Goal: Task Accomplishment & Management: Manage account settings

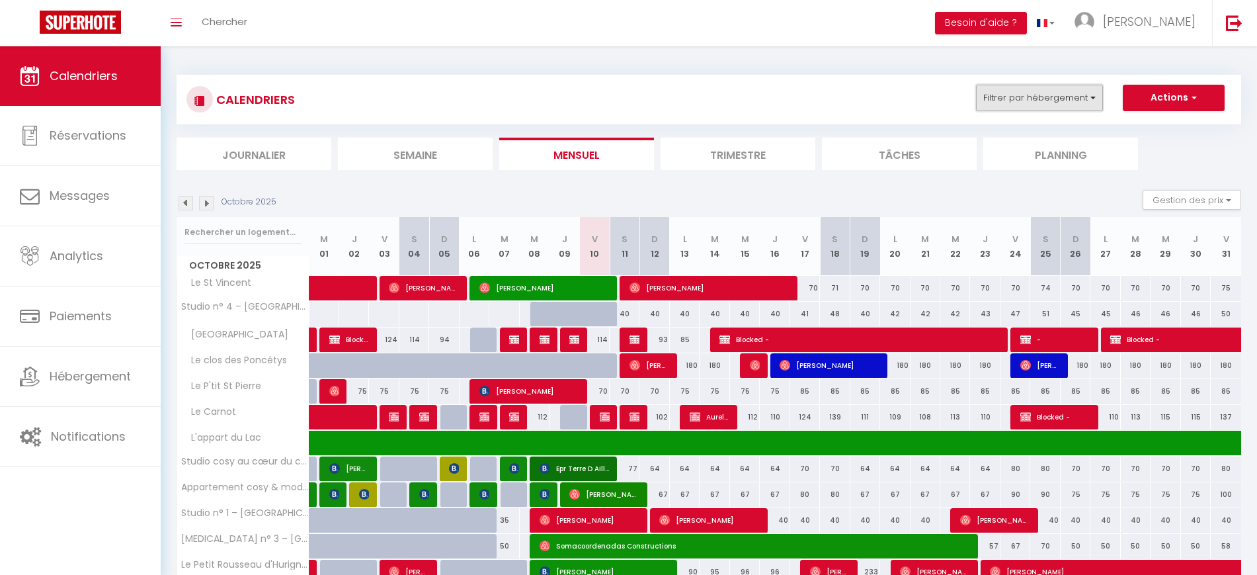
click at [1029, 85] on button "Filtrer par hébergement" at bounding box center [1039, 98] width 127 height 26
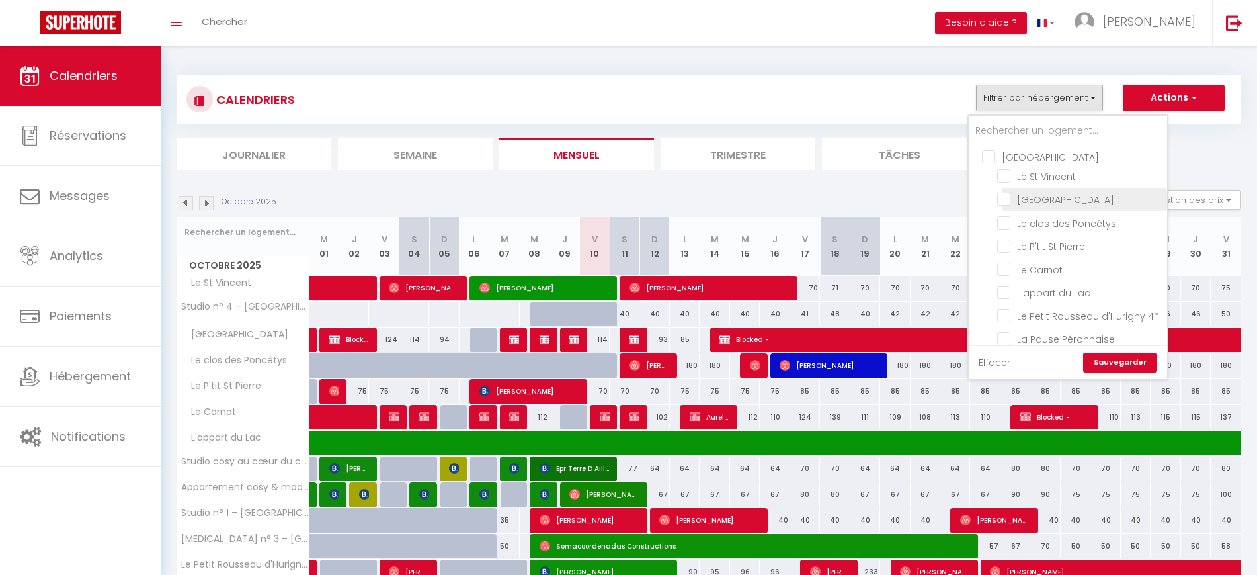
click at [1027, 205] on span "[GEOGRAPHIC_DATA]" at bounding box center [1065, 199] width 97 height 13
click at [1027, 205] on input "[GEOGRAPHIC_DATA]" at bounding box center [1079, 198] width 165 height 13
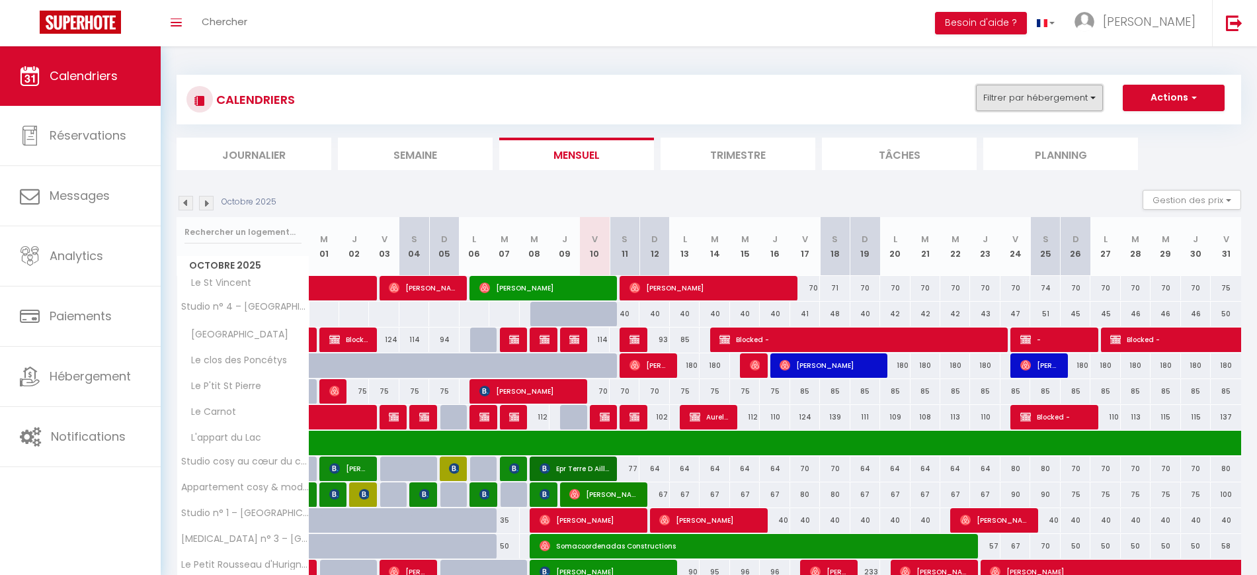
click at [1028, 94] on button "Filtrer par hébergement" at bounding box center [1039, 98] width 127 height 26
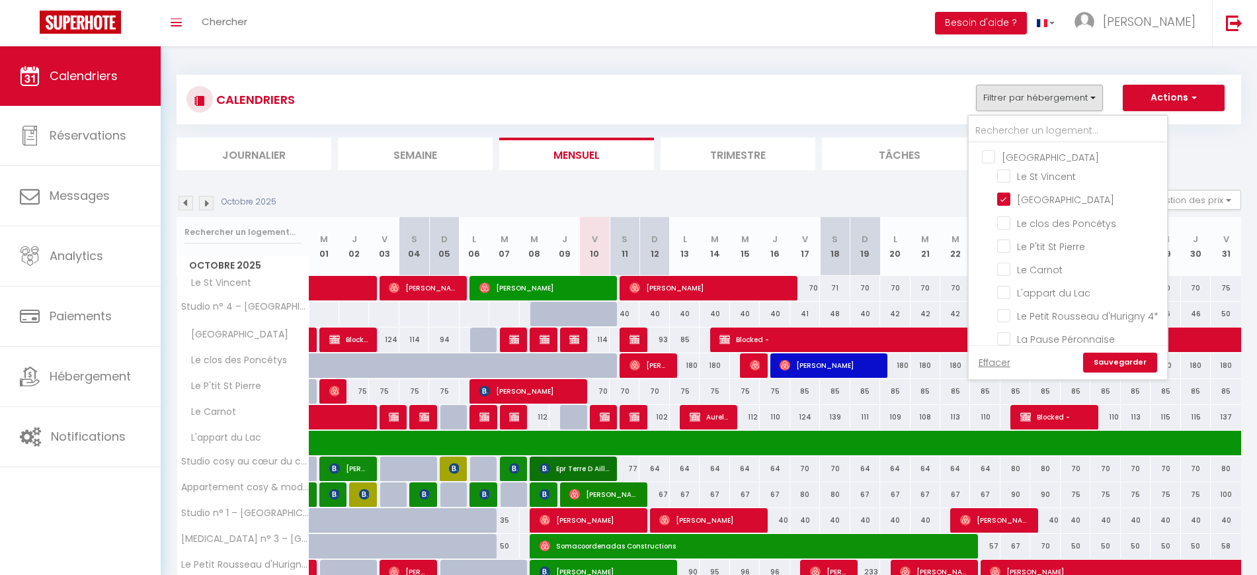
click at [1126, 367] on link "Sauvegarder" at bounding box center [1120, 363] width 74 height 20
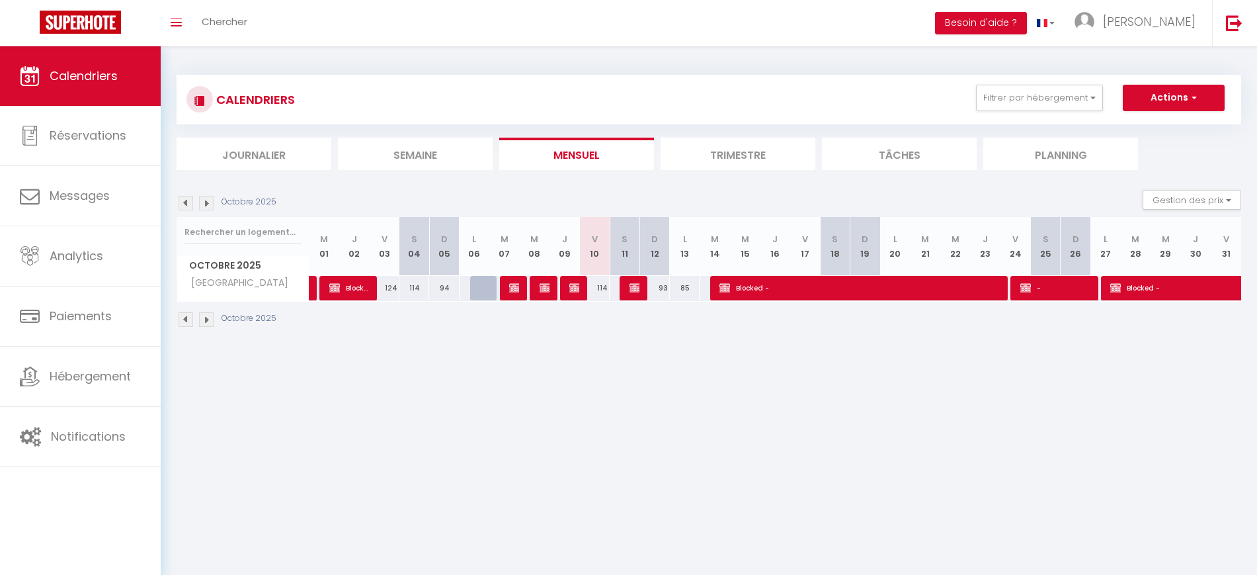
click at [186, 198] on img at bounding box center [186, 203] width 15 height 15
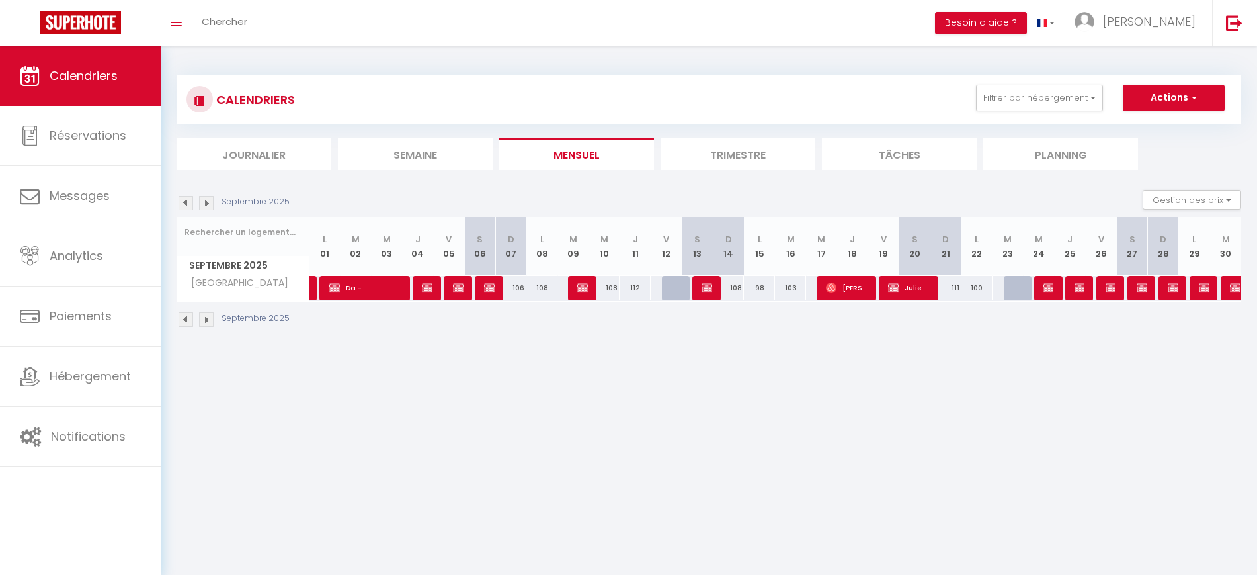
click at [186, 198] on img at bounding box center [186, 203] width 15 height 15
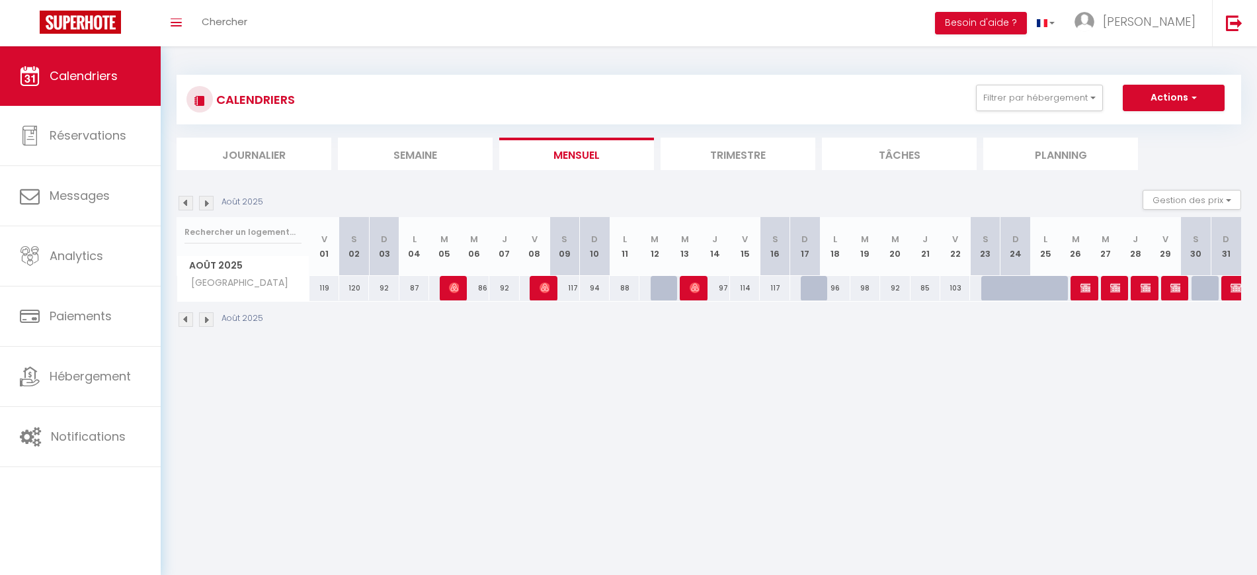
click at [186, 198] on img at bounding box center [186, 203] width 15 height 15
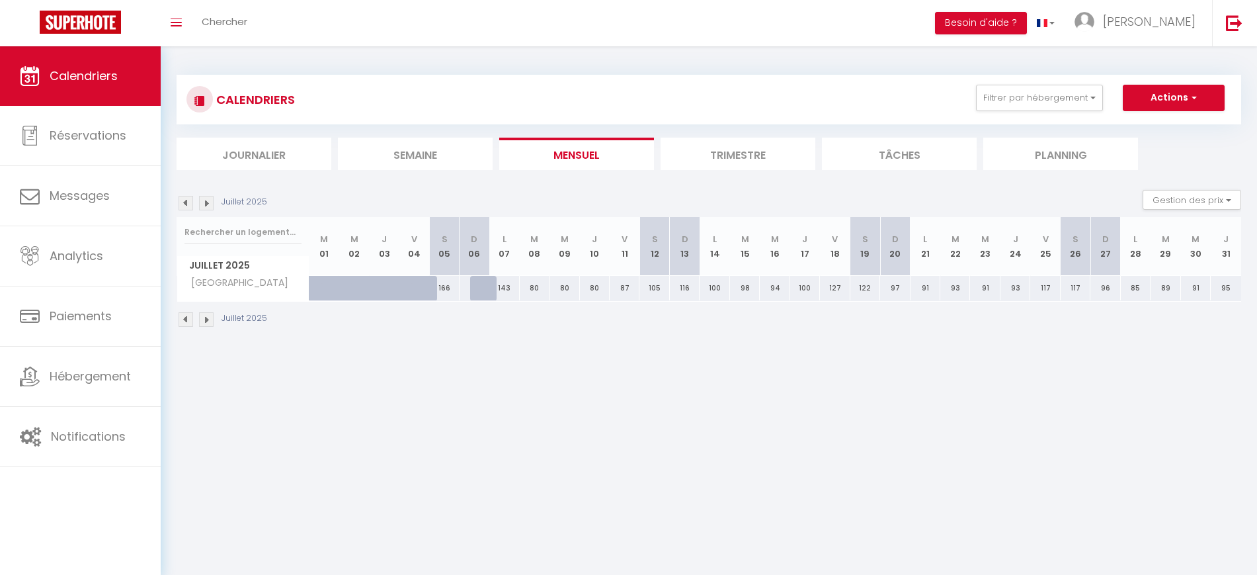
click at [186, 198] on img at bounding box center [186, 203] width 15 height 15
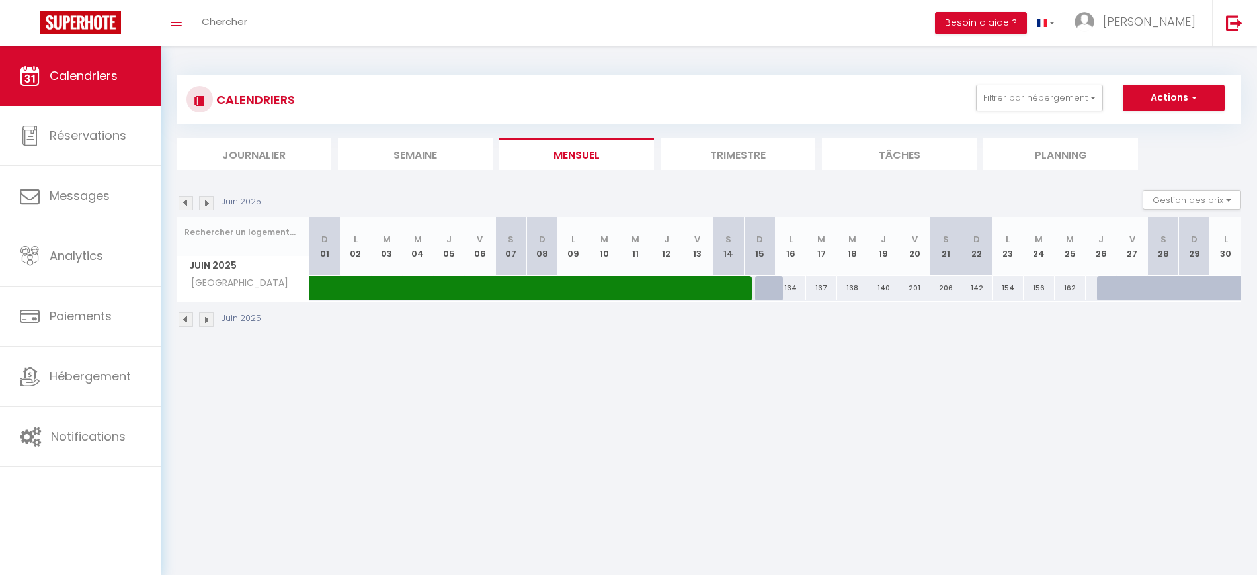
click at [186, 198] on img at bounding box center [186, 203] width 15 height 15
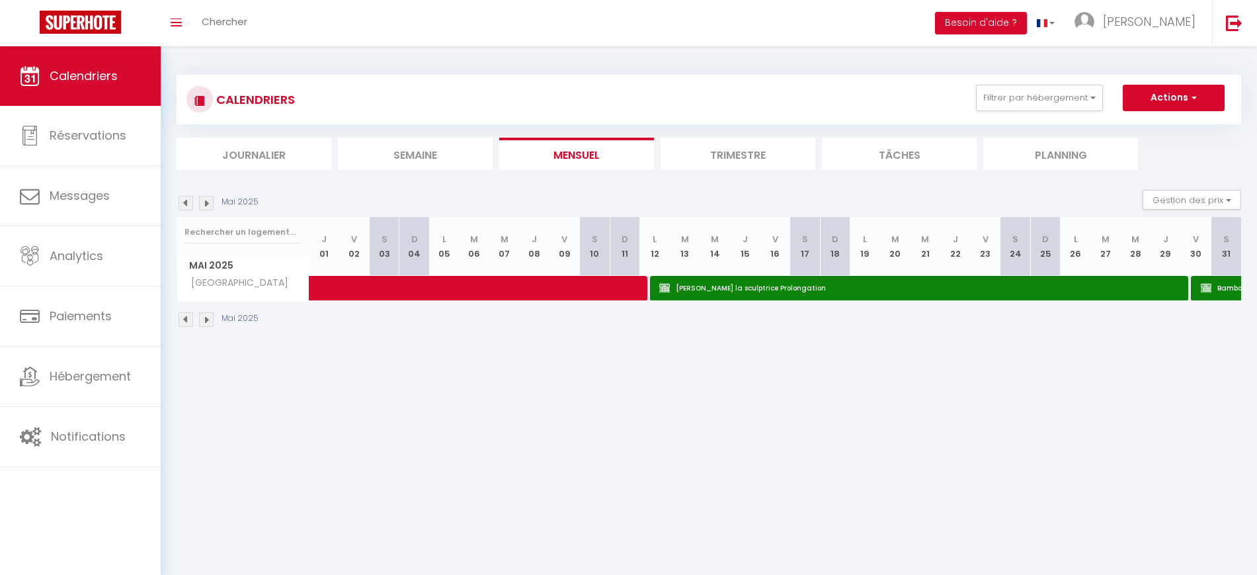
click at [186, 198] on img at bounding box center [186, 203] width 15 height 15
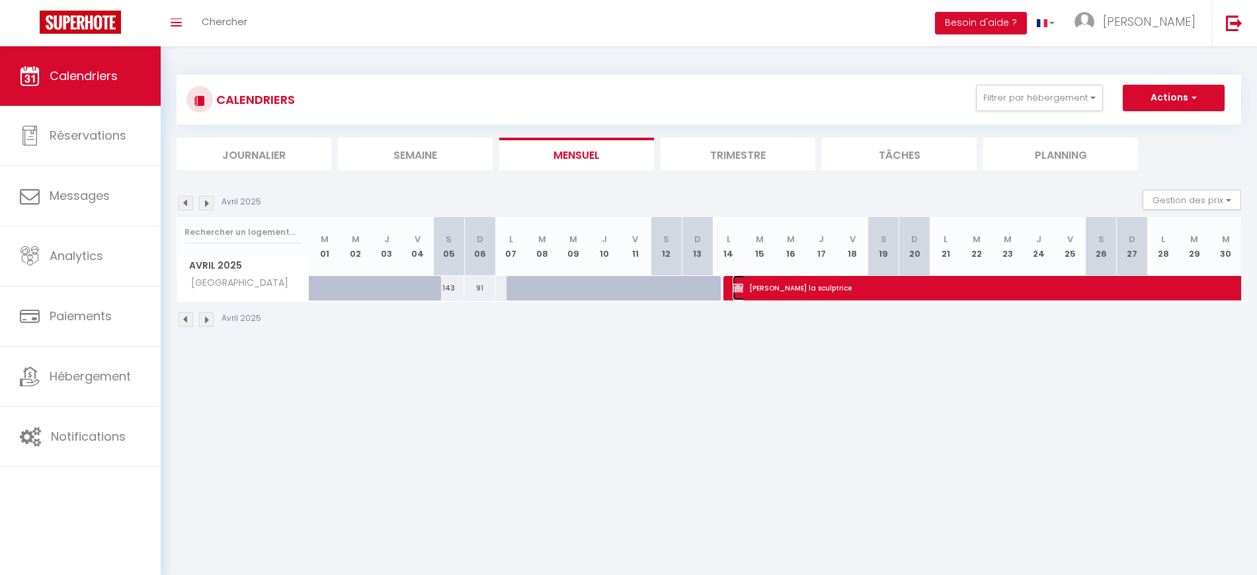
click at [805, 294] on span "Mme Leclercq la sculptrice" at bounding box center [1159, 287] width 852 height 25
select select "OK"
select select "0"
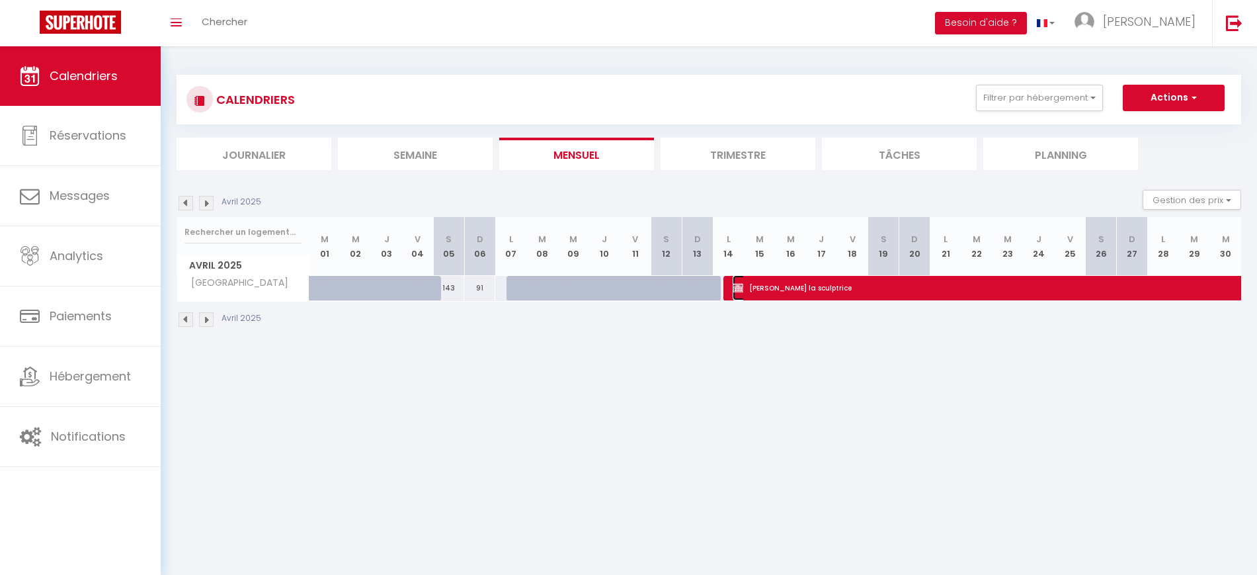
select select "1"
select select
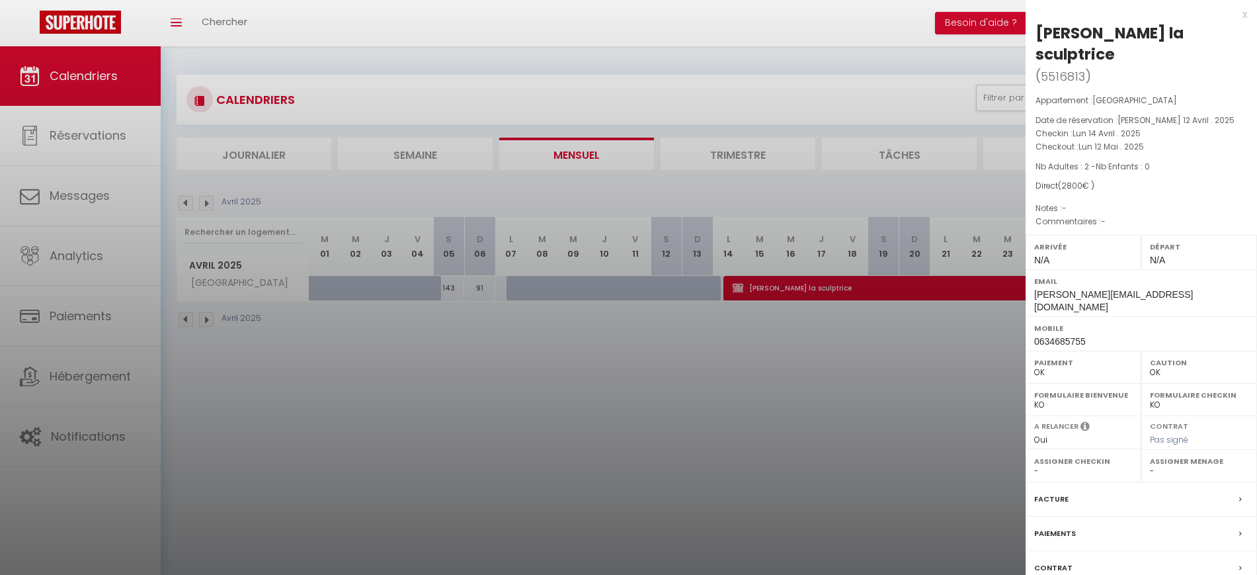
click at [806, 376] on div at bounding box center [628, 287] width 1257 height 575
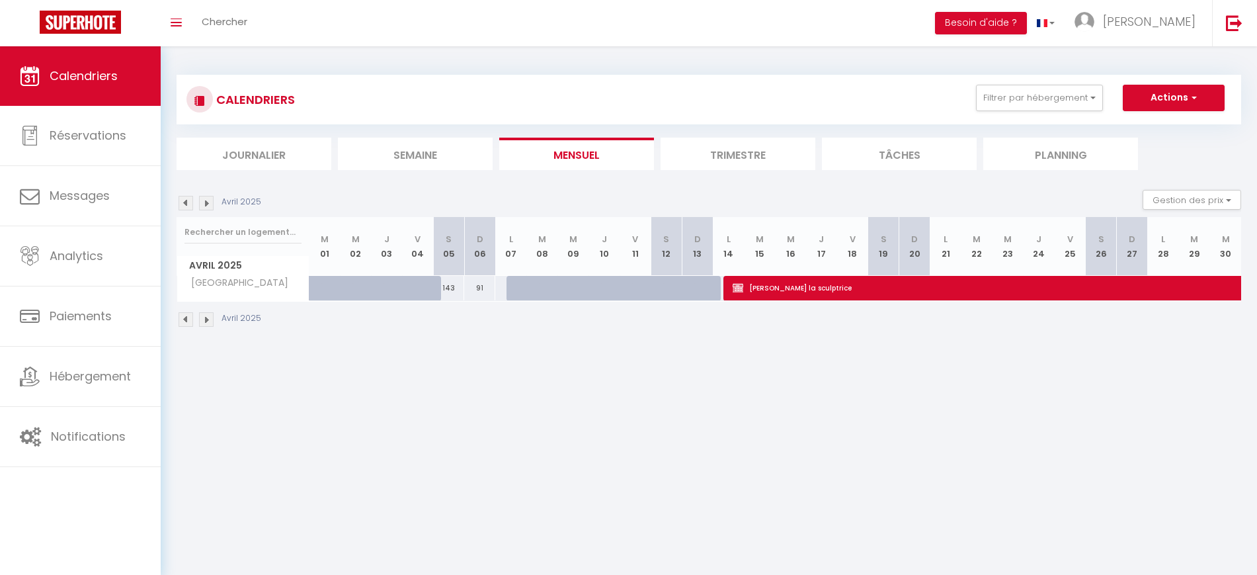
click at [203, 204] on img at bounding box center [206, 203] width 15 height 15
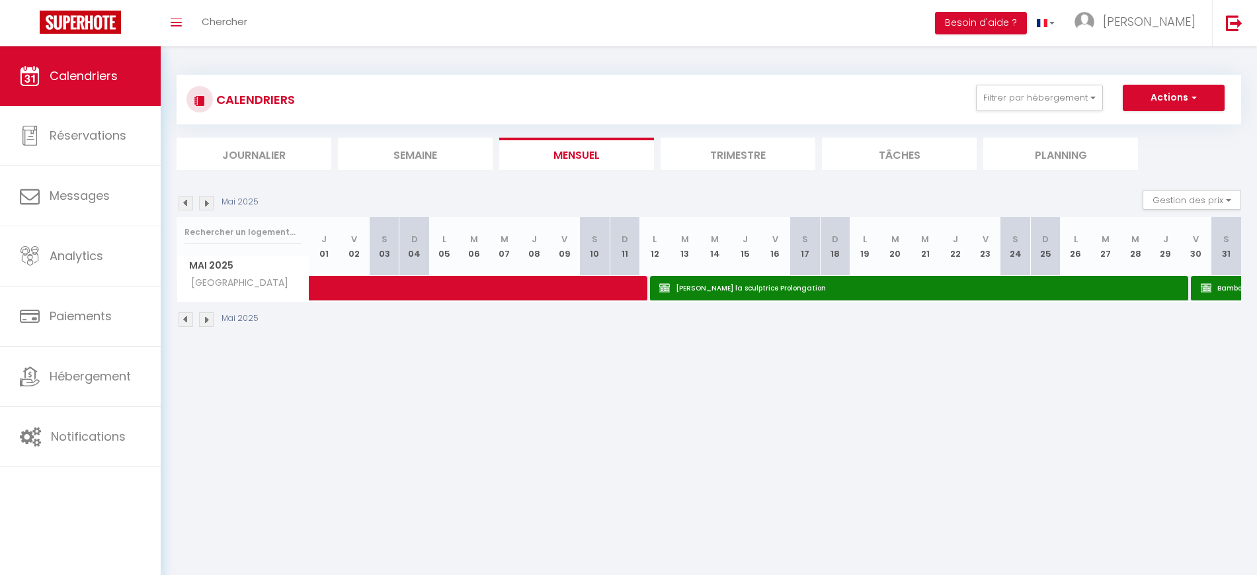
click at [203, 204] on img at bounding box center [206, 203] width 15 height 15
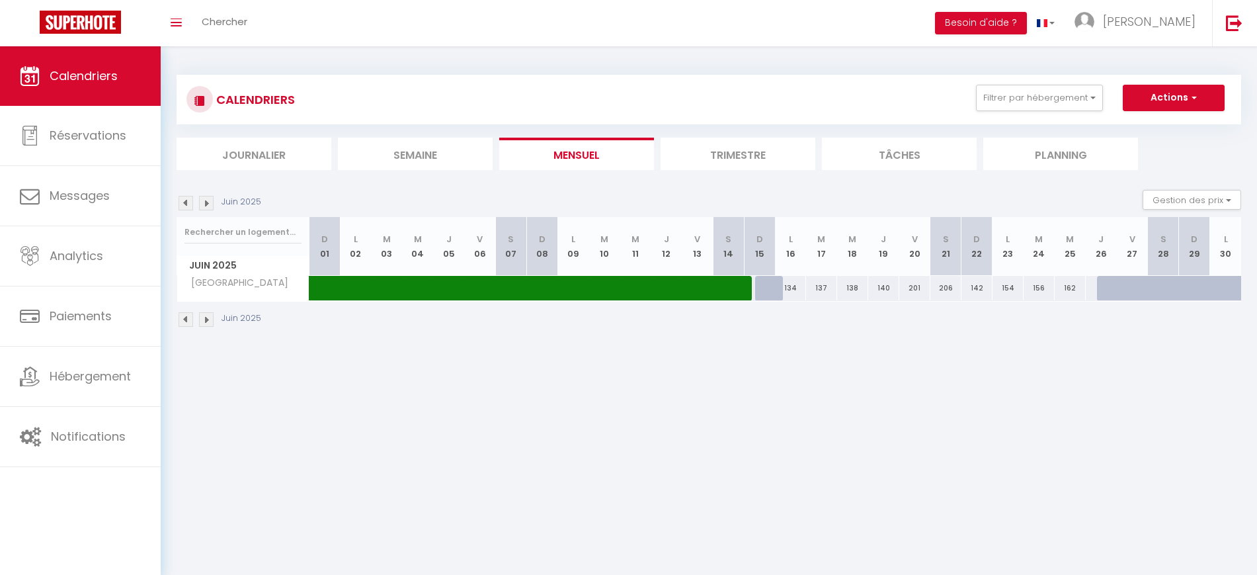
click at [203, 204] on img at bounding box center [206, 203] width 15 height 15
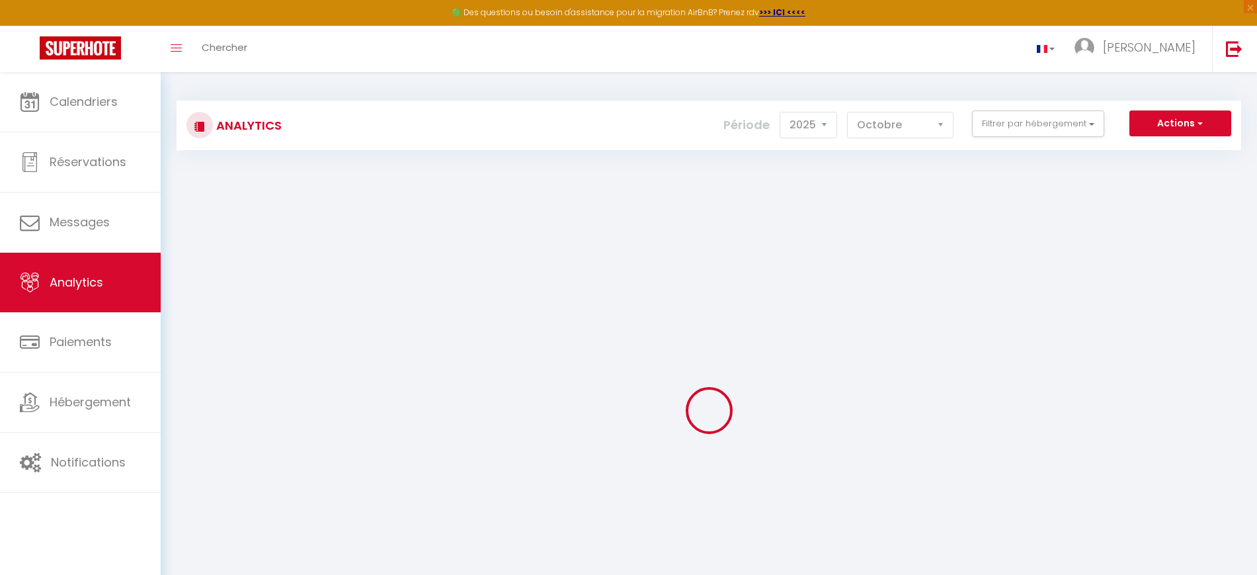
select select "2025"
select select "10"
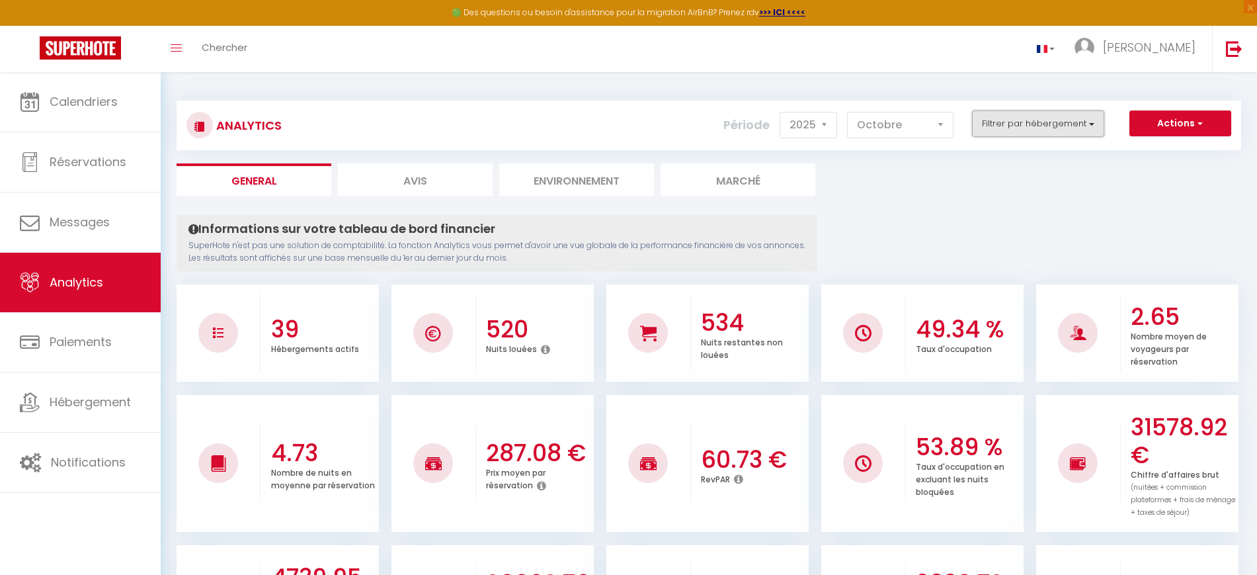
click at [1021, 124] on button "Filtrer par hébergement" at bounding box center [1038, 123] width 132 height 26
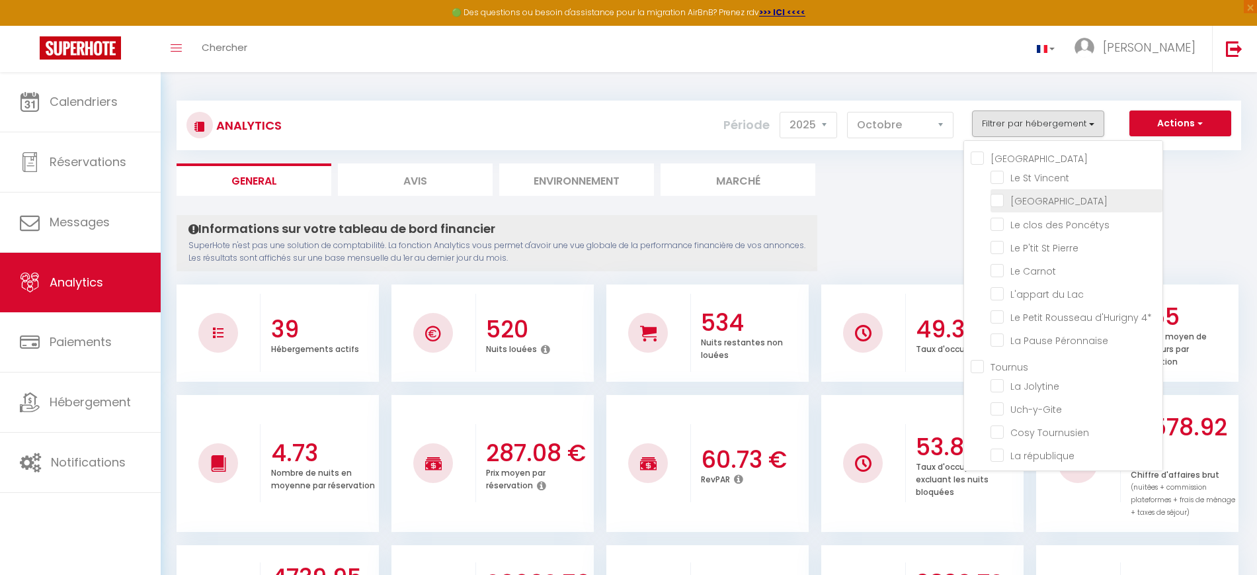
click at [1024, 209] on li "[GEOGRAPHIC_DATA]" at bounding box center [1077, 200] width 172 height 23
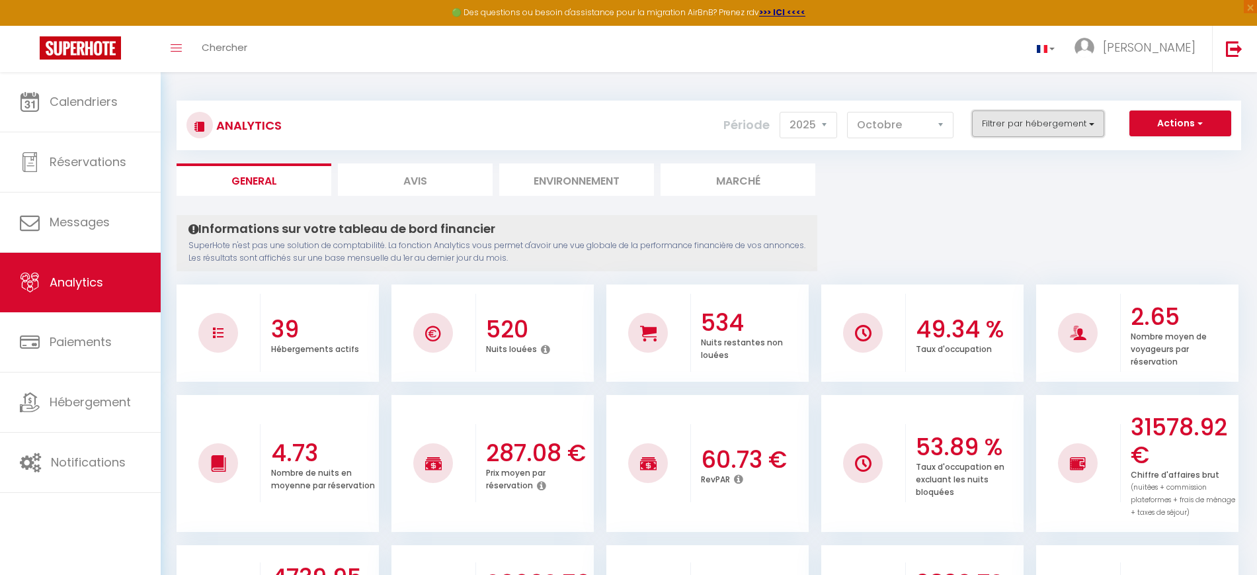
click at [1033, 126] on button "Filtrer par hébergement" at bounding box center [1038, 123] width 132 height 26
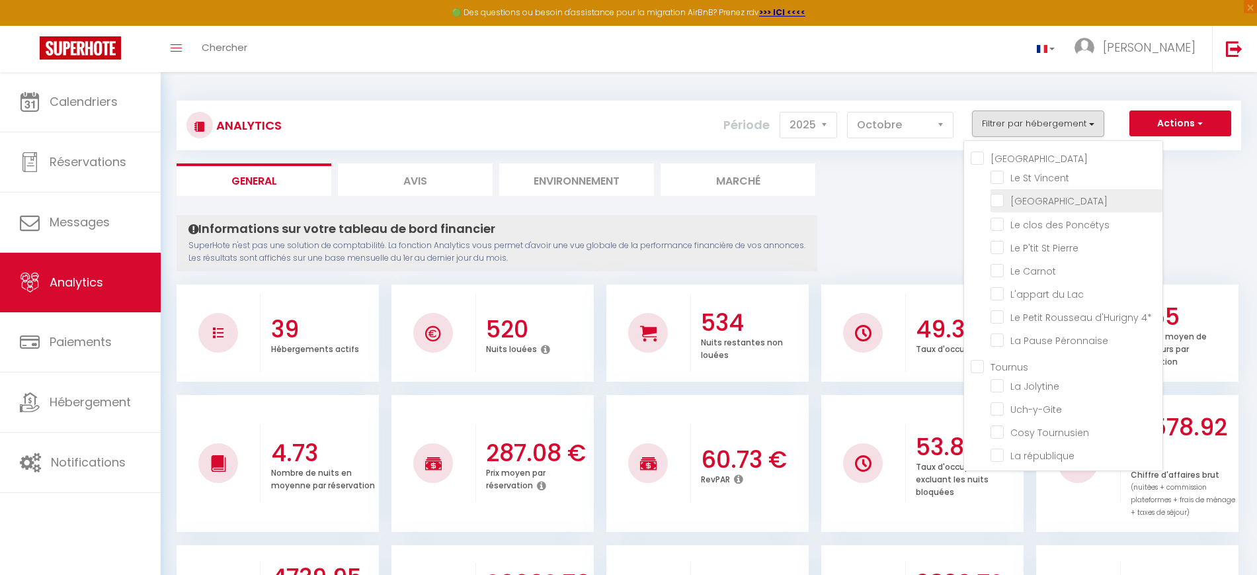
click at [992, 203] on House "checkbox" at bounding box center [1077, 199] width 172 height 13
checkbox House "true"
checkbox Vincent "false"
checkbox Poncétys "false"
checkbox Pierre "false"
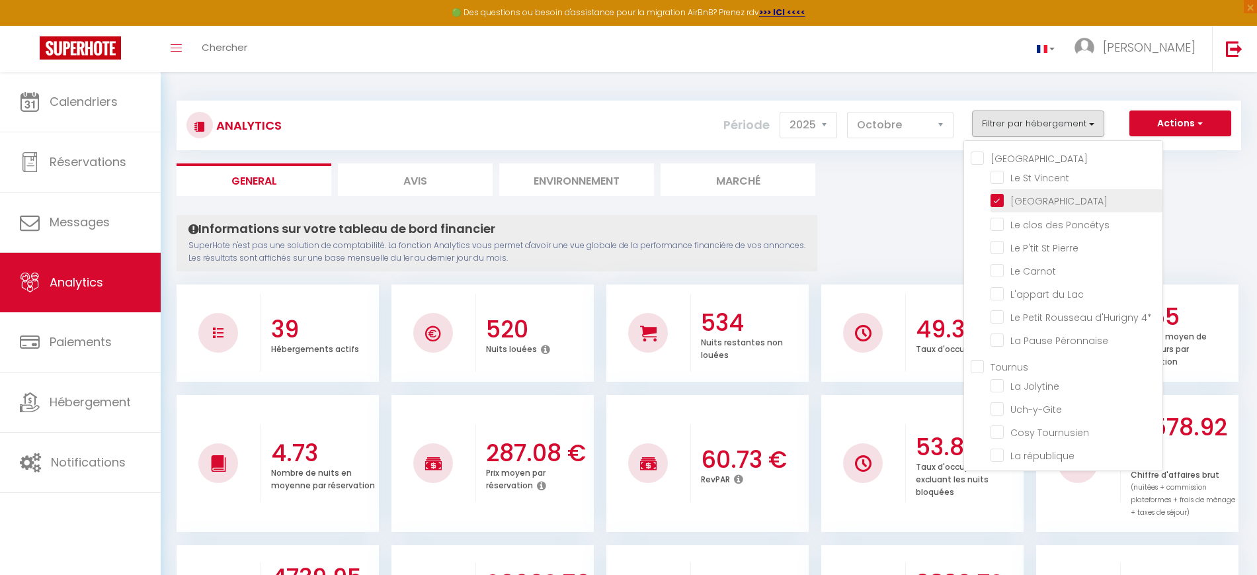
checkbox Carnot "false"
checkbox Lac "false"
checkbox 4\* "false"
checkbox Péronnaise "false"
checkbox Jolytine "false"
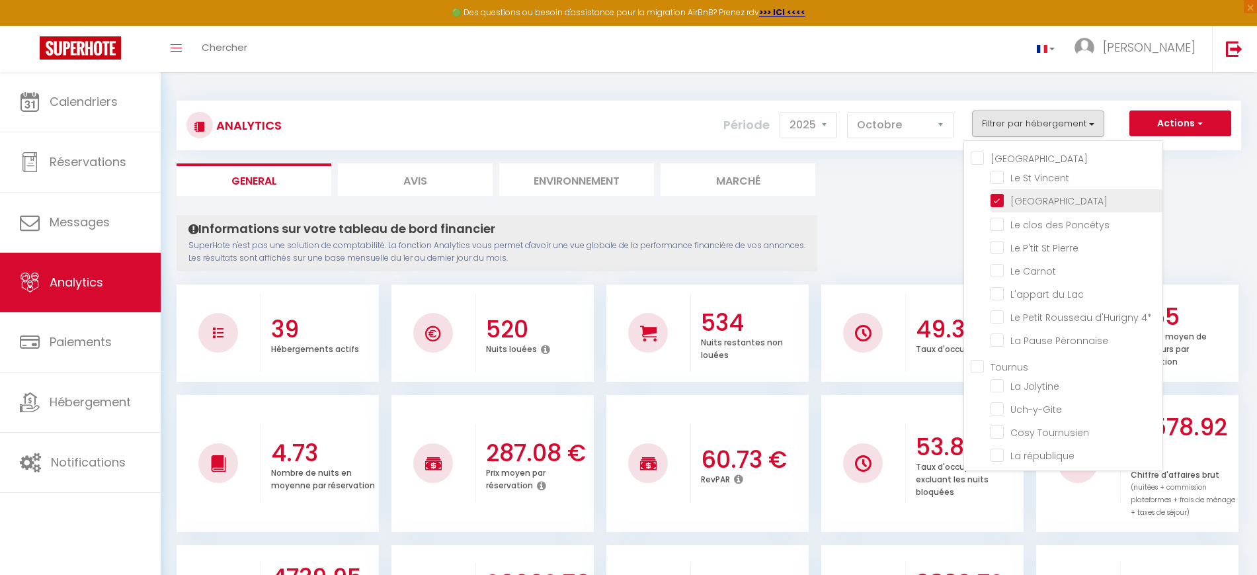
checkbox input "false"
checkbox Tournusien "false"
checkbox république "false"
checkbox Verdun "false"
checkbox étoilés "false"
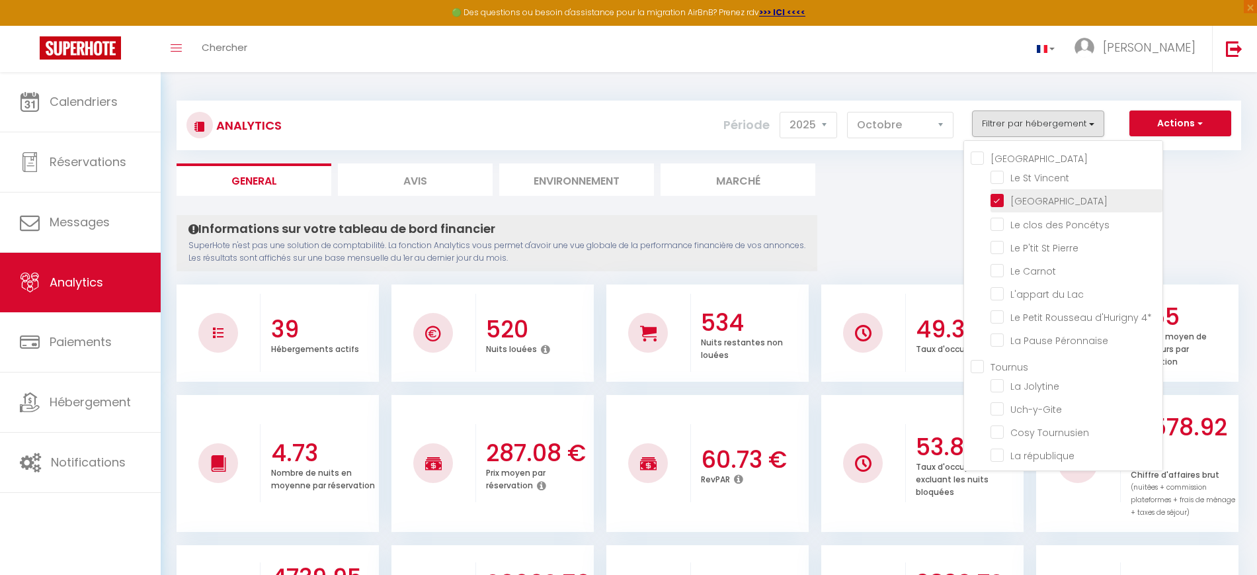
checkbox 🎬 "false"
checkbox Nakai "false"
checkbox Saône "false"
checkbox Mia "false"
checkbox 🎬 "false"
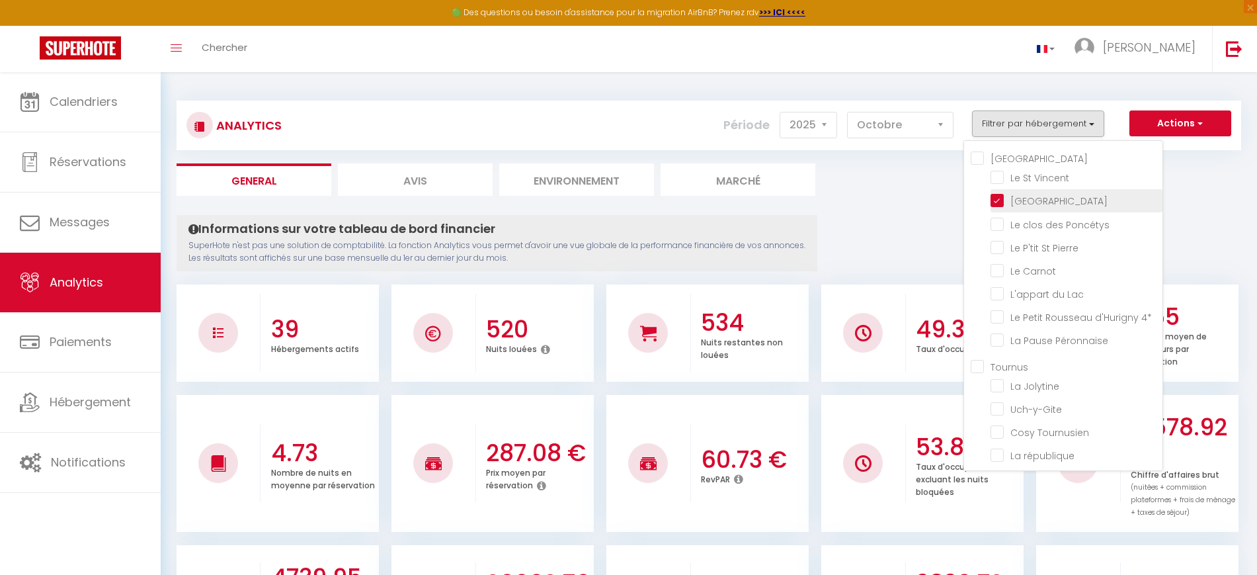
checkbox 🎬 "false"
checkbox Mortagne "false"
checkbox input "false"
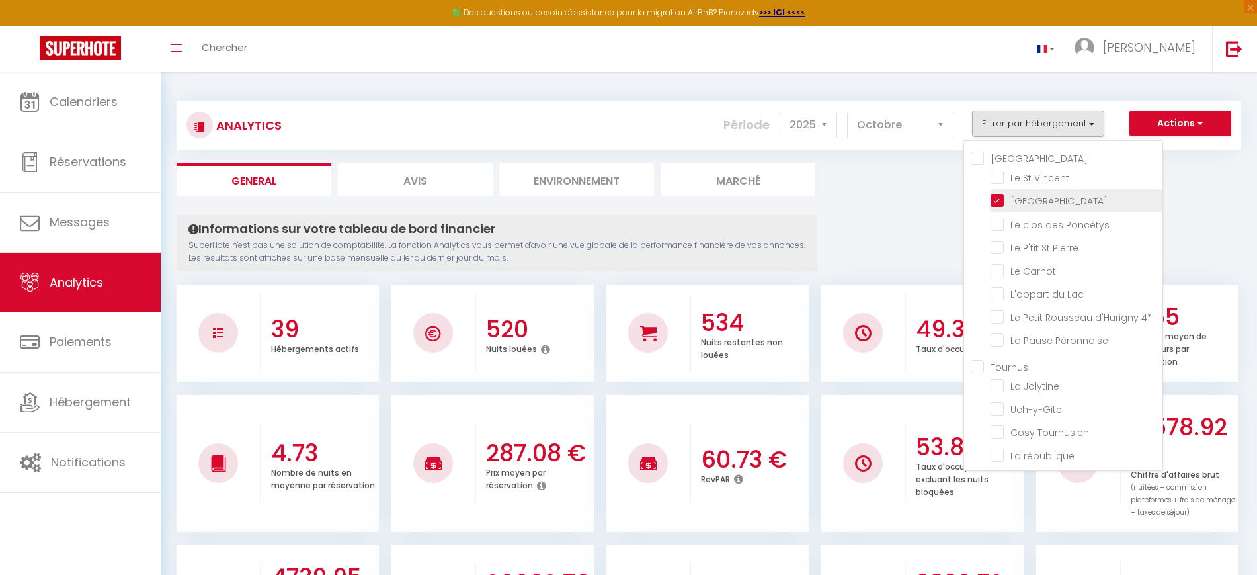
checkbox Roches "false"
checkbox ville "false"
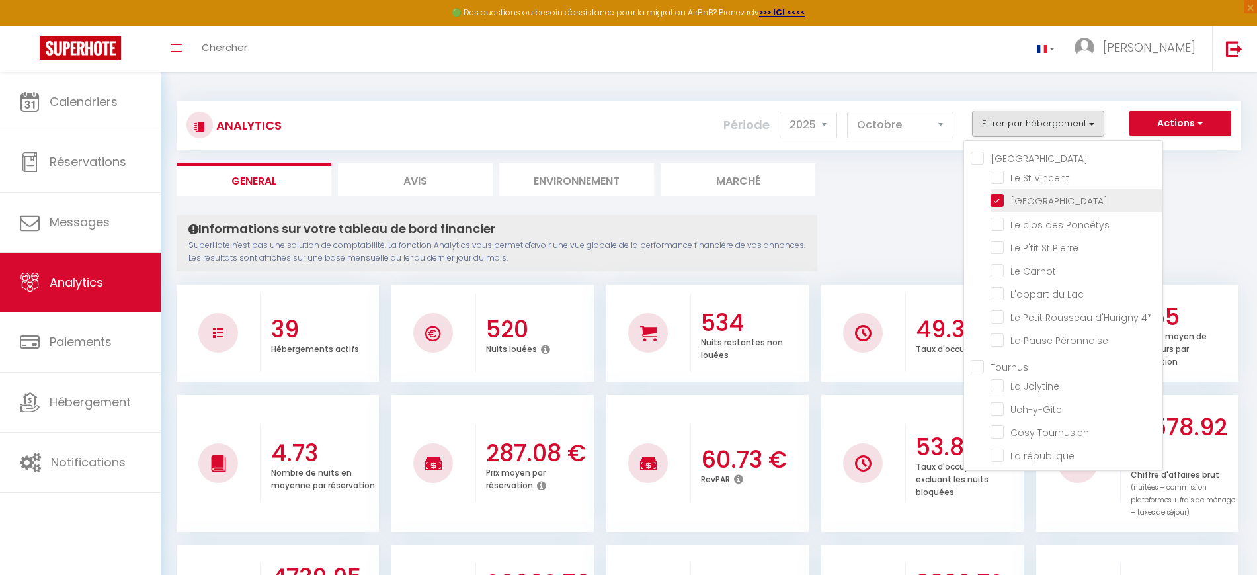
checkbox Contemporain "false"
checkbox POP "false"
checkbox ville "false"
checkbox Saint-André "false"
checkbox L\'Écrin "false"
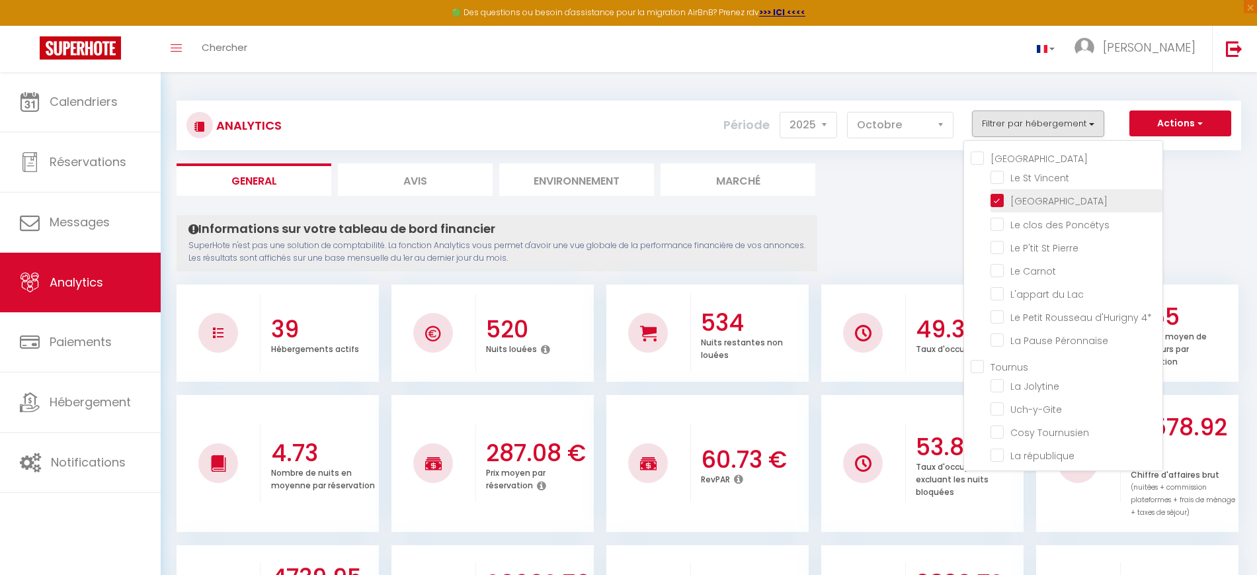
checkbox Cuvier "false"
checkbox urbaine "false"
checkbox Urbain "false"
checkbox Perchoir "false"
checkbox vignes "false"
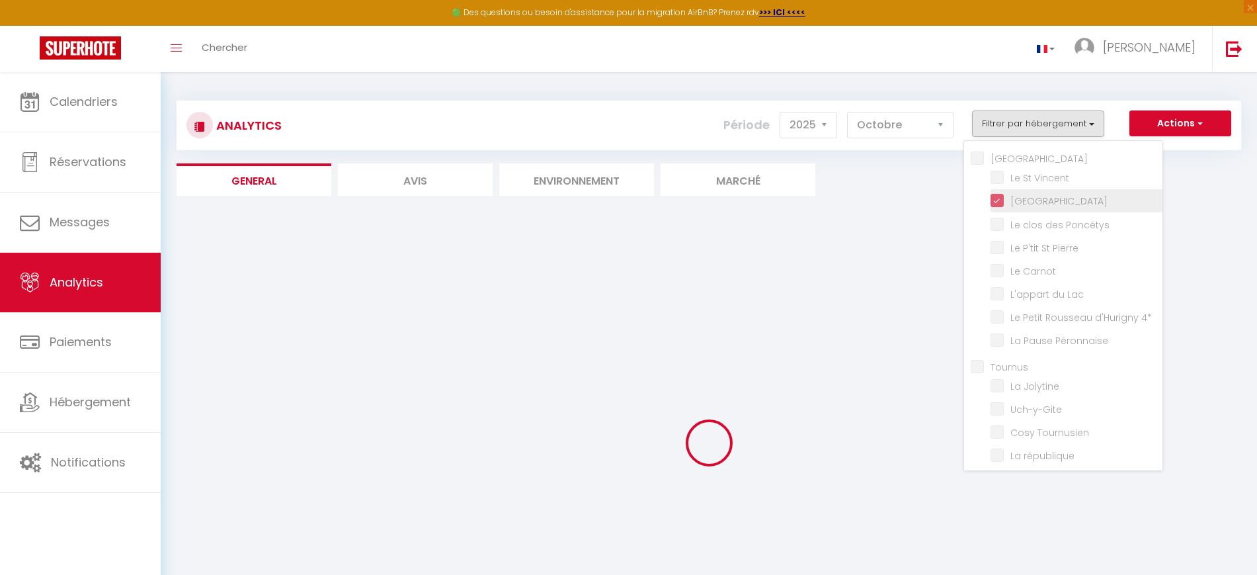
checkbox Vincent "false"
checkbox Poncétys "false"
checkbox Pierre "false"
checkbox Carnot "false"
checkbox Lac "false"
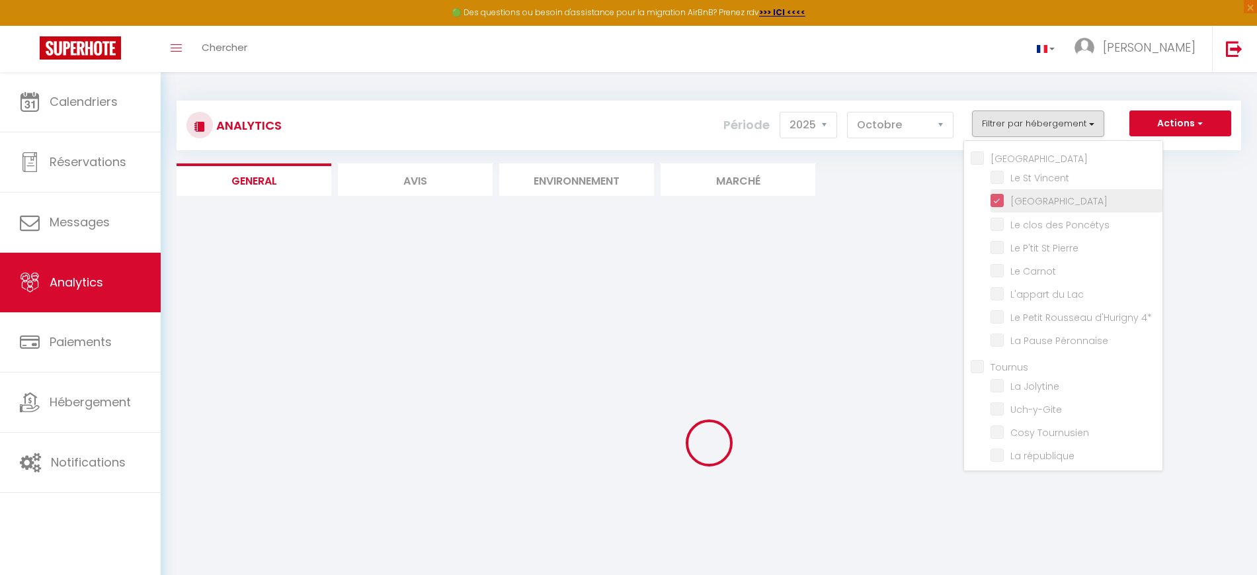
checkbox 4\* "false"
checkbox Péronnaise "false"
checkbox Jolytine "false"
checkbox input "false"
checkbox Tournusien "false"
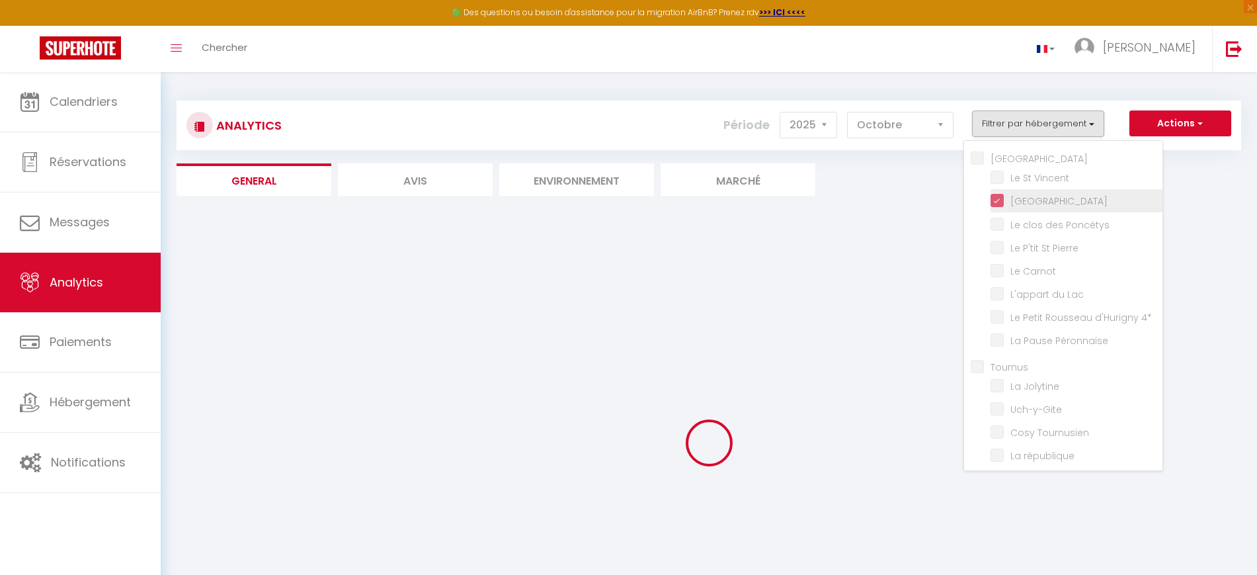
checkbox république "false"
checkbox Verdun "false"
checkbox étoilés "false"
checkbox 🎬 "false"
checkbox Nakai "false"
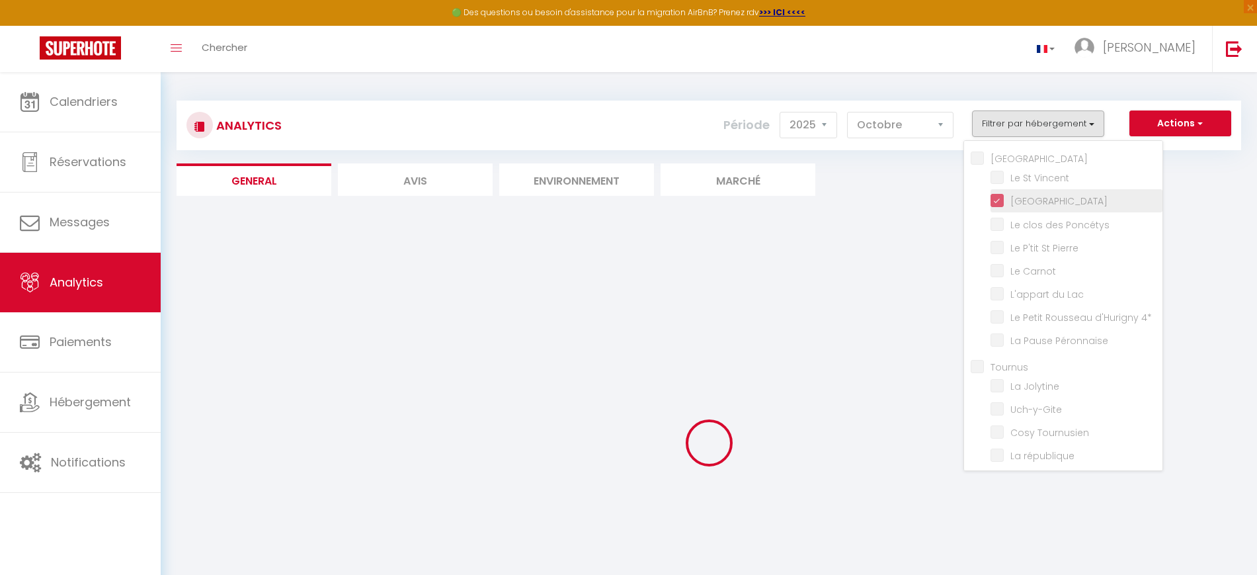
checkbox Saône "false"
checkbox Mia "false"
checkbox 🎬 "false"
checkbox Mortagne "false"
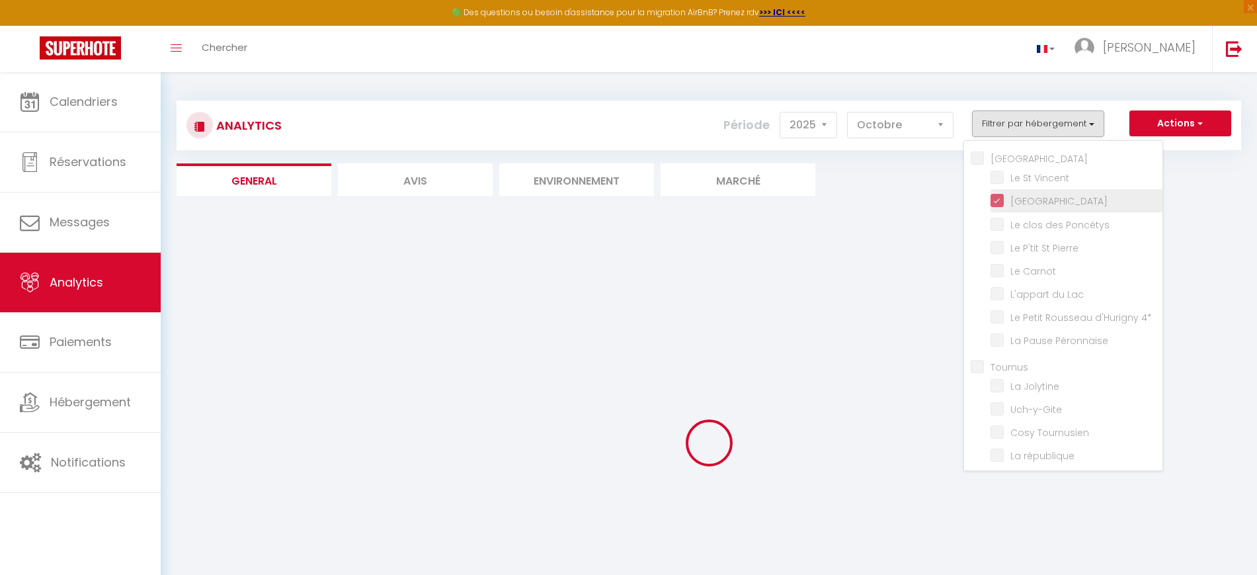
checkbox input "false"
checkbox Roches "false"
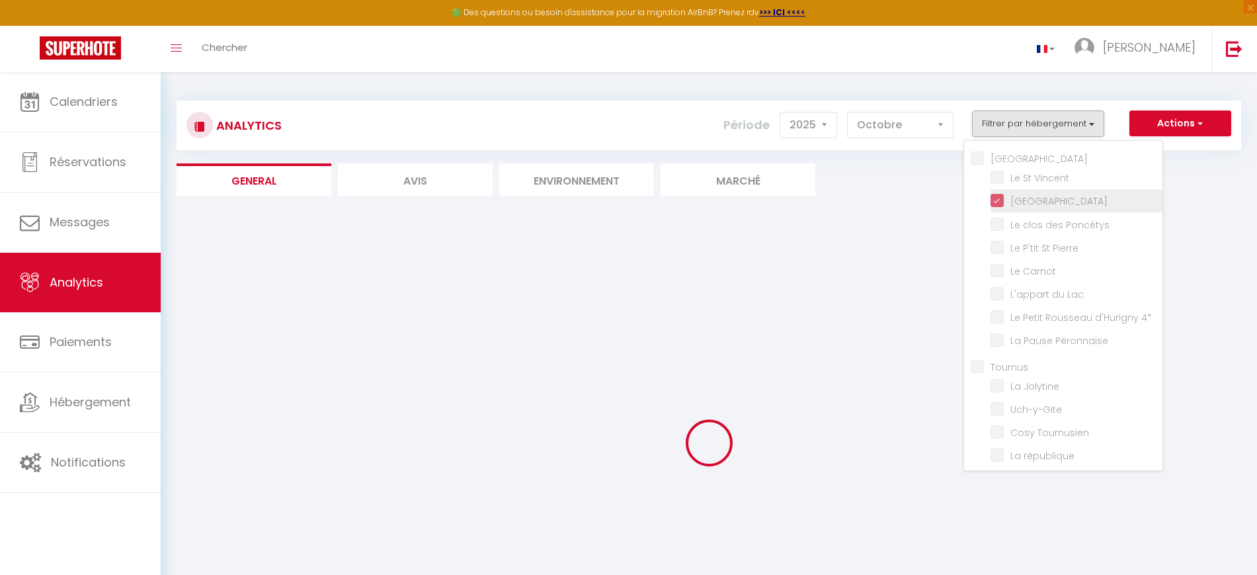
checkbox Roches "false"
checkbox ville "false"
checkbox Contemporain "false"
checkbox POP "false"
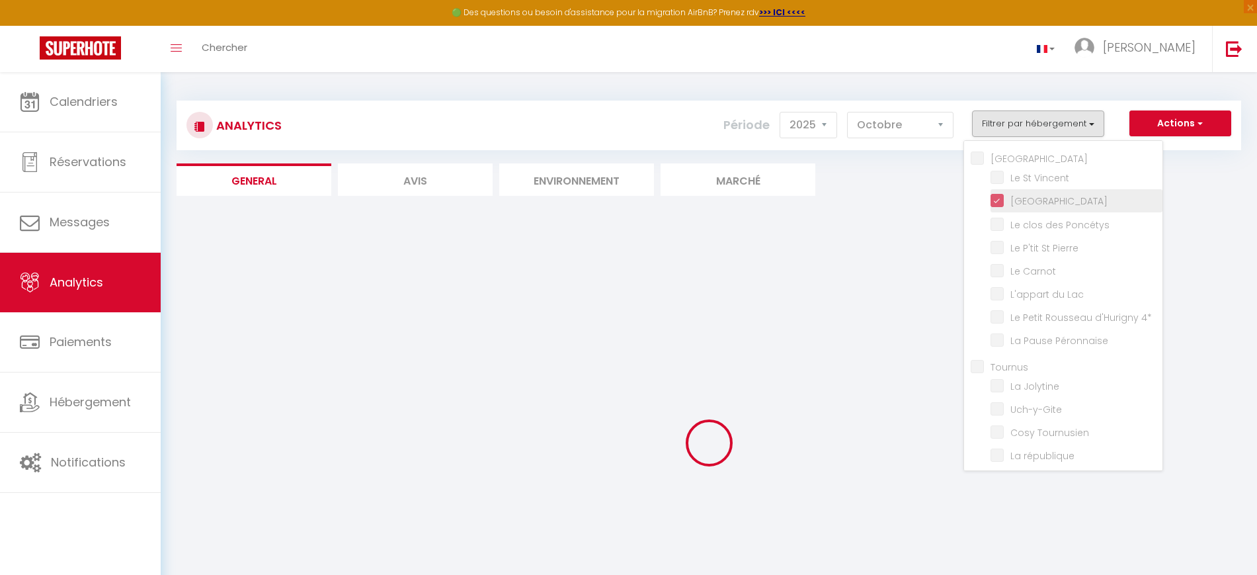
checkbox ville "false"
checkbox Saint-André "false"
checkbox L\'Écrin "false"
checkbox Cuvier "false"
checkbox urbaine "false"
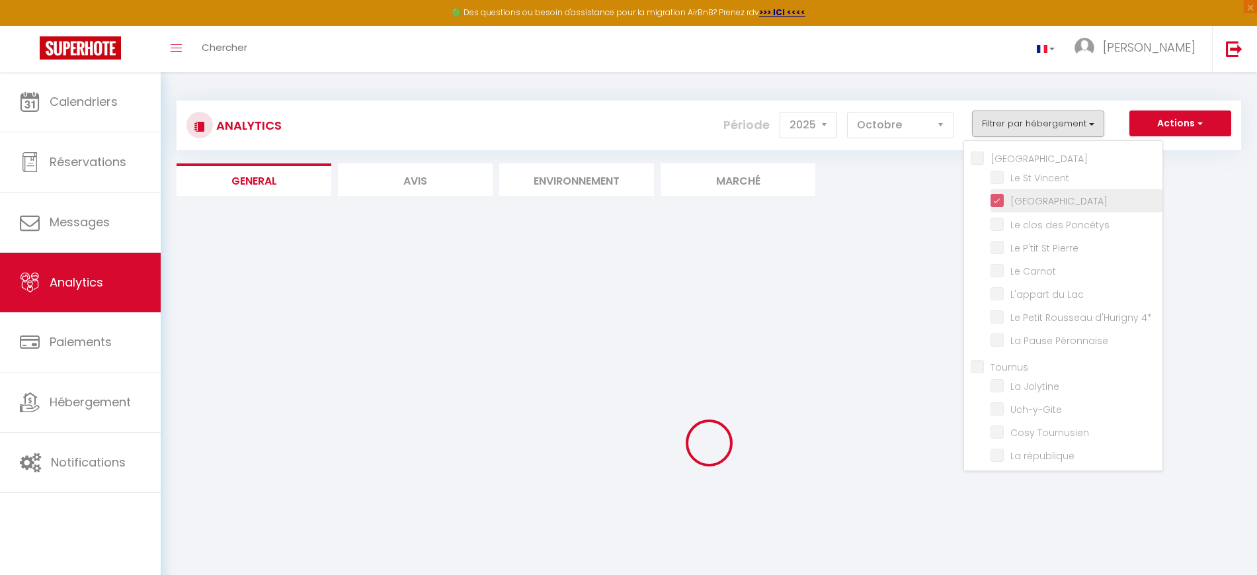
checkbox Urbain "false"
checkbox Perchoir "false"
checkbox vignes "false"
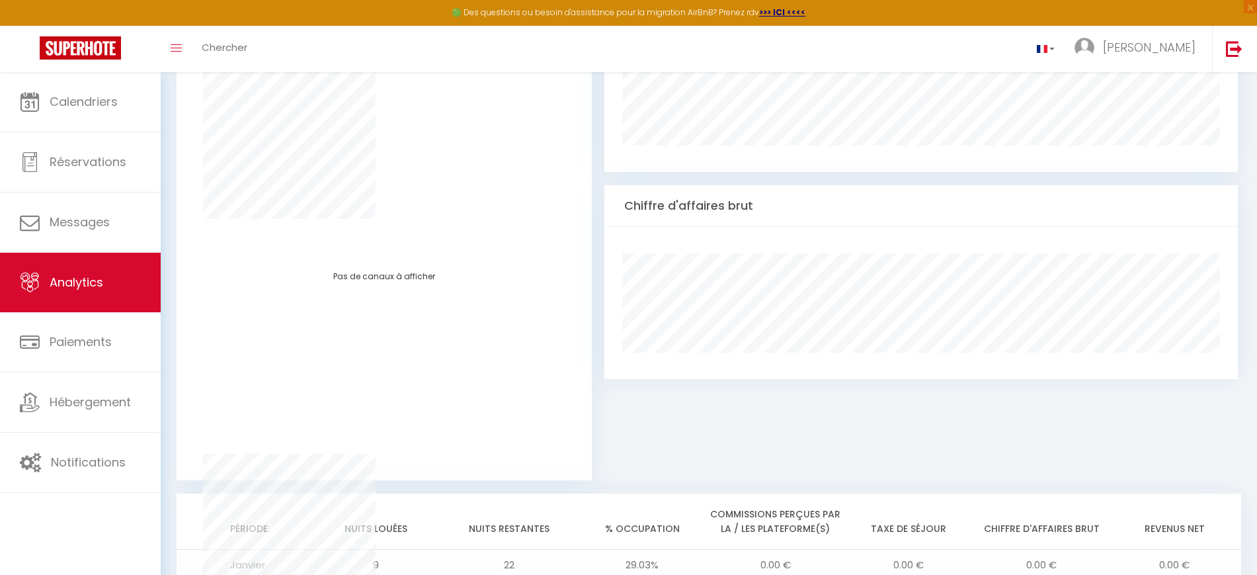
scroll to position [632, 0]
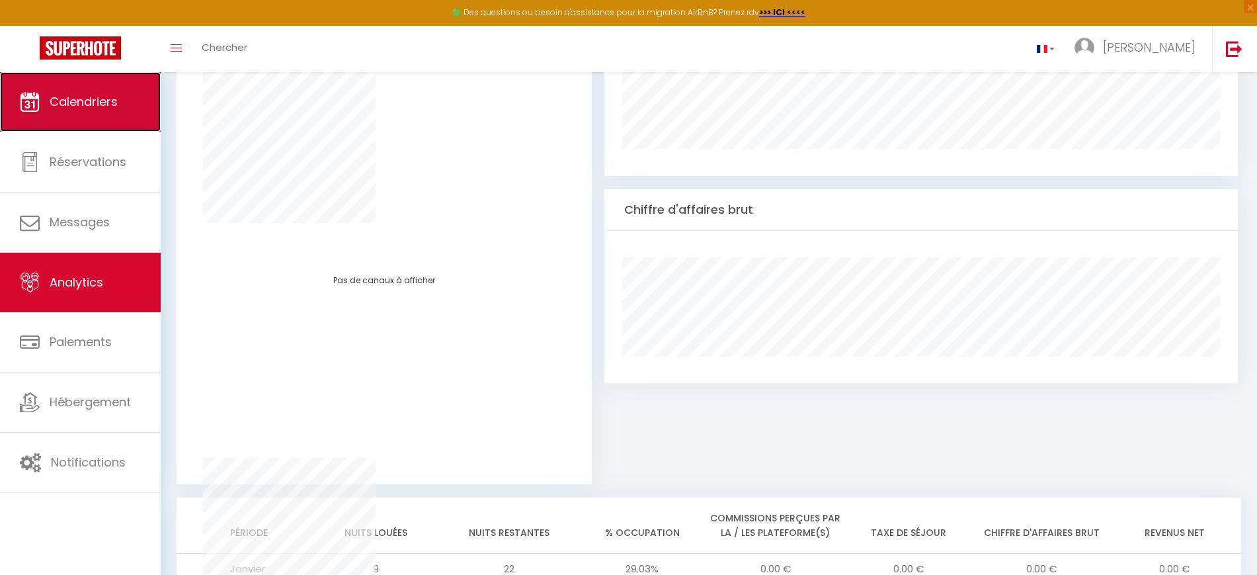
click at [108, 97] on span "Calendriers" at bounding box center [84, 101] width 68 height 17
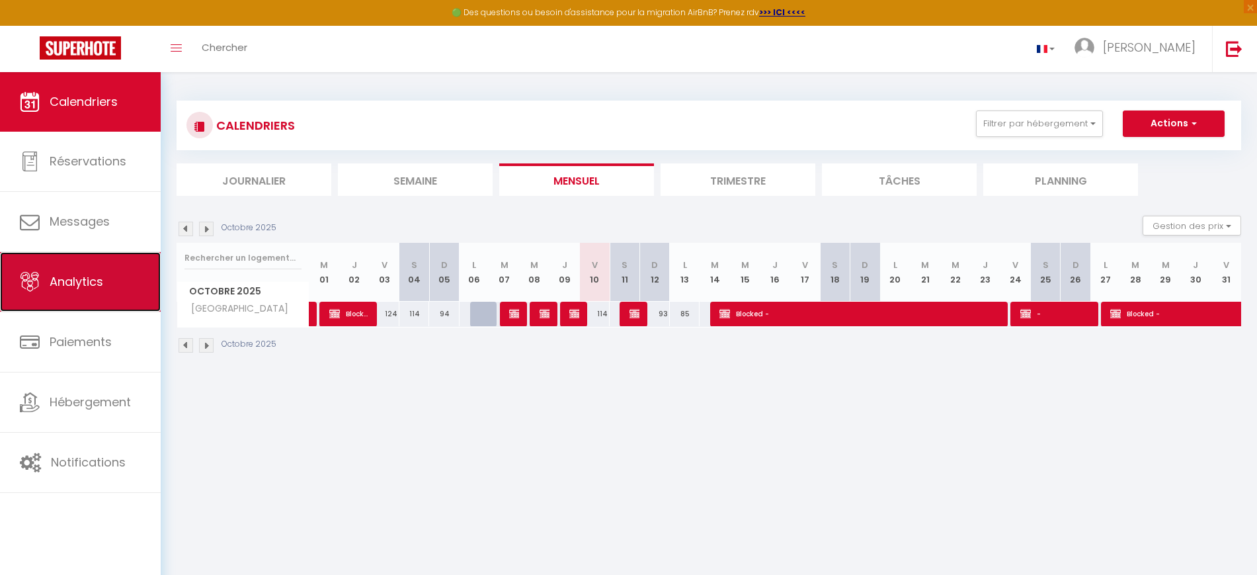
click at [93, 261] on link "Analytics" at bounding box center [80, 282] width 161 height 60
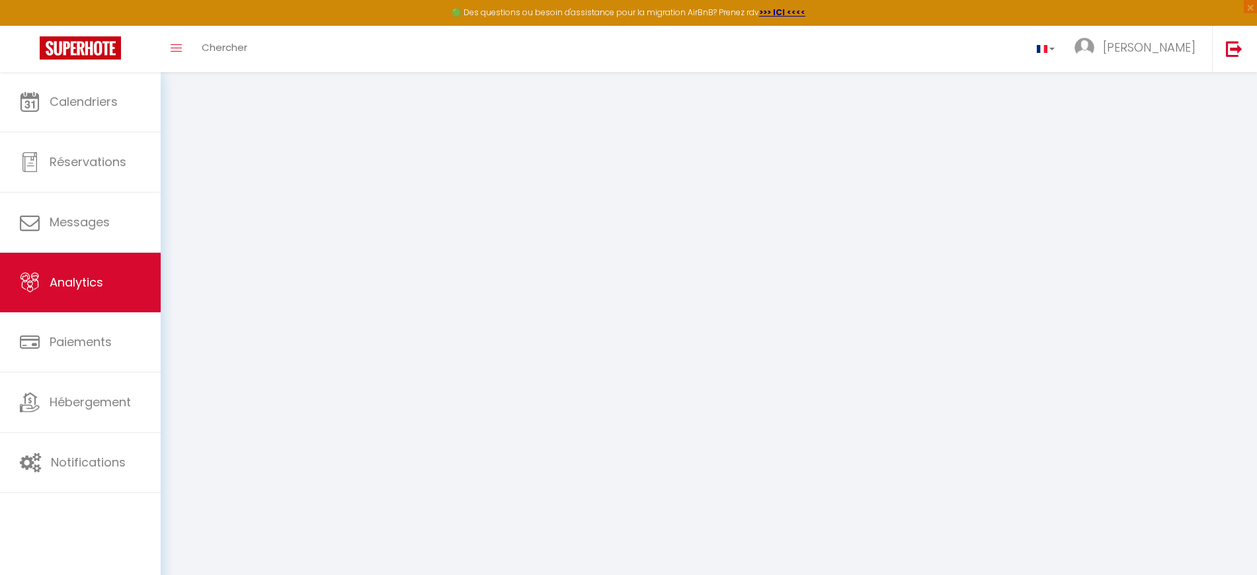
select select "2025"
select select "10"
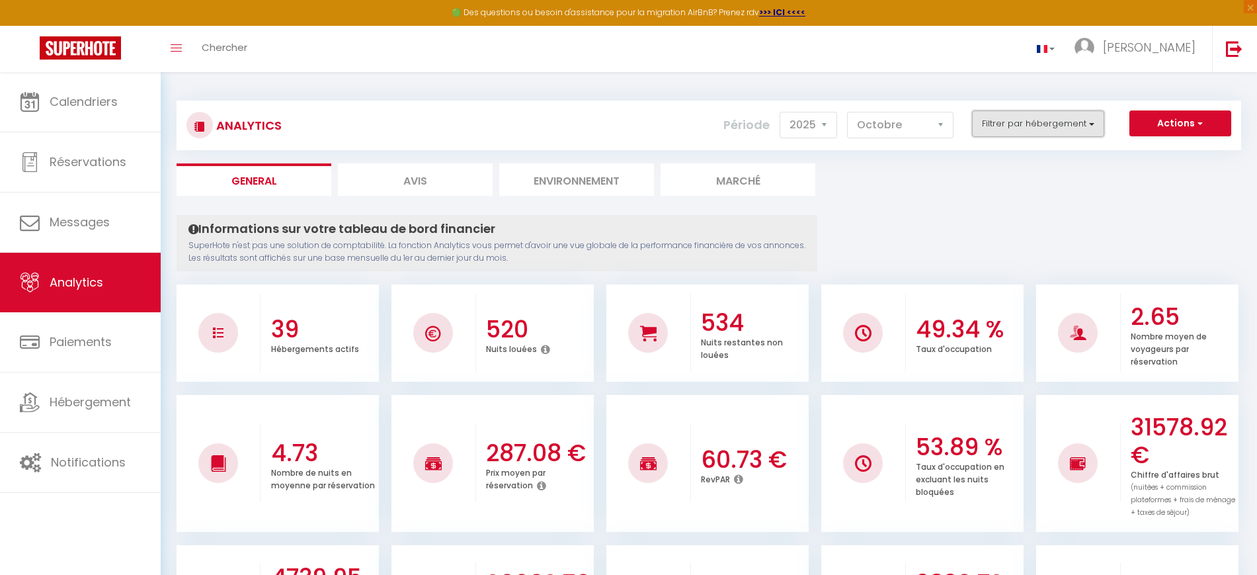
click at [1028, 122] on button "Filtrer par hébergement" at bounding box center [1038, 123] width 132 height 26
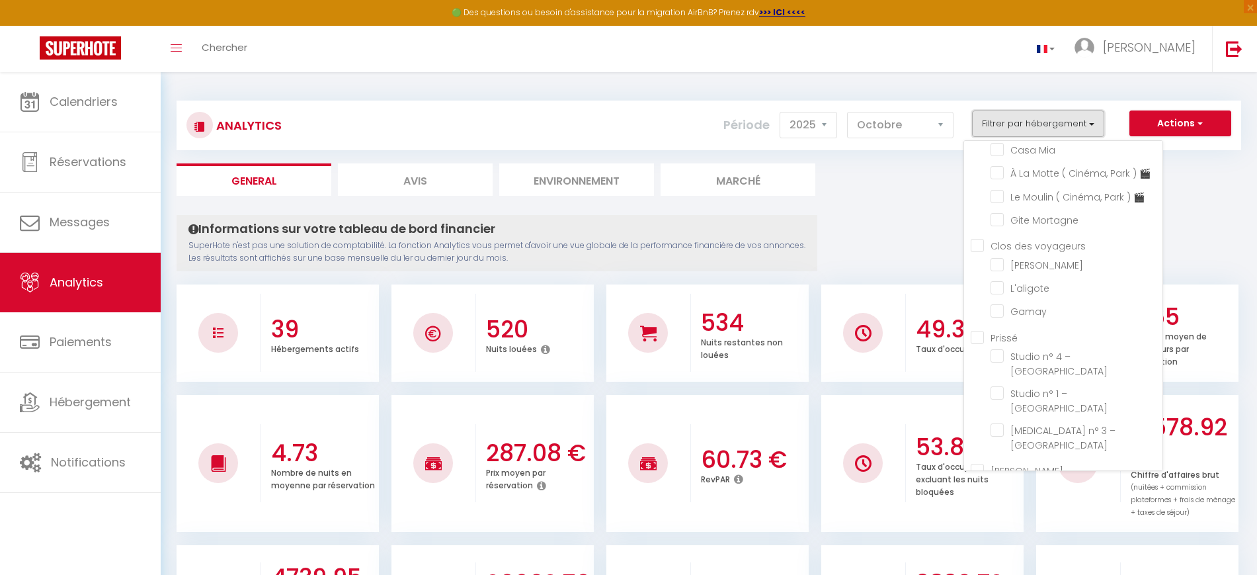
scroll to position [483, 0]
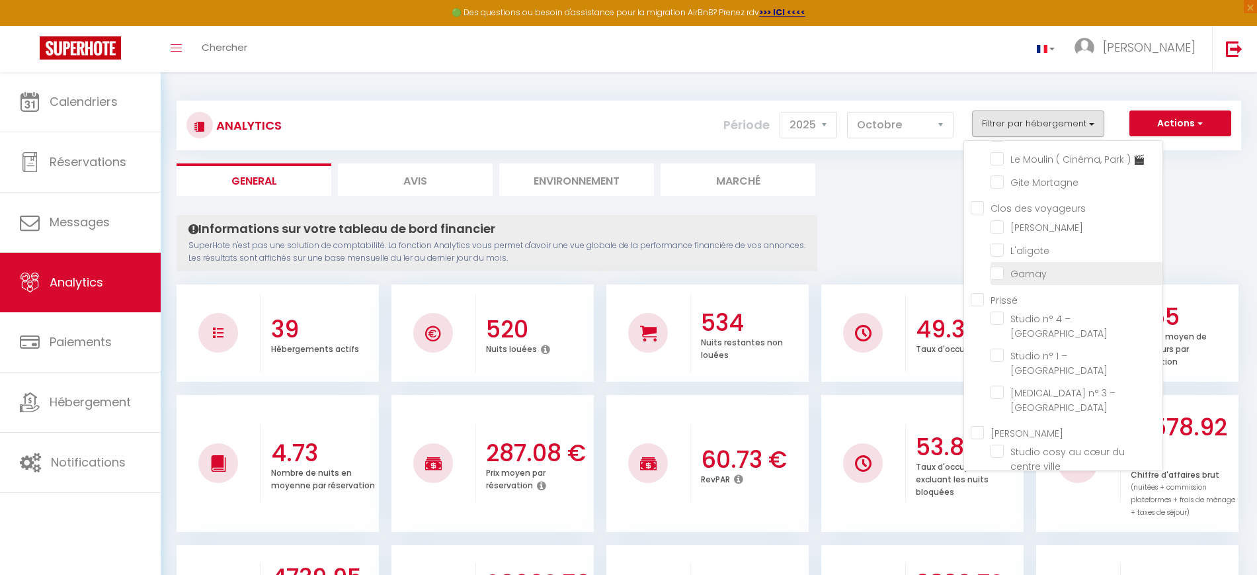
click at [1037, 278] on input "checkbox" at bounding box center [1077, 272] width 172 height 13
checkbox input "true"
checkbox Vincent "false"
checkbox House "false"
checkbox Poncétys "false"
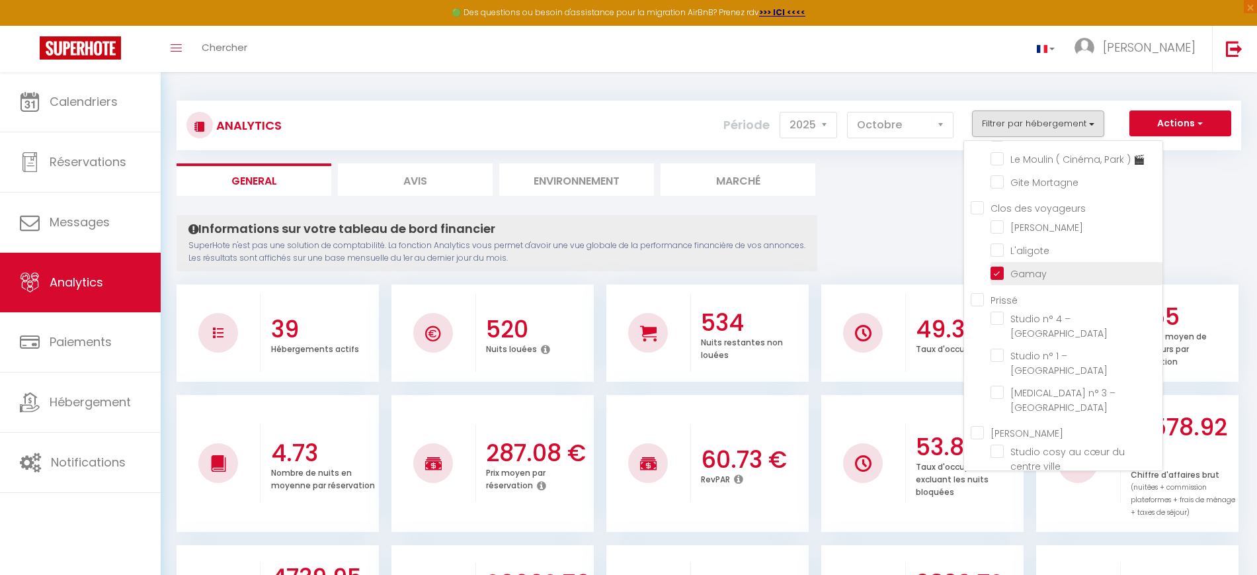
checkbox Pierre "false"
checkbox Carnot "false"
checkbox Lac "false"
checkbox 4\* "false"
checkbox Péronnaise "false"
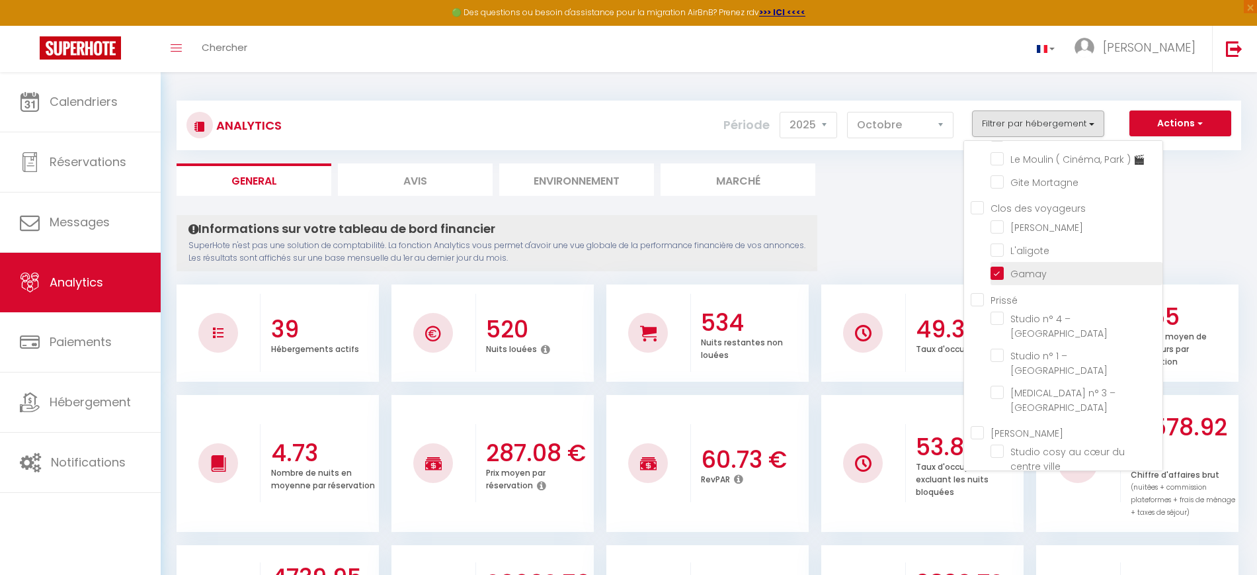
checkbox Jolytine "false"
checkbox input "false"
checkbox Tournusien "false"
checkbox république "false"
checkbox Verdun "false"
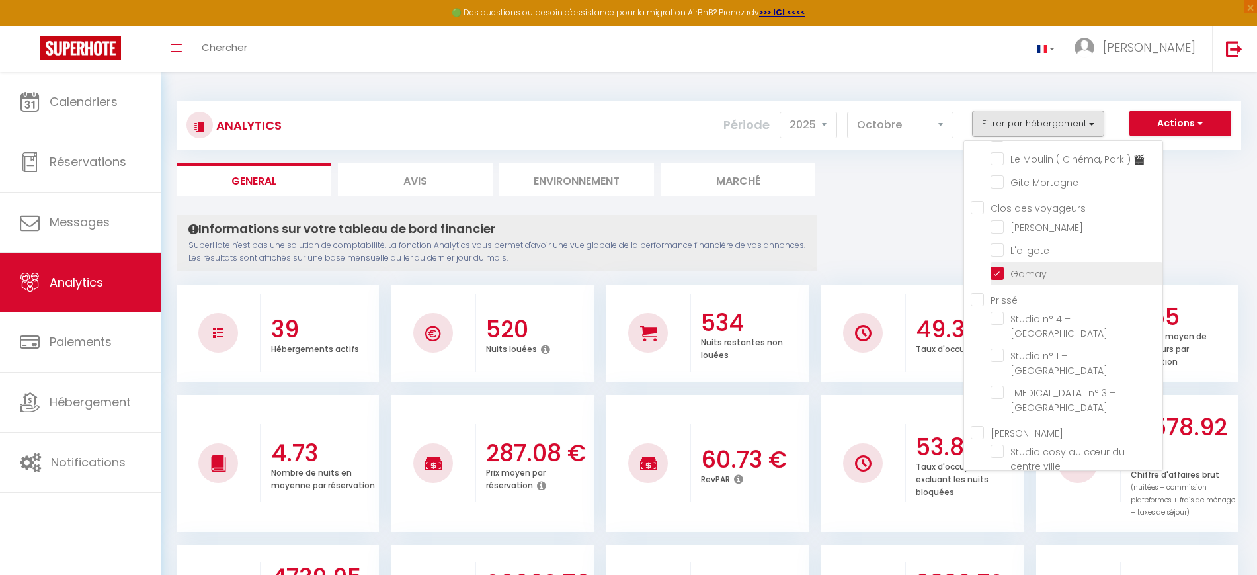
checkbox étoilés "false"
checkbox 🎬 "false"
checkbox Nakai "false"
checkbox Saône "false"
checkbox Mia "false"
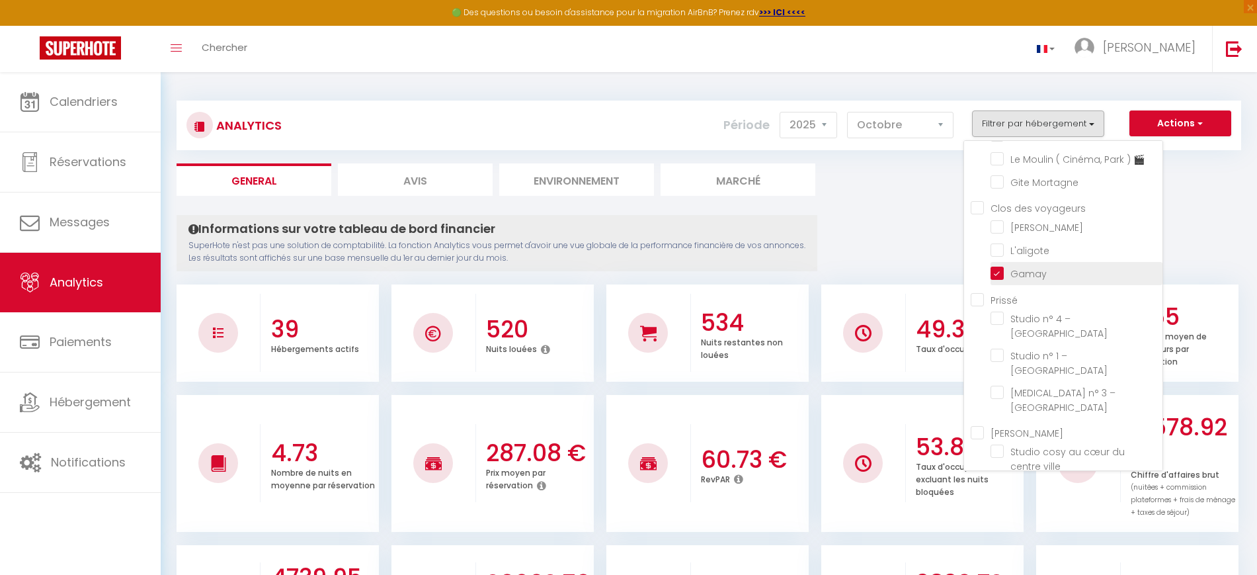
checkbox 🎬 "false"
checkbox Mortagne "false"
checkbox input "false"
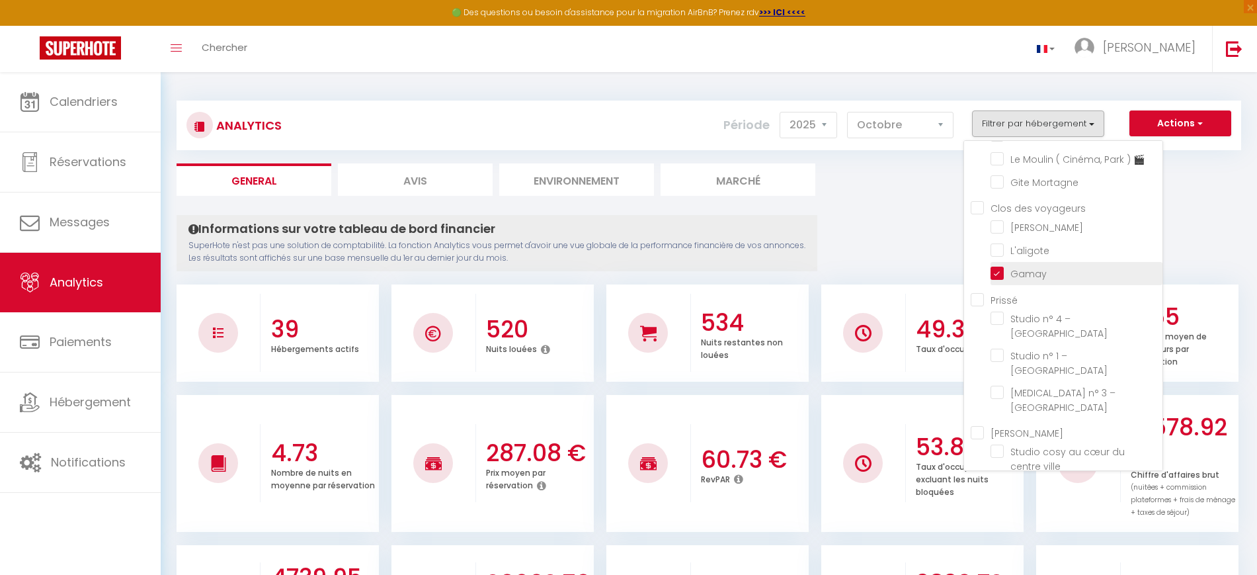
checkbox Roches "false"
checkbox ville "false"
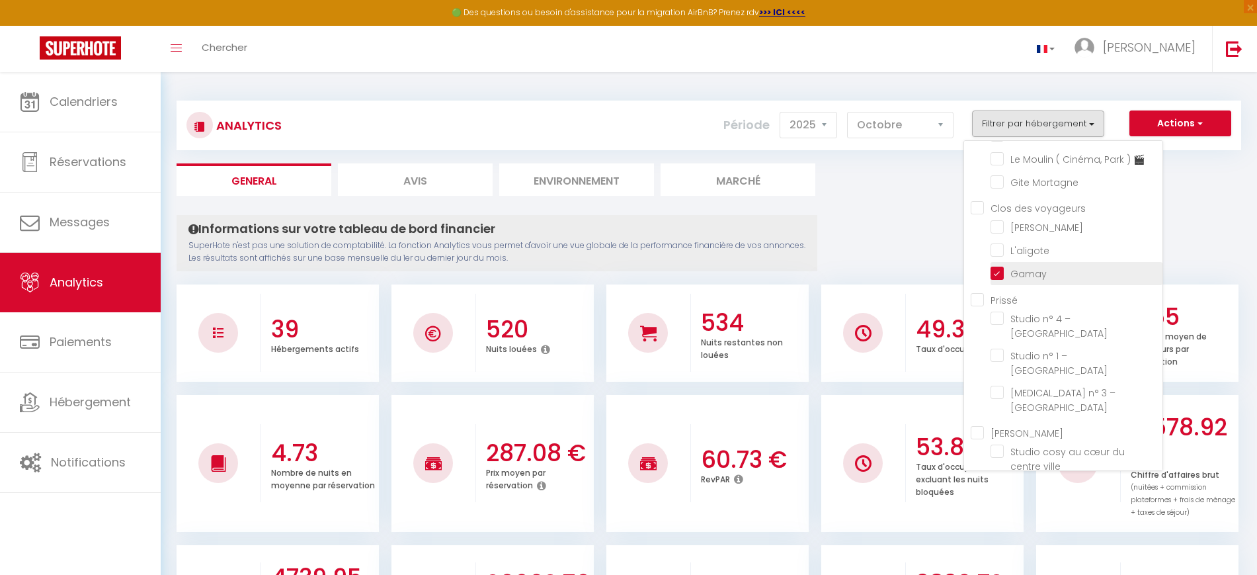
checkbox Contemporain "false"
checkbox POP "false"
checkbox ville "false"
checkbox Saint-André "false"
checkbox L\'Écrin "false"
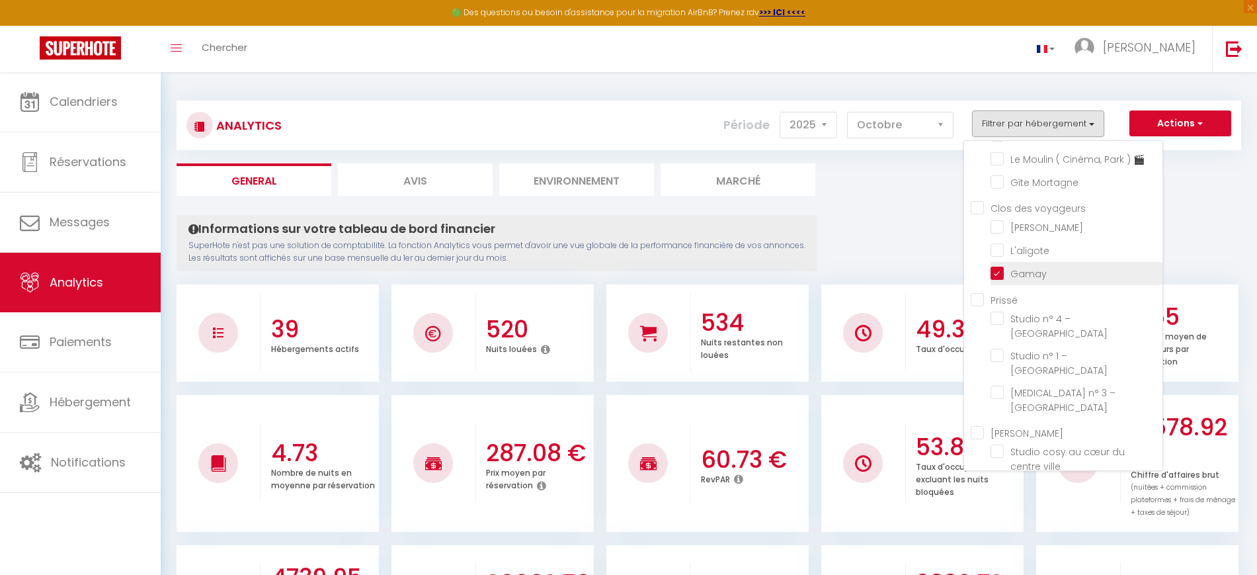
checkbox Cuvier "false"
checkbox urbaine "false"
checkbox Urbain "false"
checkbox Perchoir "false"
checkbox vignes "false"
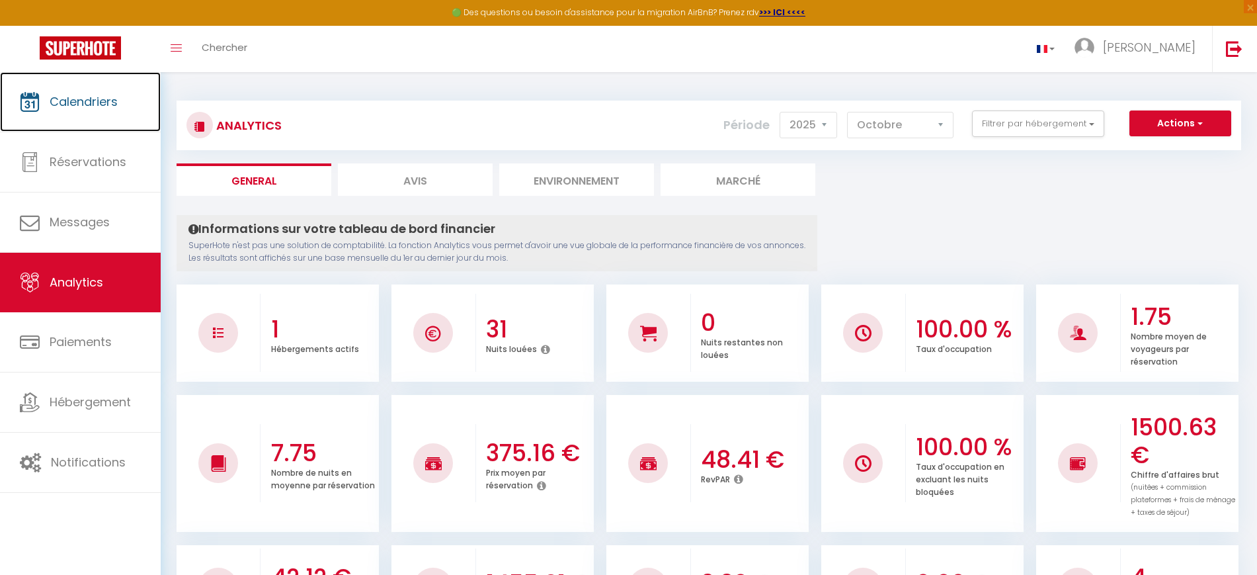
scroll to position [1, 0]
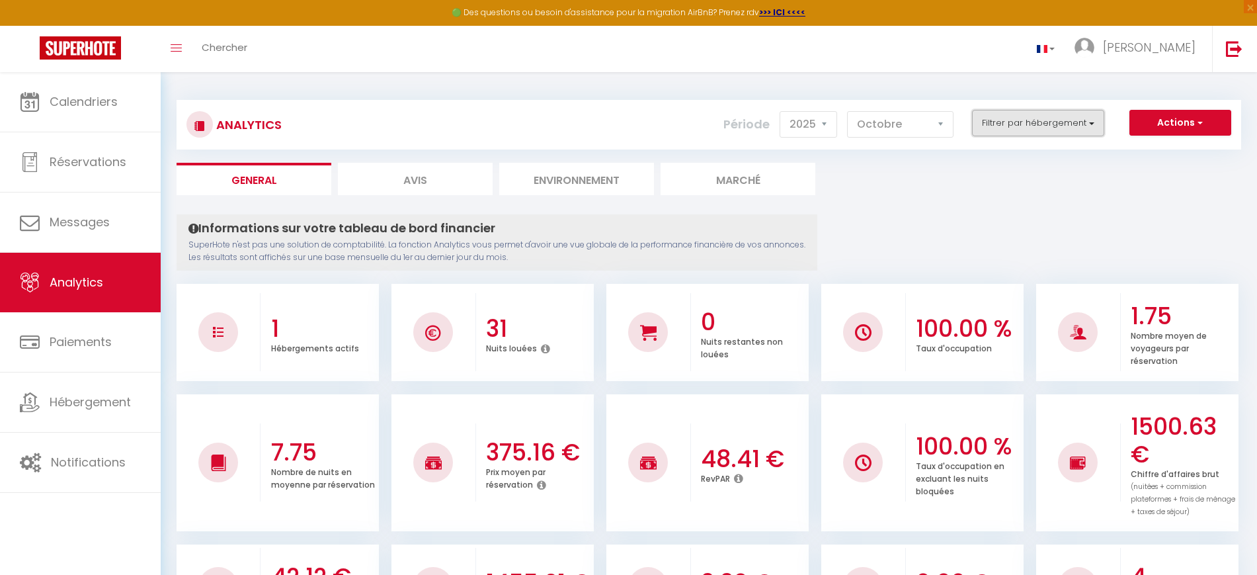
click at [1017, 122] on button "Filtrer par hébergement" at bounding box center [1038, 123] width 132 height 26
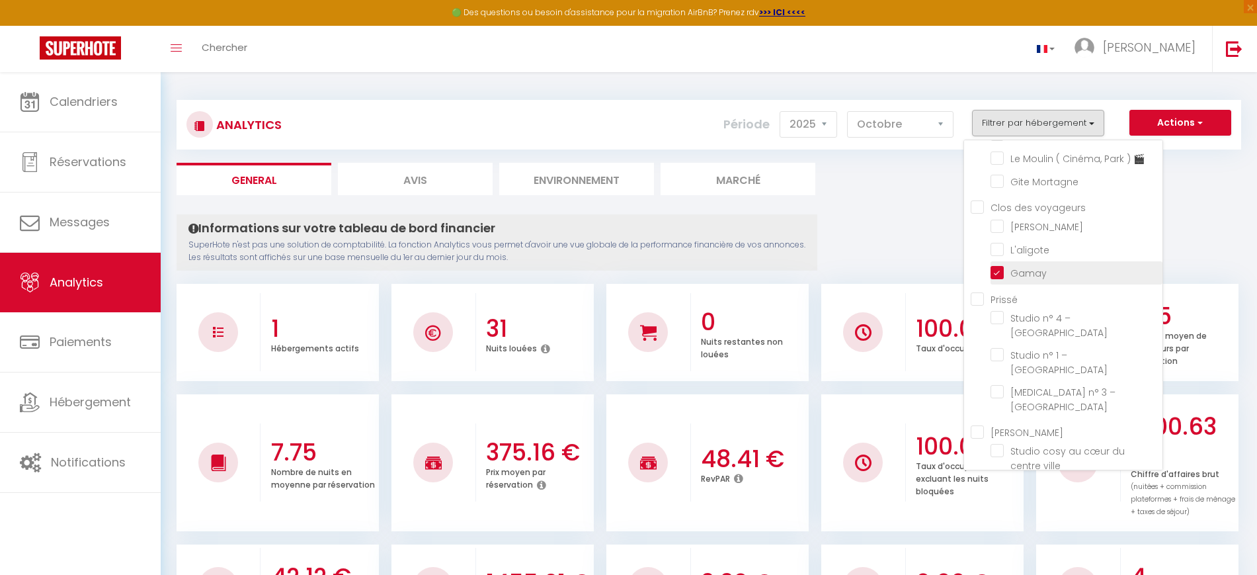
click at [1015, 274] on input "checkbox" at bounding box center [1077, 271] width 172 height 13
checkbox input "false"
checkbox Vincent "false"
checkbox House "false"
checkbox Poncétys "false"
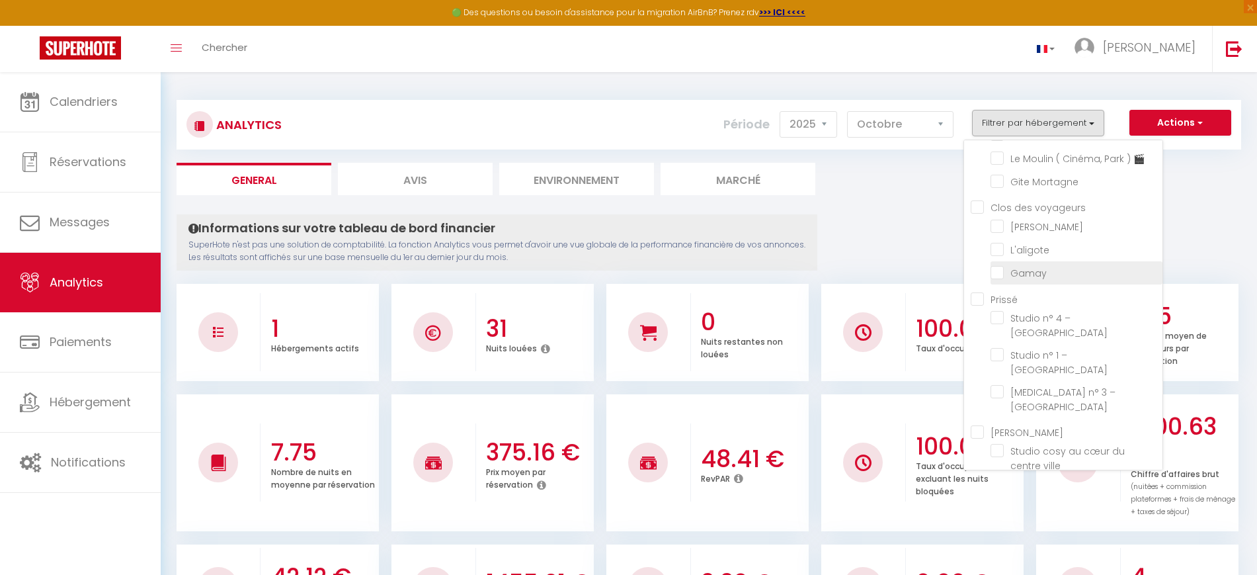
checkbox Pierre "false"
checkbox Carnot "false"
checkbox Lac "false"
checkbox 4\* "false"
checkbox Péronnaise "false"
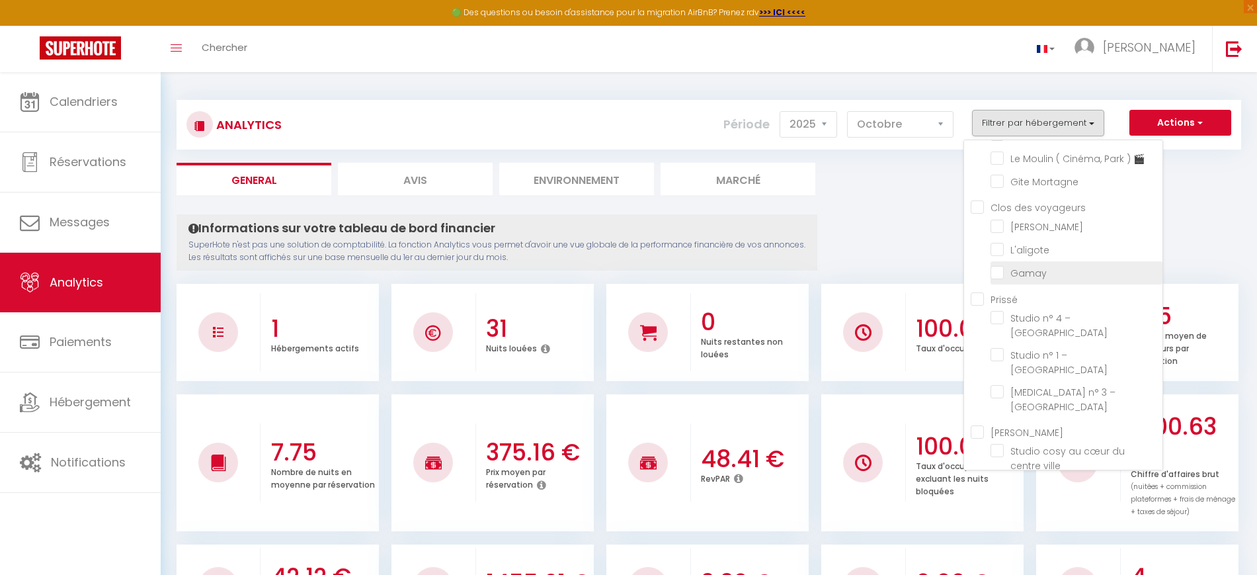
checkbox Jolytine "false"
checkbox input "false"
checkbox Tournusien "false"
checkbox république "false"
checkbox Verdun "false"
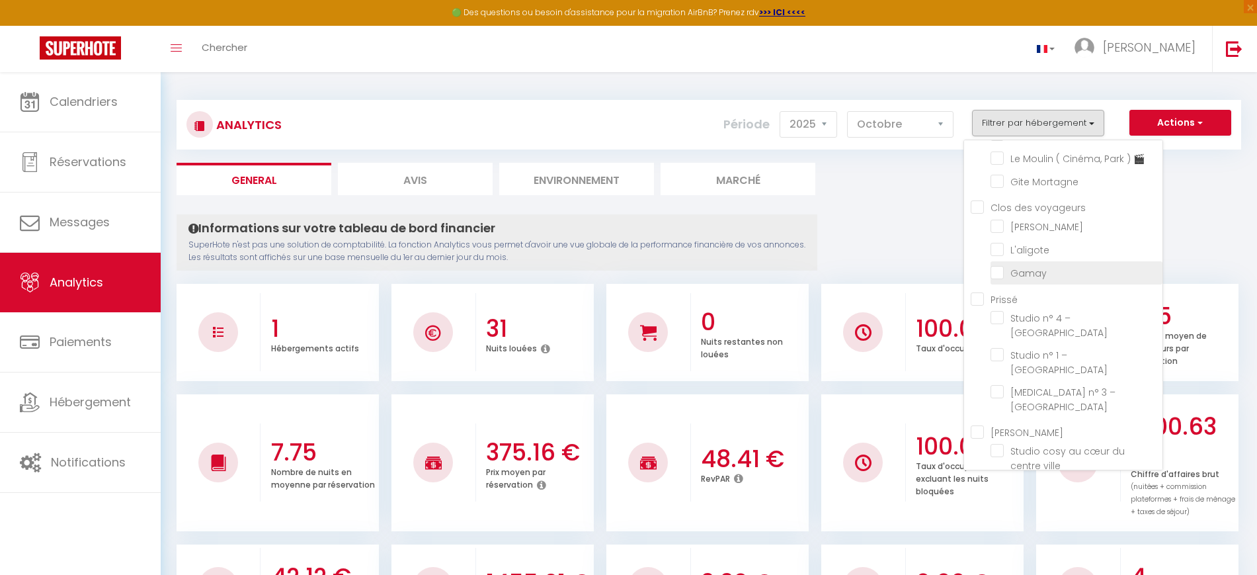
checkbox étoilés "false"
checkbox 🎬 "false"
checkbox Nakai "false"
checkbox Saône "false"
checkbox Mia "false"
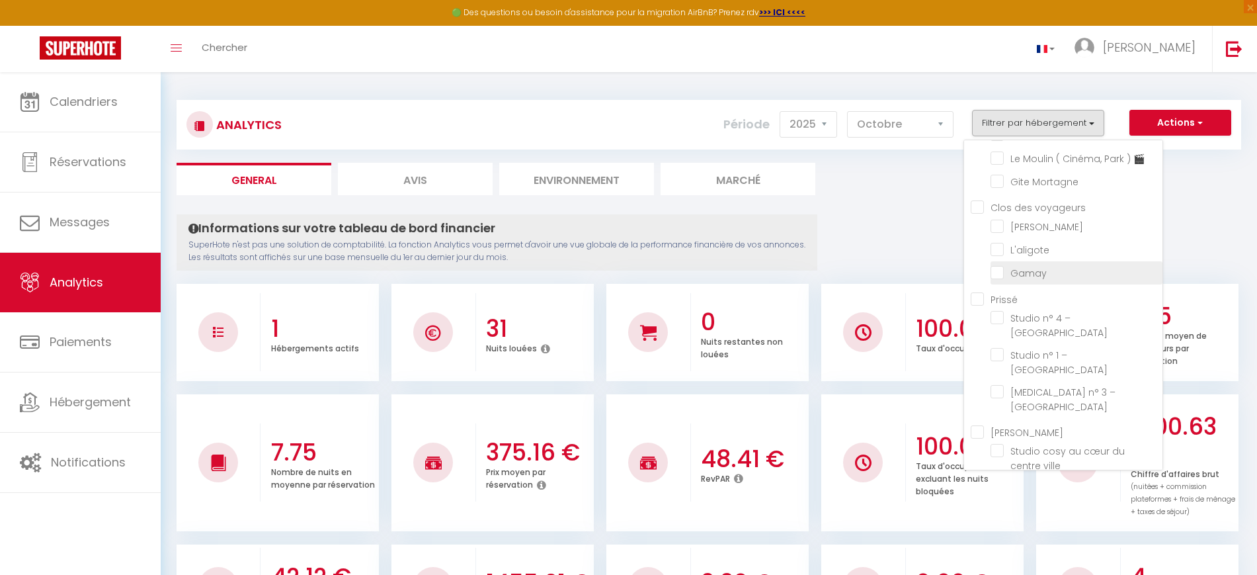
checkbox 🎬 "false"
checkbox Mortagne "false"
checkbox input "false"
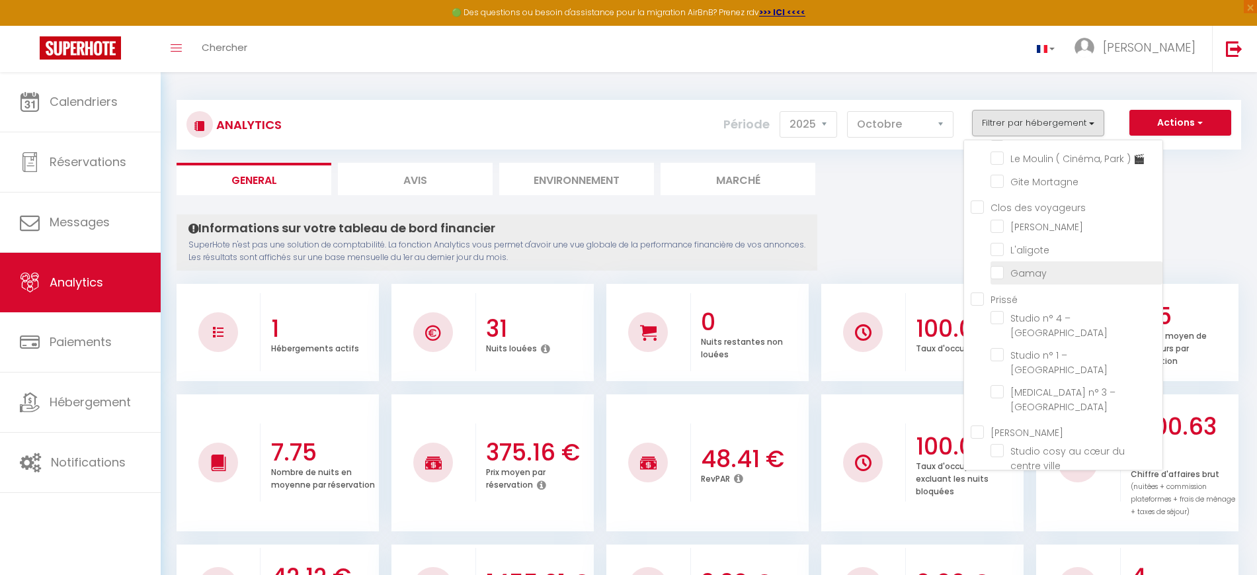
checkbox Roches "false"
checkbox ville "false"
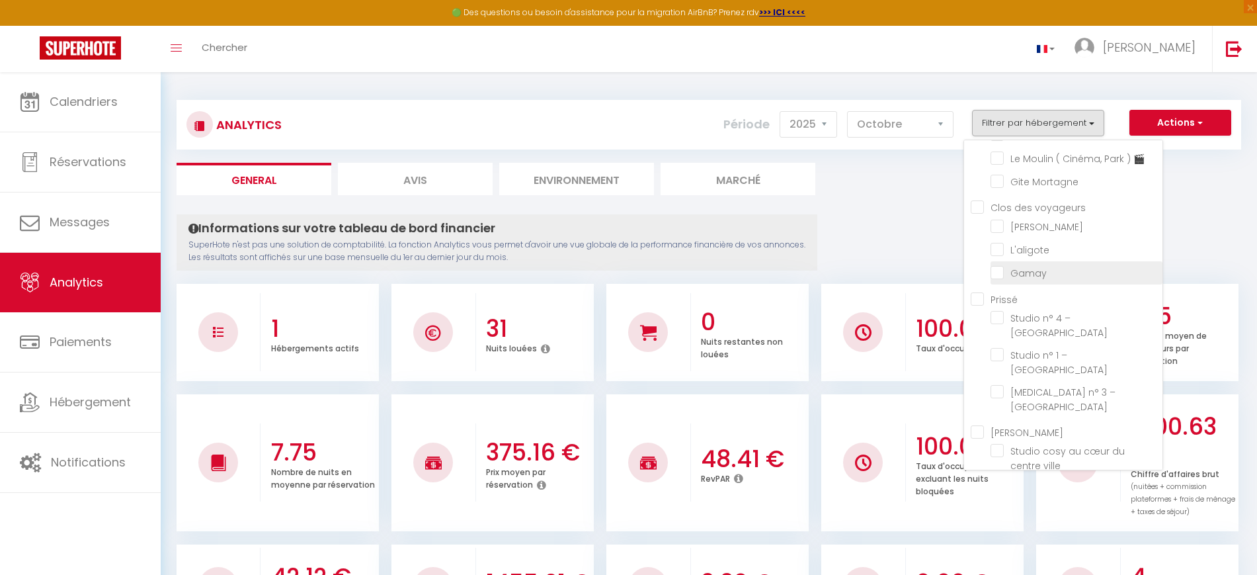
checkbox Contemporain "false"
checkbox POP "false"
checkbox ville "false"
checkbox Saint-André "false"
checkbox L\'Écrin "false"
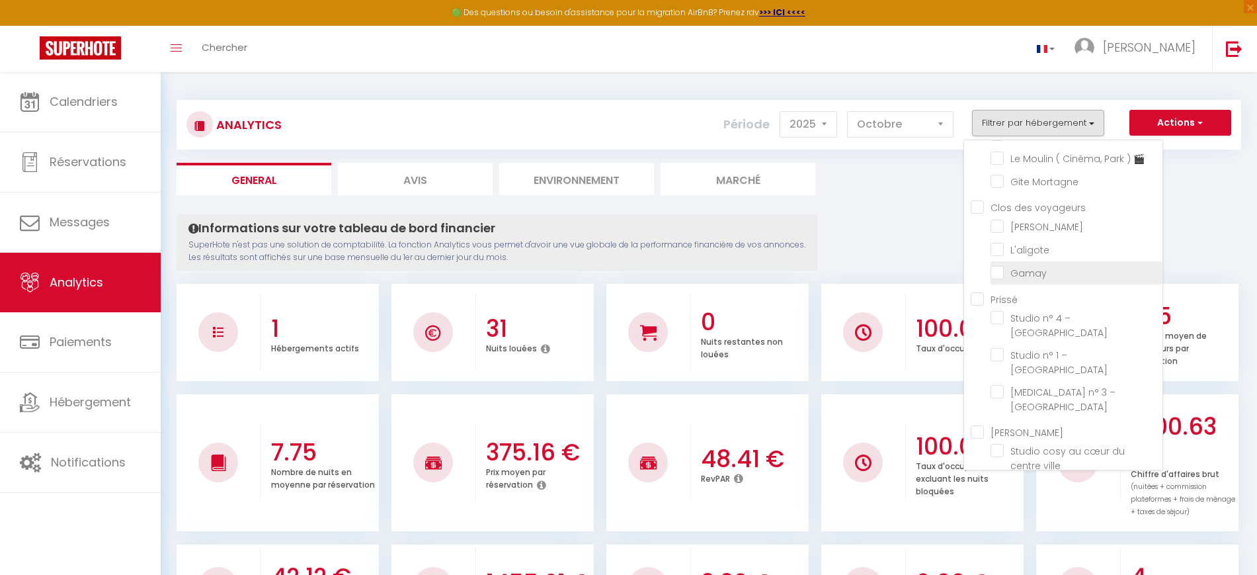
checkbox Cuvier "false"
checkbox urbaine "false"
checkbox Urbain "false"
checkbox Perchoir "false"
checkbox vignes "false"
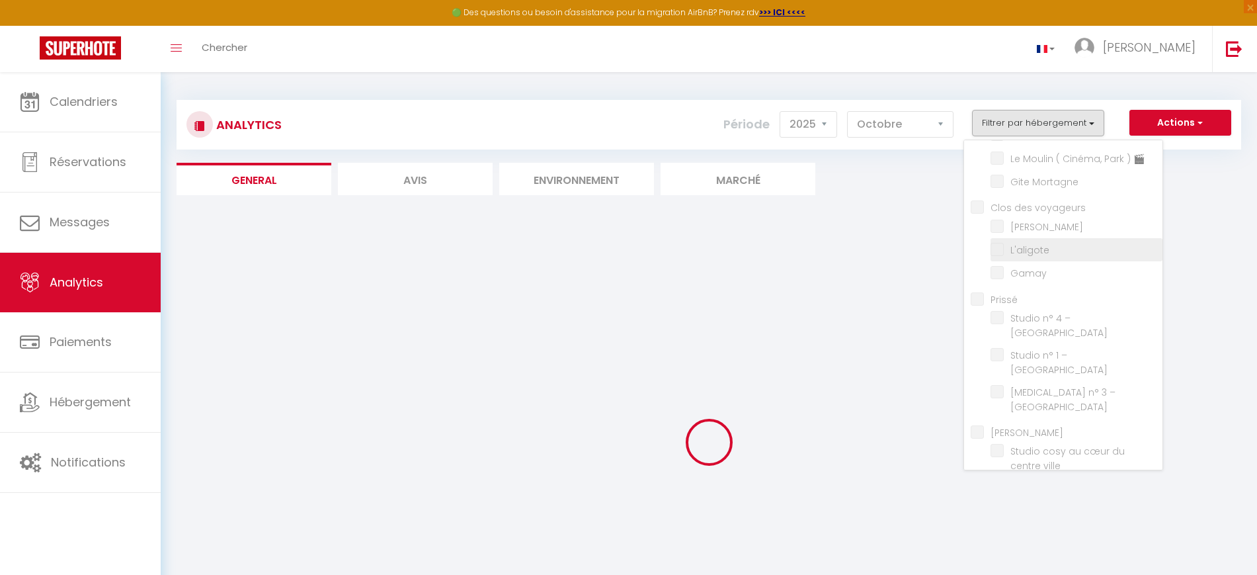
checkbox Vincent "false"
checkbox House "false"
checkbox Poncétys "false"
checkbox Pierre "false"
checkbox Carnot "false"
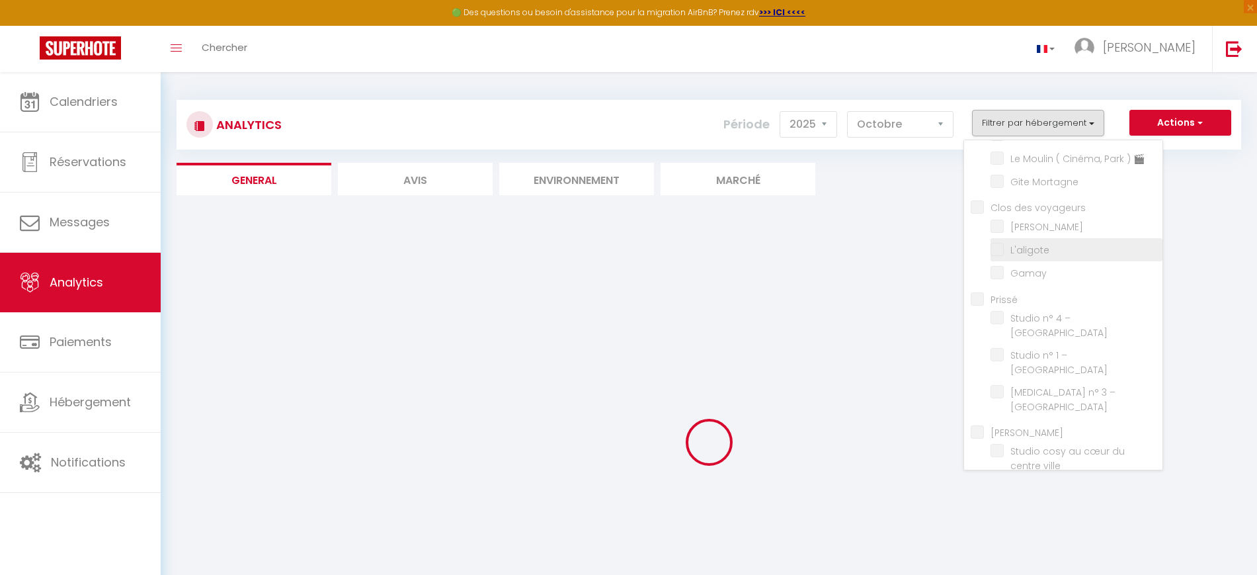
checkbox Lac "false"
checkbox 4\* "false"
checkbox Péronnaise "false"
checkbox Jolytine "false"
checkbox input "false"
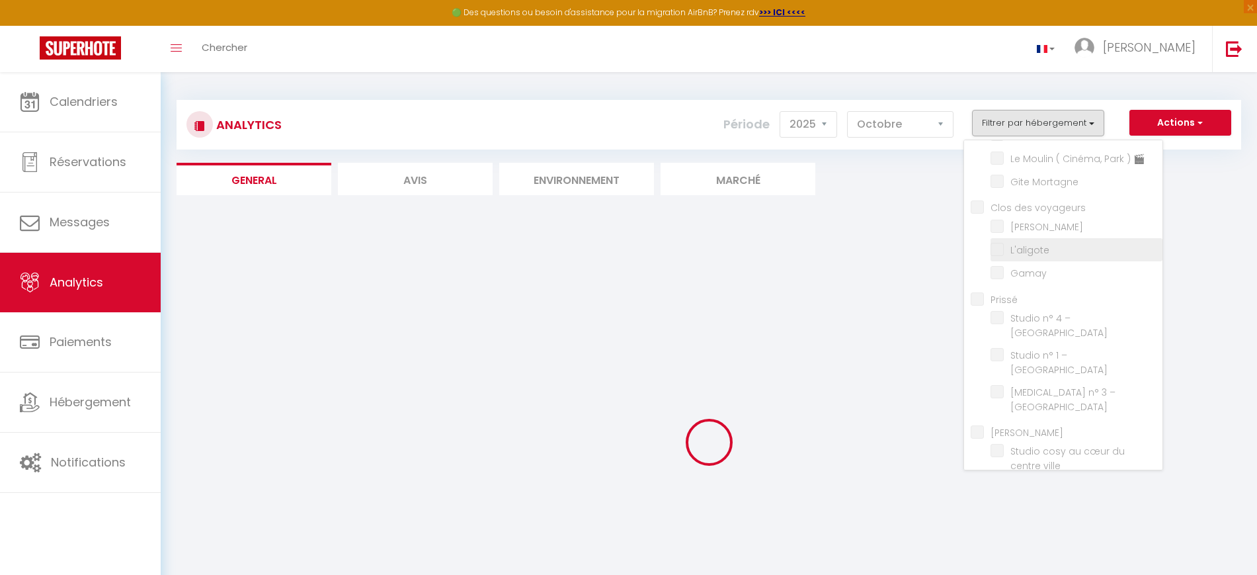
checkbox Tournusien "false"
checkbox république "false"
checkbox Verdun "false"
checkbox étoilés "false"
checkbox 🎬 "false"
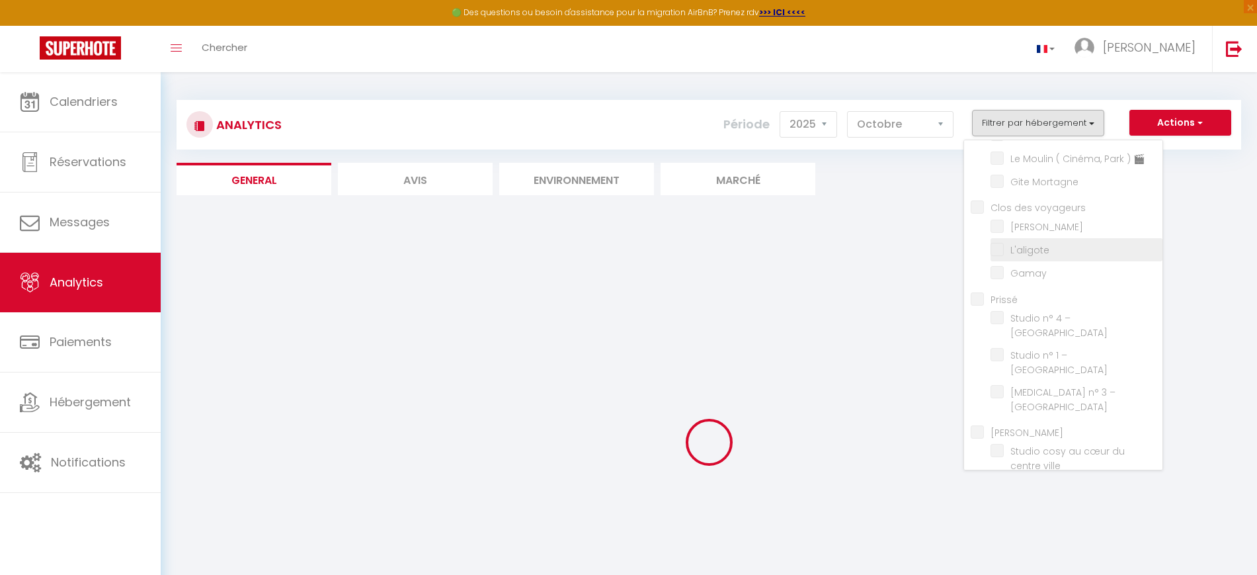
checkbox Nakai "false"
checkbox Saône "false"
checkbox Mia "false"
checkbox 🎬 "false"
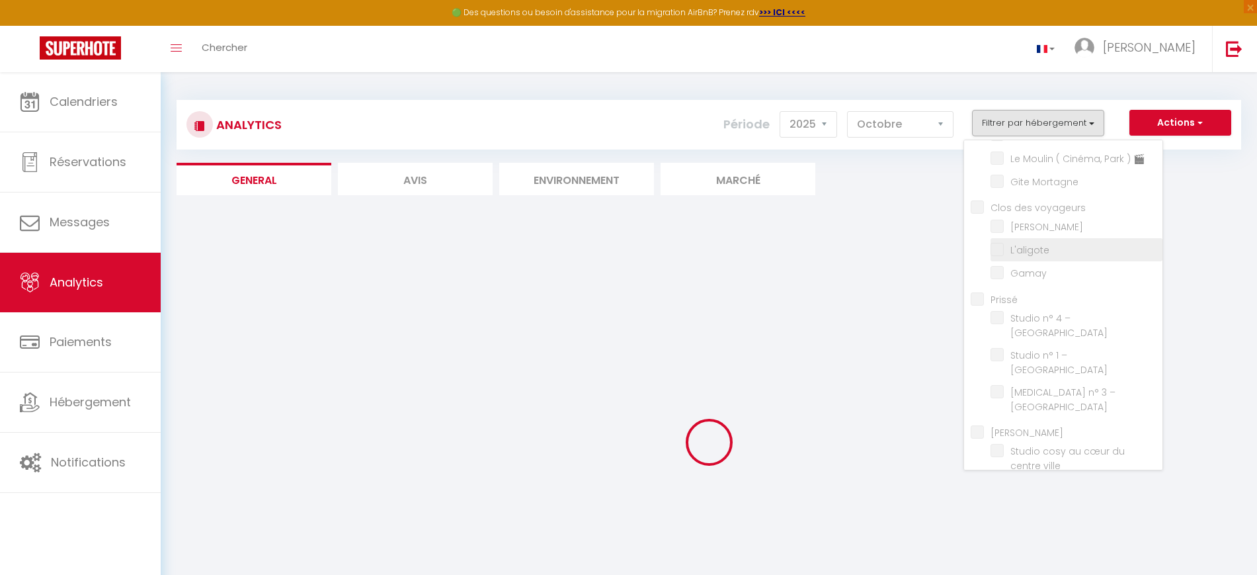
checkbox Mortagne "false"
checkbox input "false"
checkbox Roches "false"
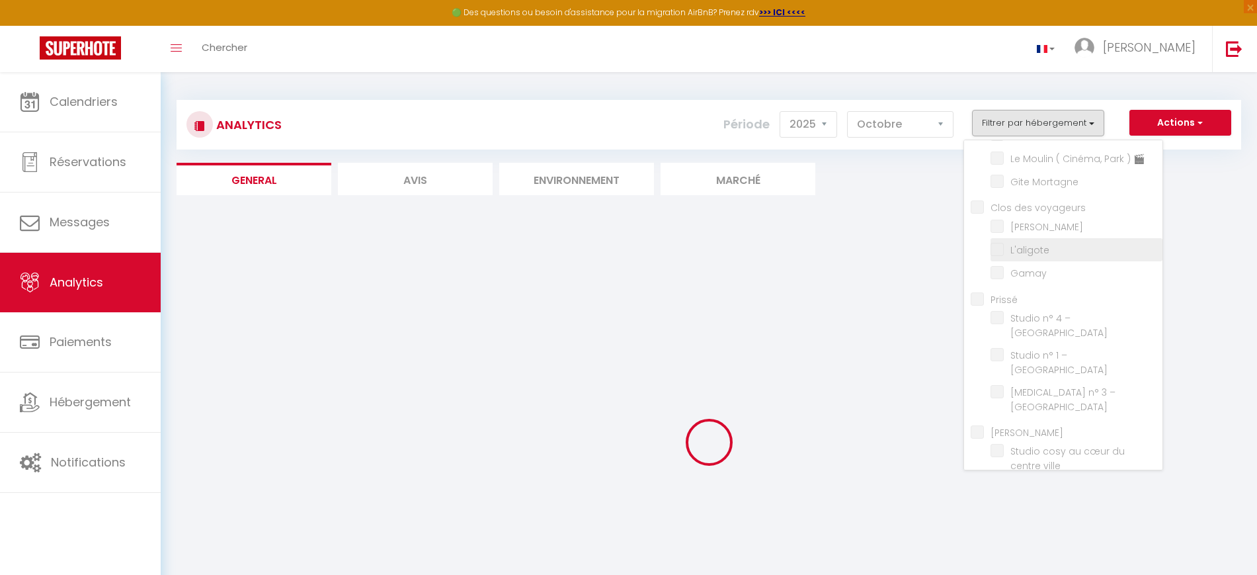
checkbox Roches "false"
checkbox ville "false"
checkbox Contemporain "false"
checkbox POP "false"
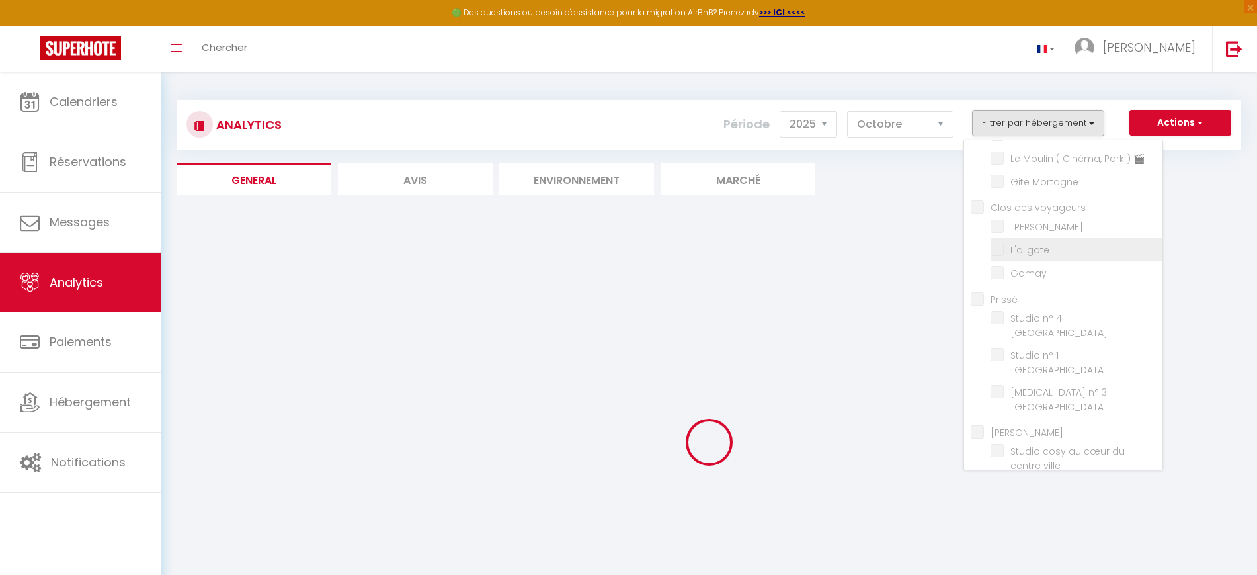
checkbox ville "false"
checkbox Saint-André "false"
checkbox L\'Écrin "false"
checkbox Cuvier "false"
checkbox urbaine "false"
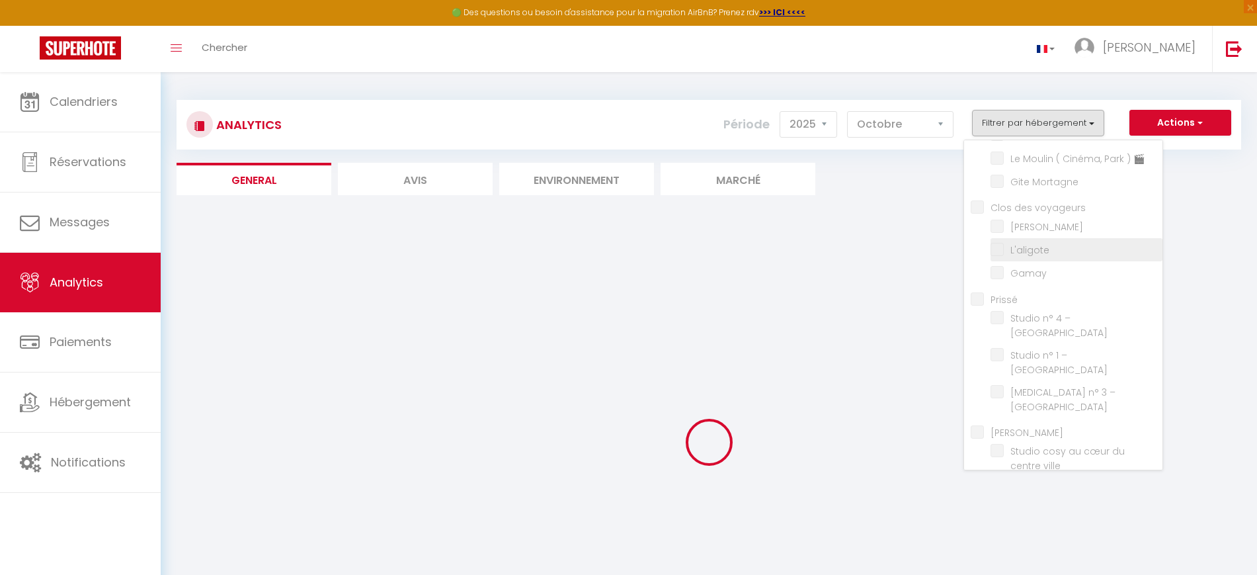
checkbox Urbain "false"
checkbox Perchoir "false"
checkbox vignes "false"
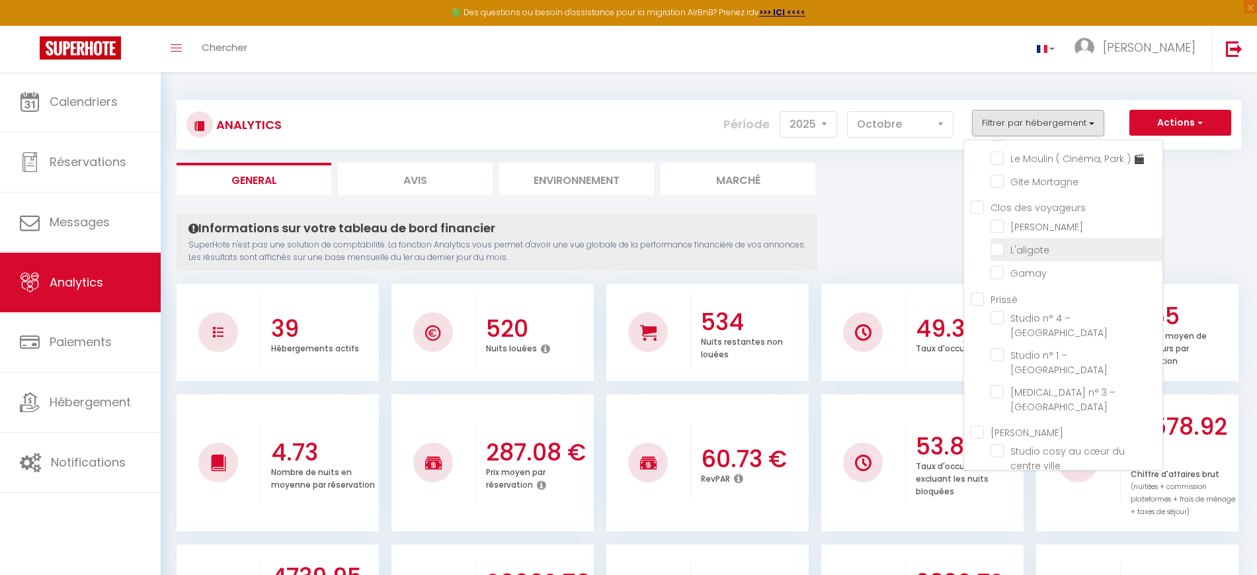
click at [1036, 248] on input "checkbox" at bounding box center [1077, 248] width 172 height 13
checkbox input "true"
checkbox Vincent "false"
checkbox House "false"
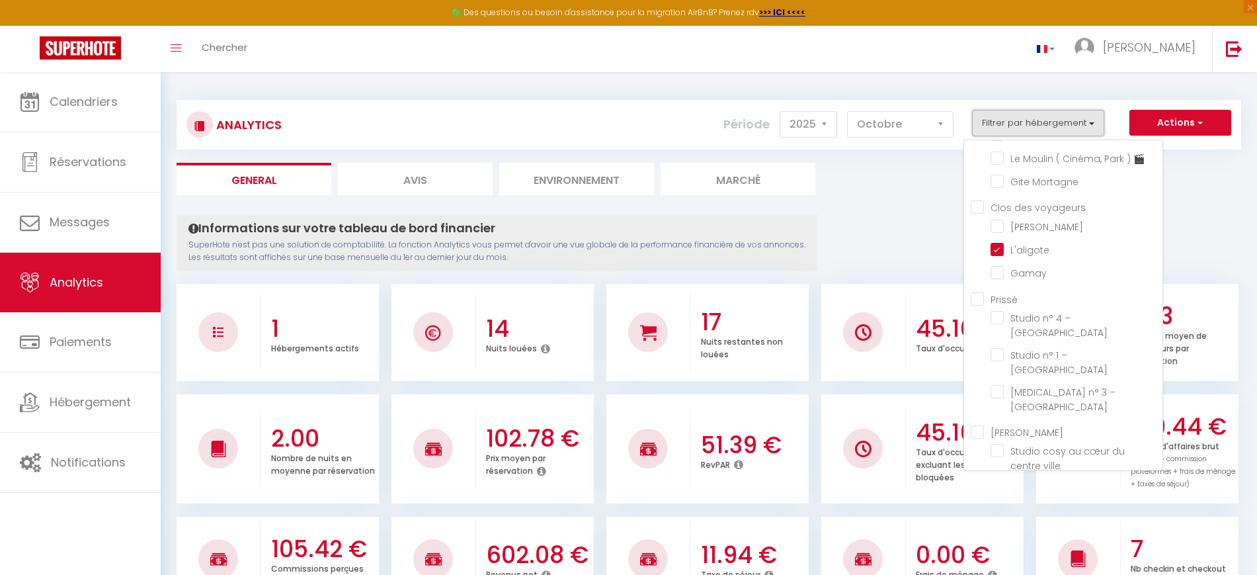
click at [1051, 126] on button "Filtrer par hébergement" at bounding box center [1038, 123] width 132 height 26
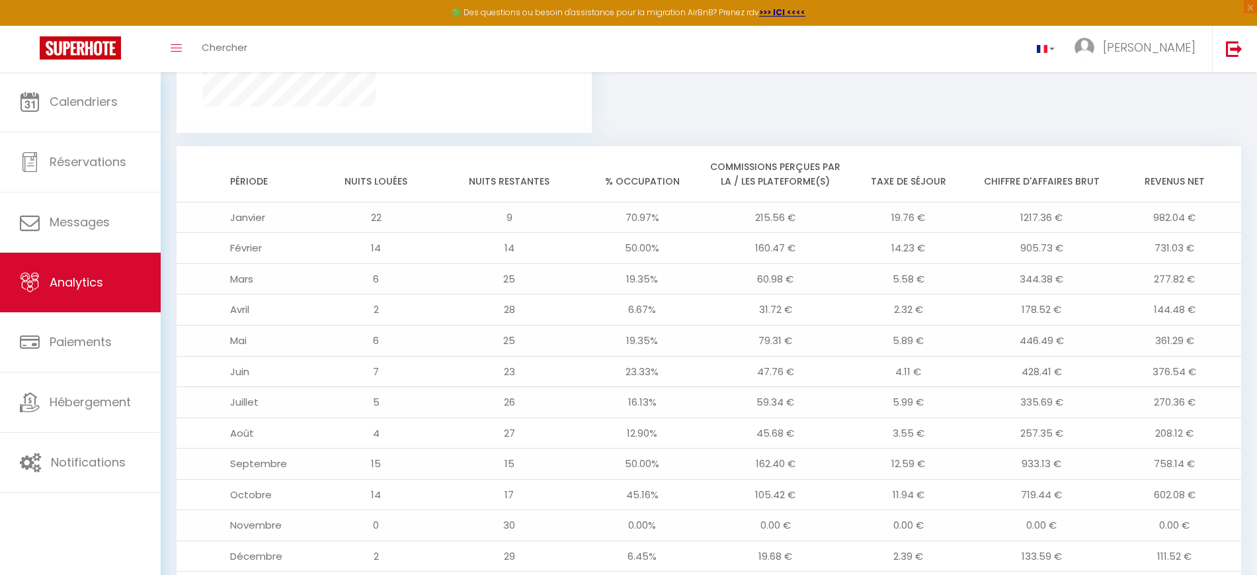
scroll to position [1046, 0]
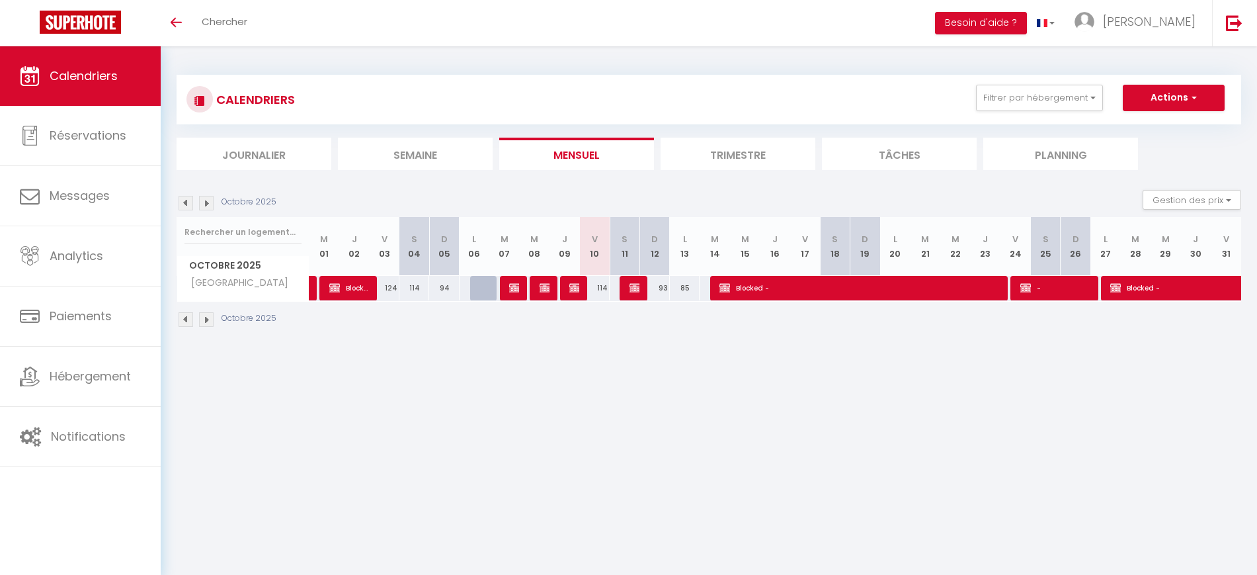
click at [995, 114] on div "CALENDRIERS Filtrer par hébergement [GEOGRAPHIC_DATA] [GEOGRAPHIC_DATA][PERSON_…" at bounding box center [709, 100] width 1045 height 30
click at [1022, 105] on button "Filtrer par hébergement" at bounding box center [1039, 98] width 127 height 26
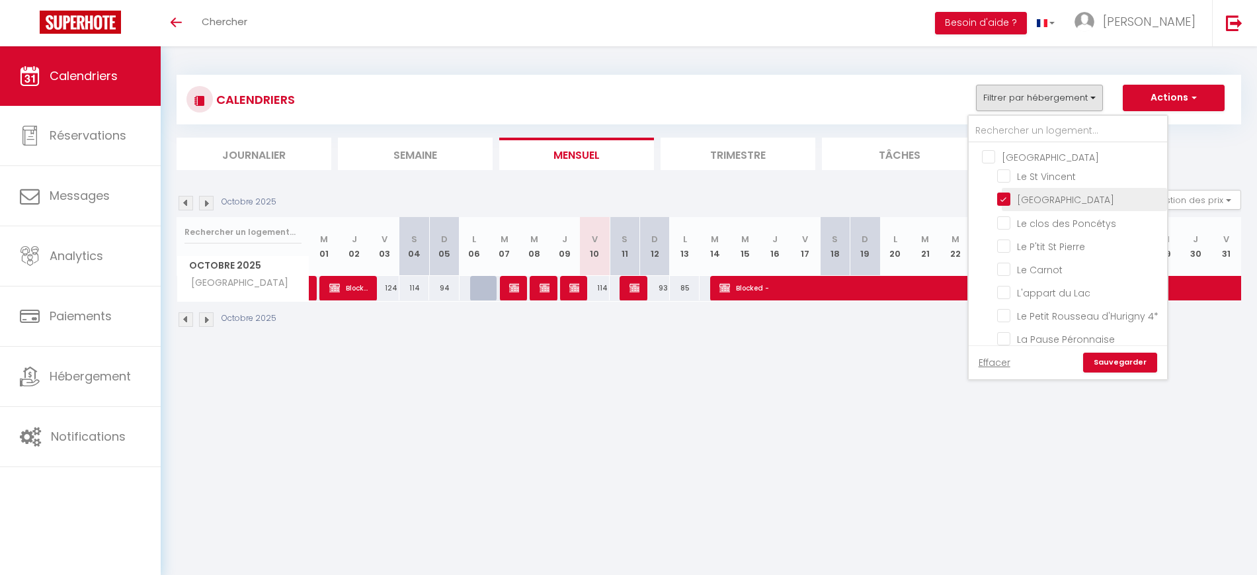
click at [1041, 198] on input "[GEOGRAPHIC_DATA]" at bounding box center [1079, 198] width 165 height 13
checkbox input "false"
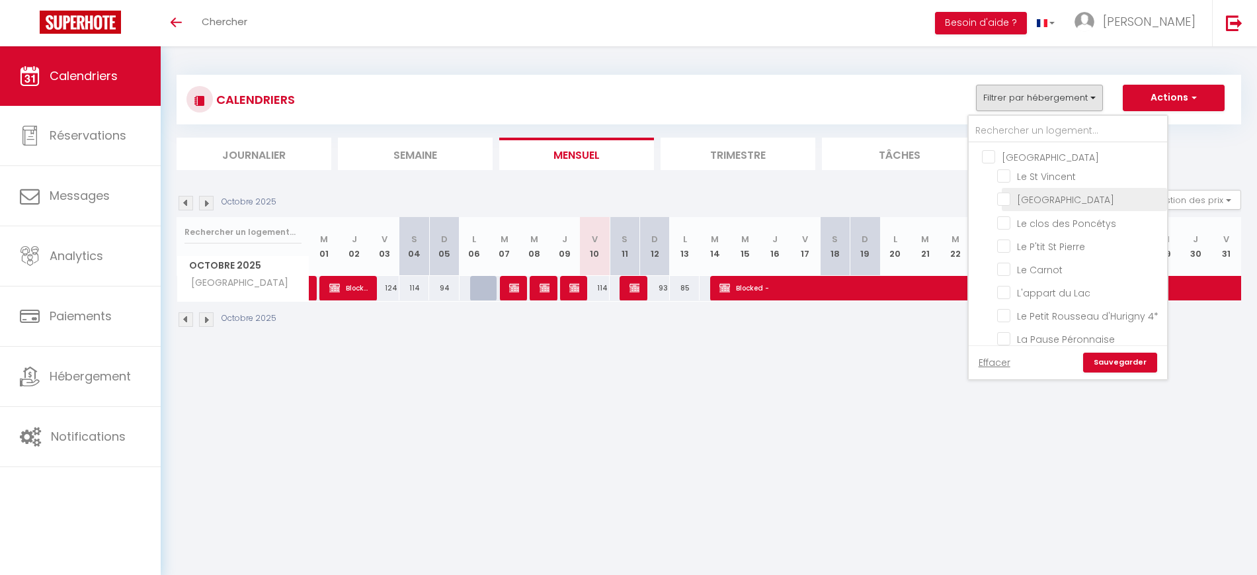
checkbox input "false"
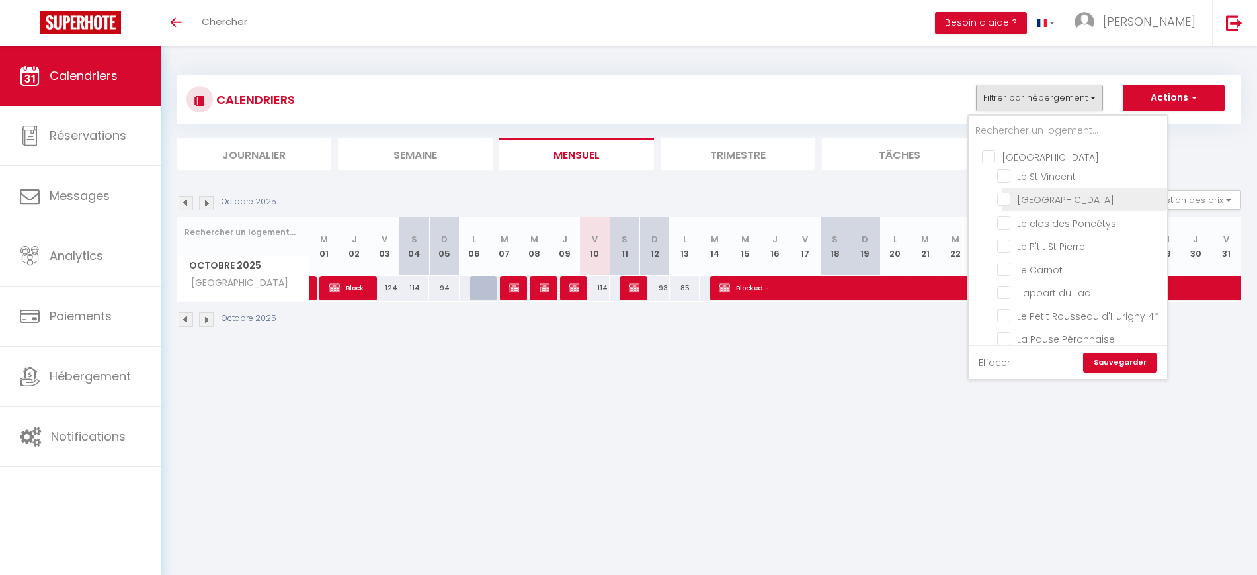
checkbox input "false"
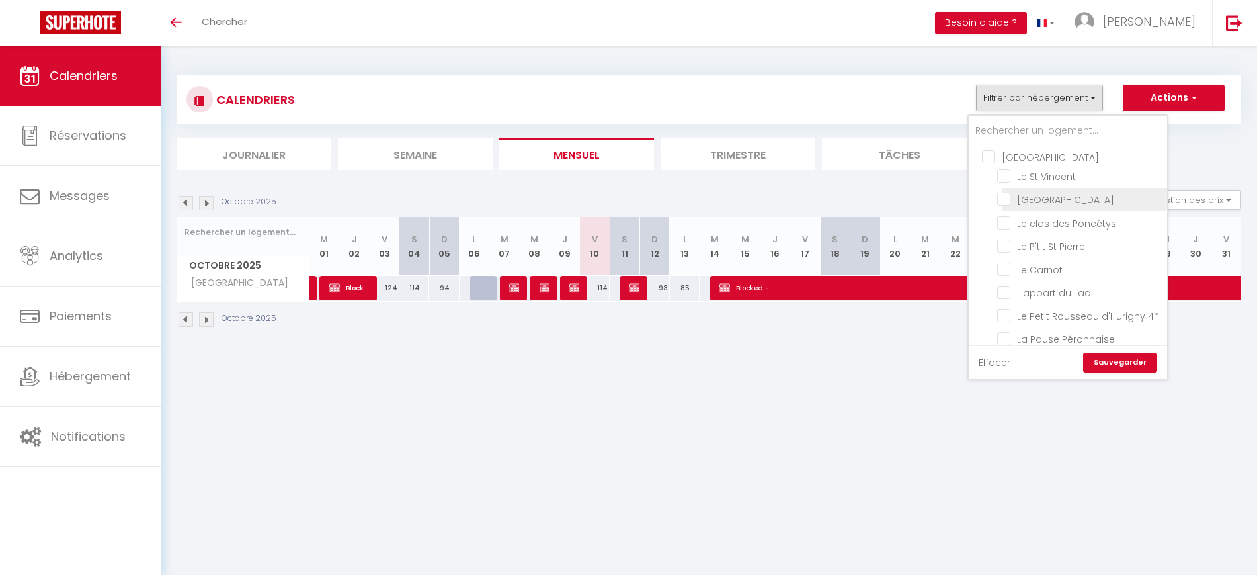
checkbox input "false"
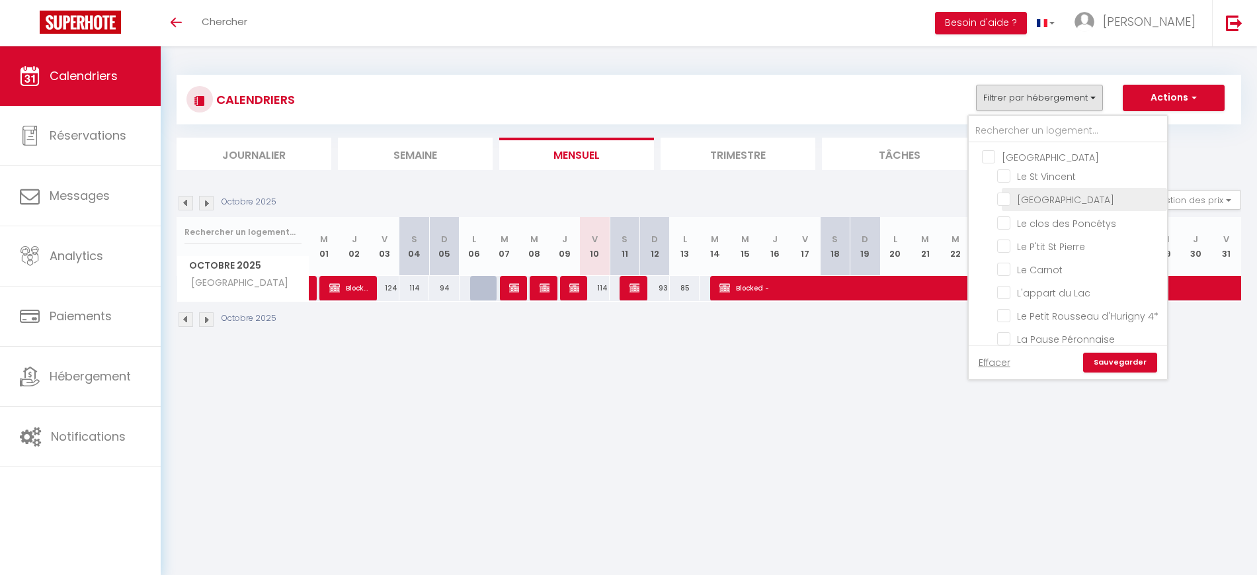
checkbox input "false"
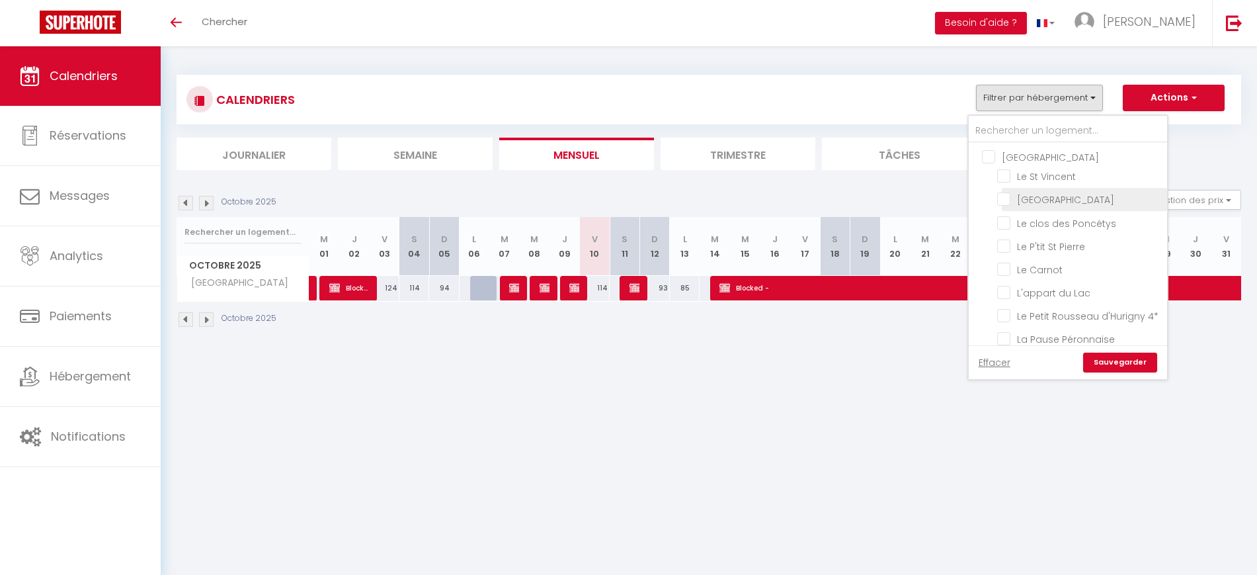
checkbox input "false"
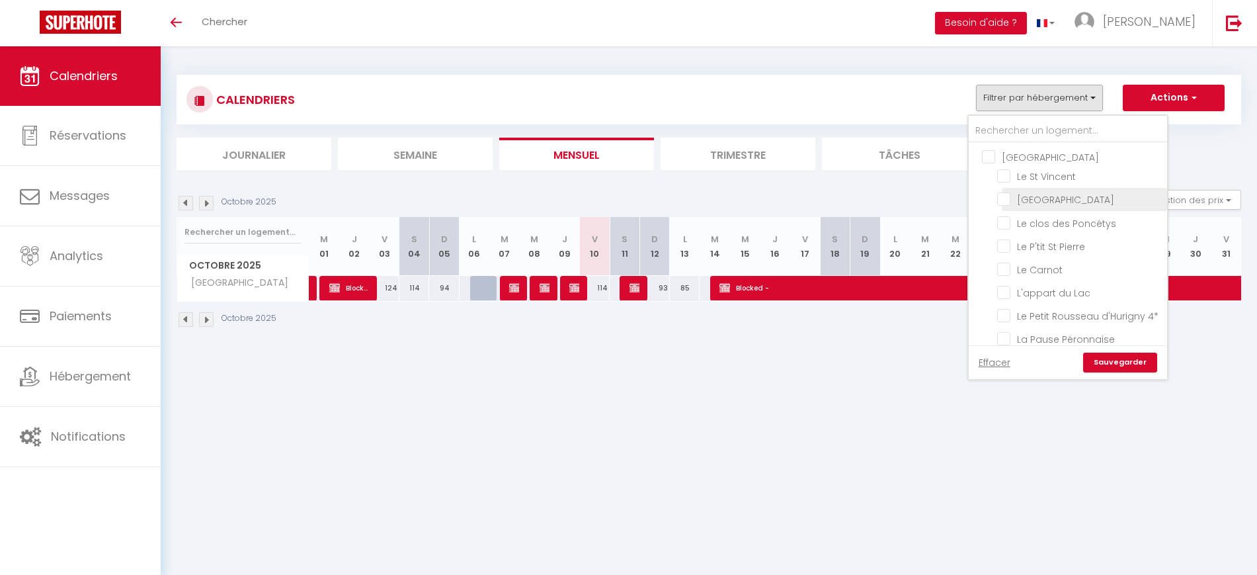
checkbox input "false"
click at [1049, 194] on label "Gamay" at bounding box center [1032, 186] width 43 height 15
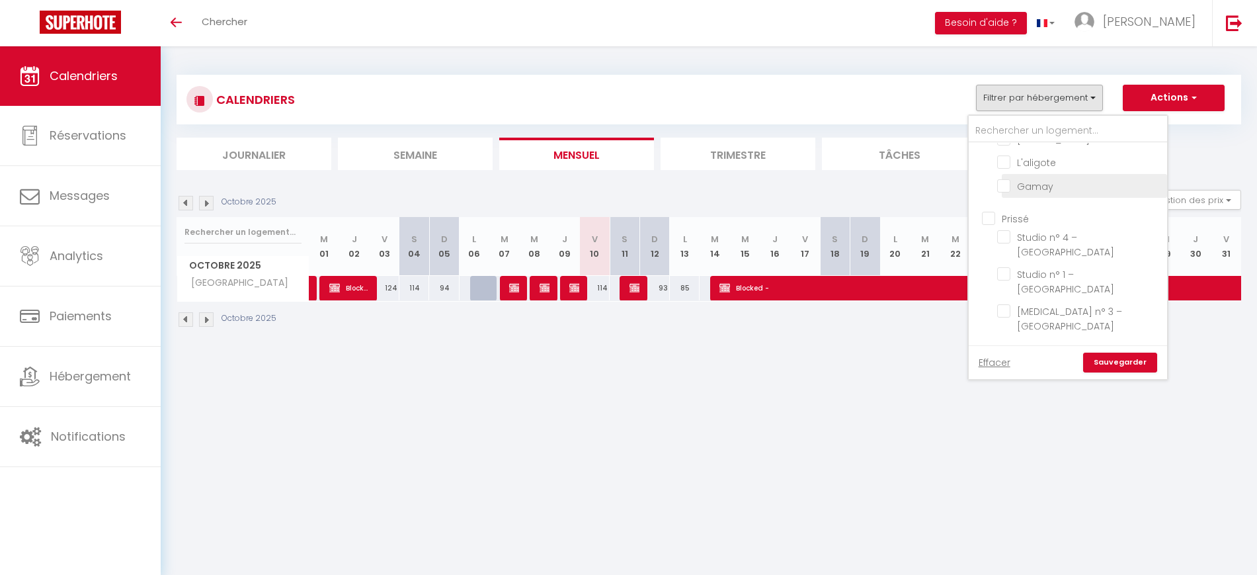
click at [1049, 191] on input "Gamay" at bounding box center [1079, 184] width 165 height 13
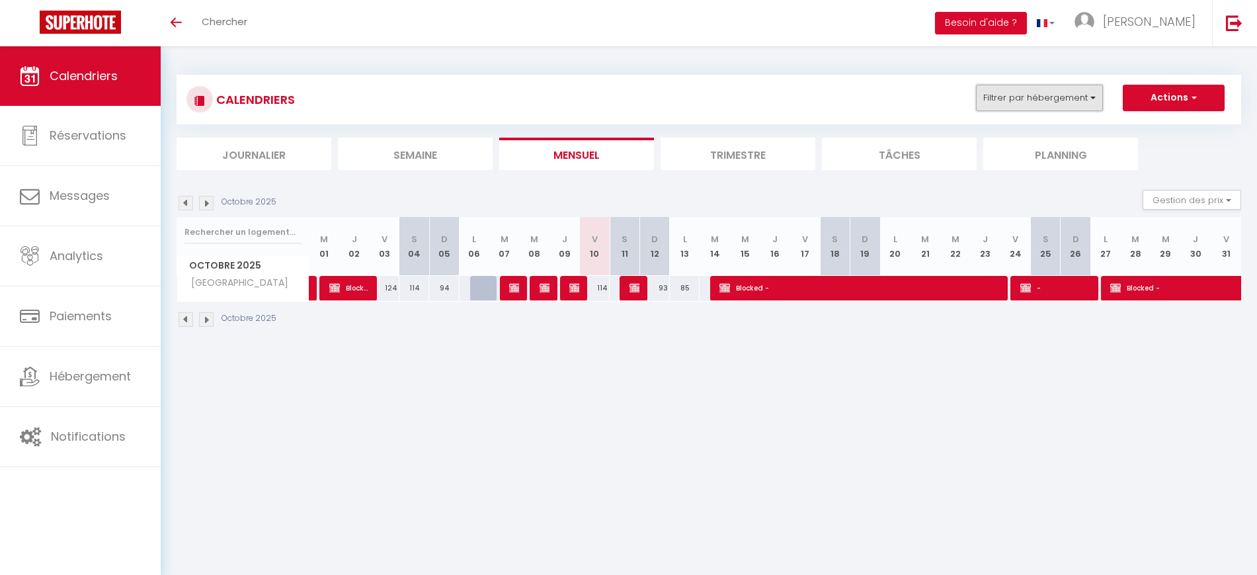
click at [1034, 98] on button "Filtrer par hébergement" at bounding box center [1039, 98] width 127 height 26
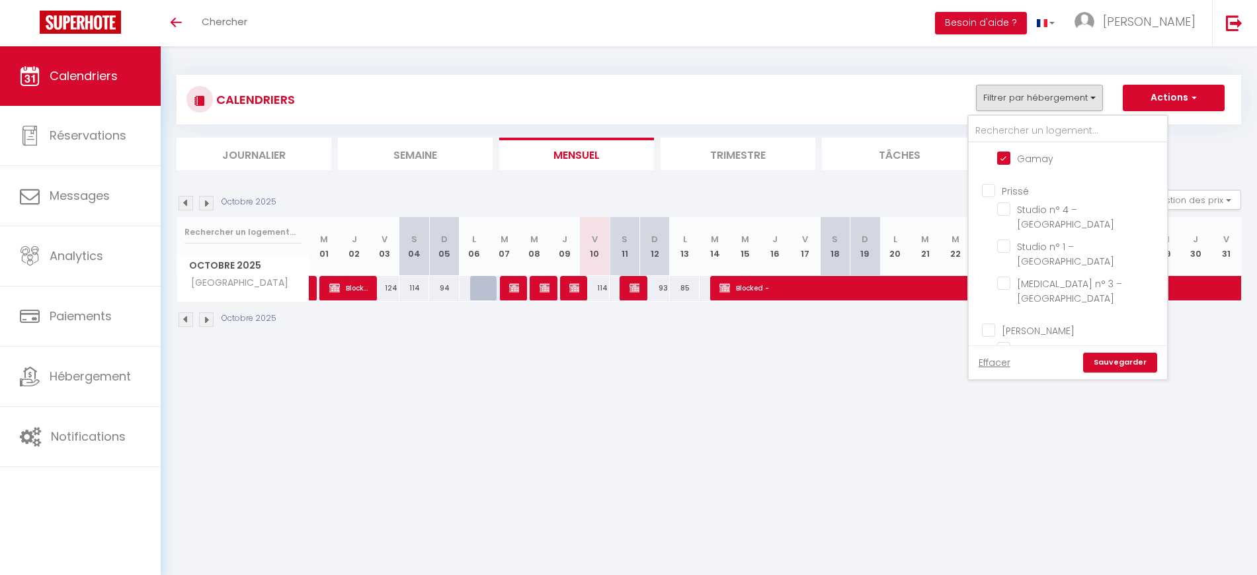
click at [1143, 366] on link "Sauvegarder" at bounding box center [1120, 363] width 74 height 20
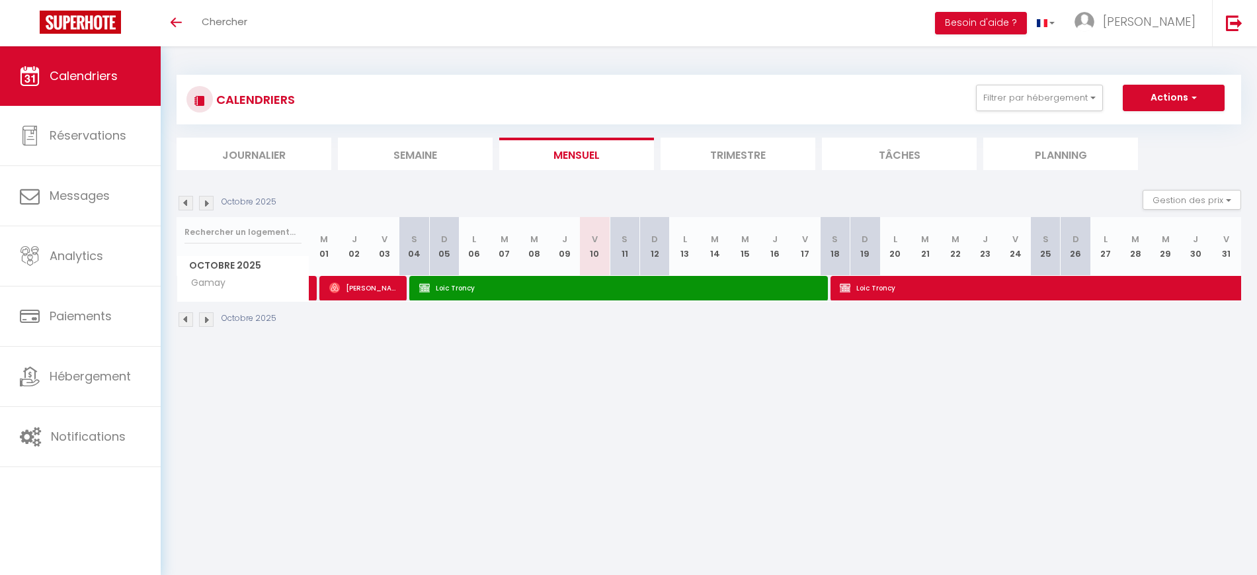
click at [183, 202] on img at bounding box center [186, 203] width 15 height 15
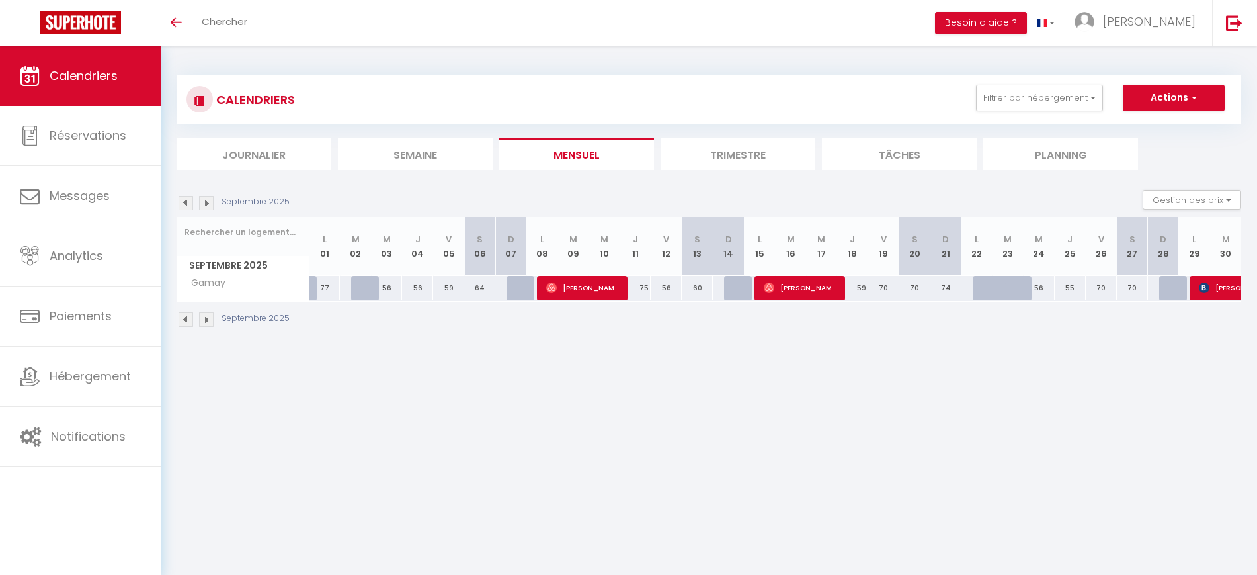
click at [206, 204] on img at bounding box center [206, 203] width 15 height 15
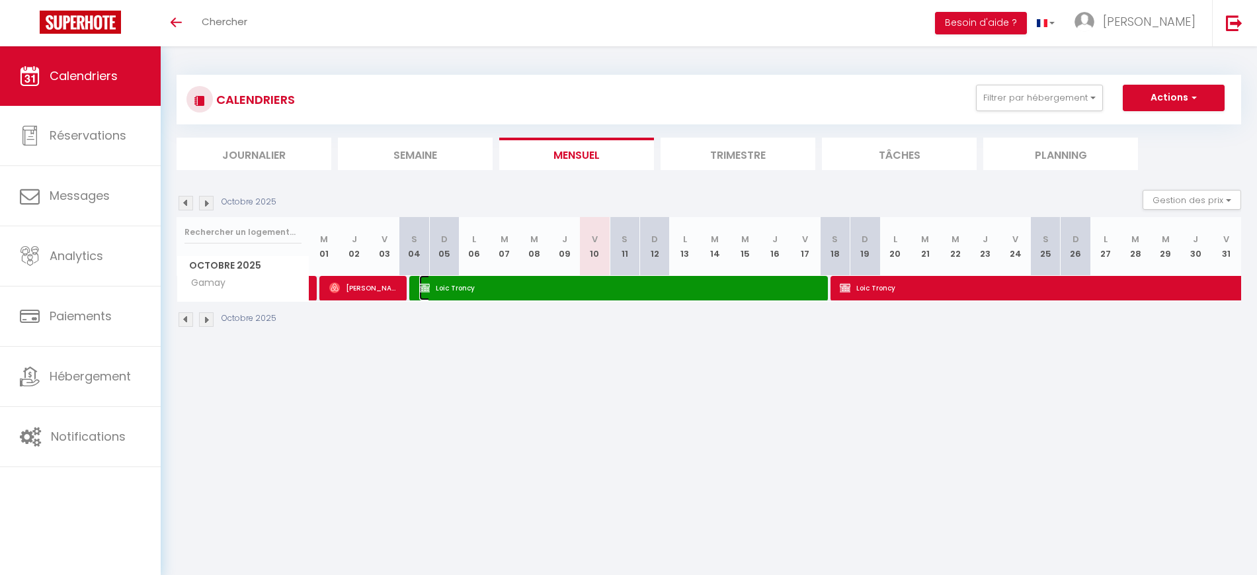
click at [547, 288] on span "Loic Troncy" at bounding box center [617, 287] width 397 height 25
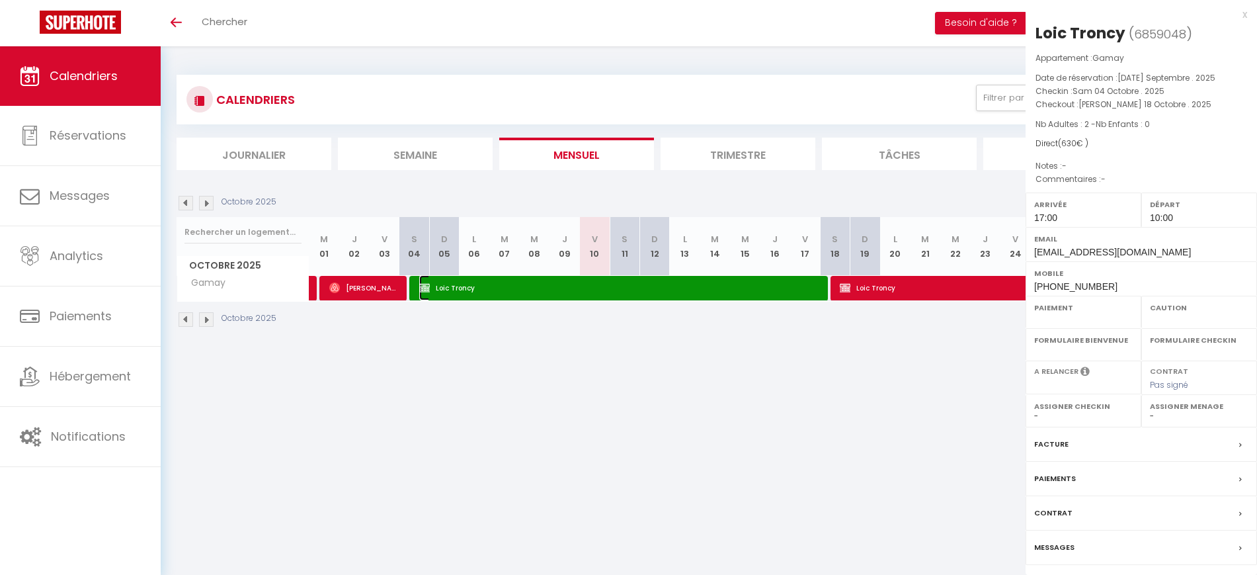
select select "OK"
select select "0"
select select "1"
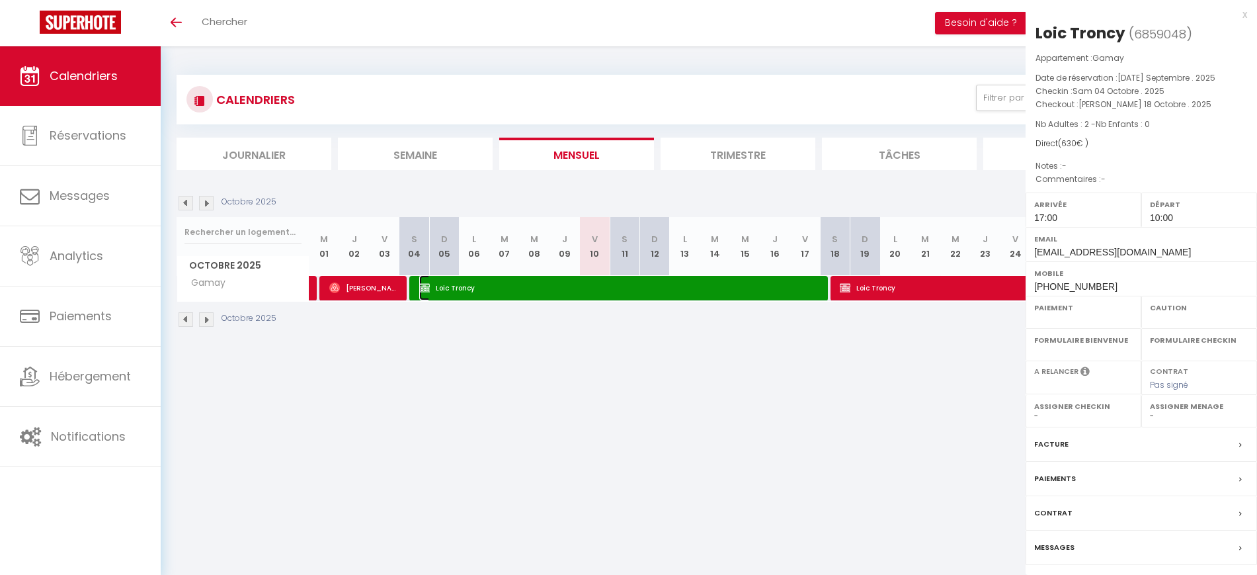
select select
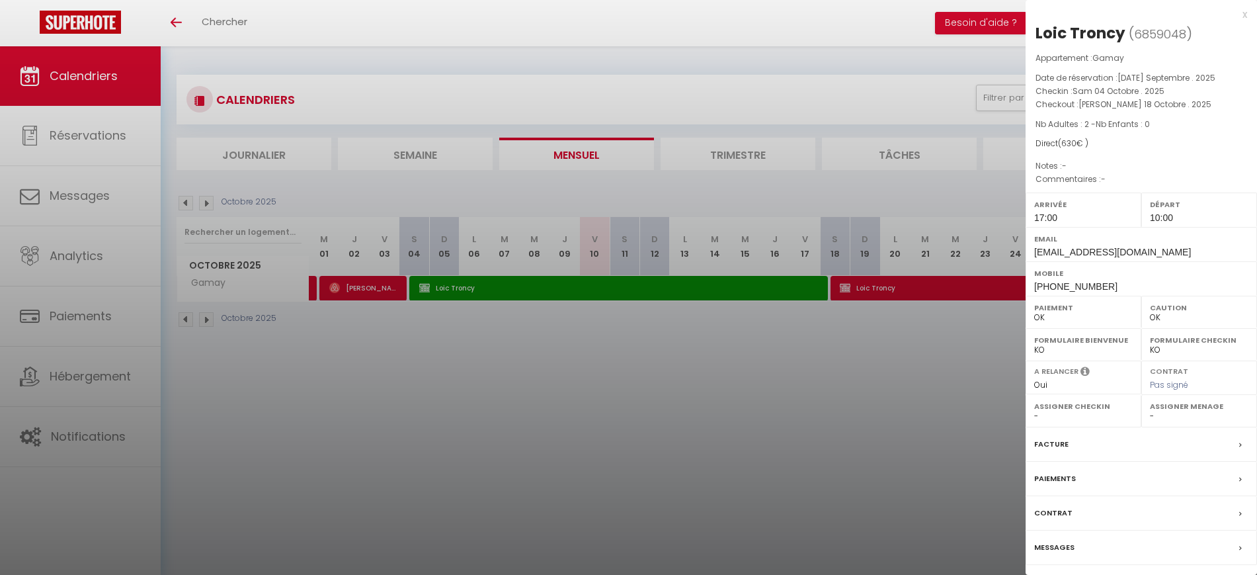
click at [533, 360] on div at bounding box center [628, 287] width 1257 height 575
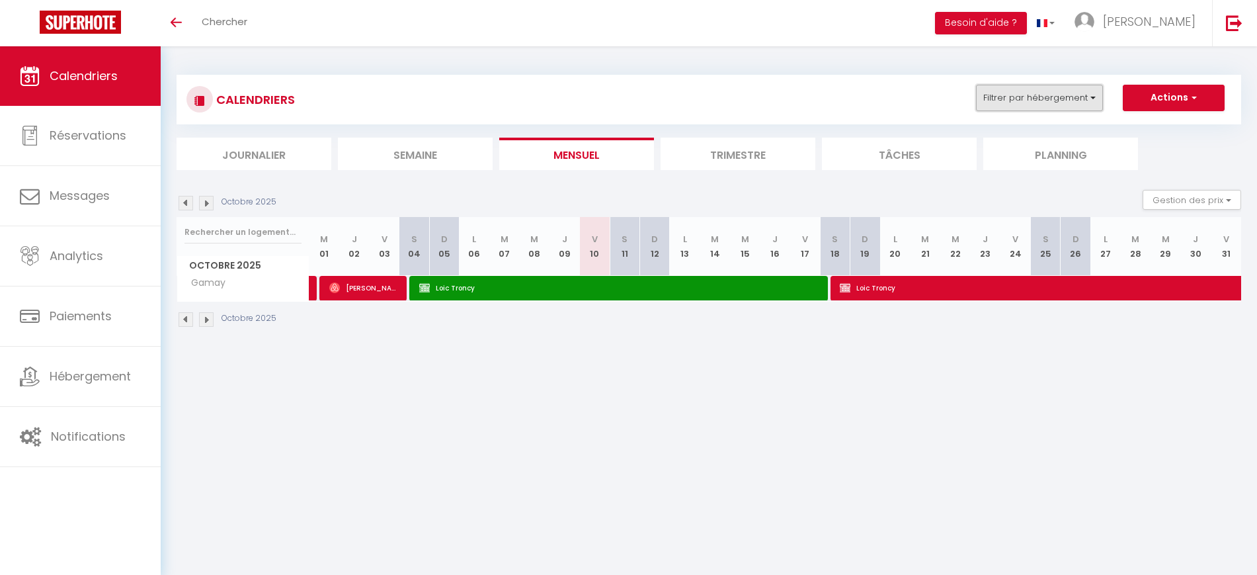
click at [1035, 97] on button "Filtrer par hébergement" at bounding box center [1039, 98] width 127 height 26
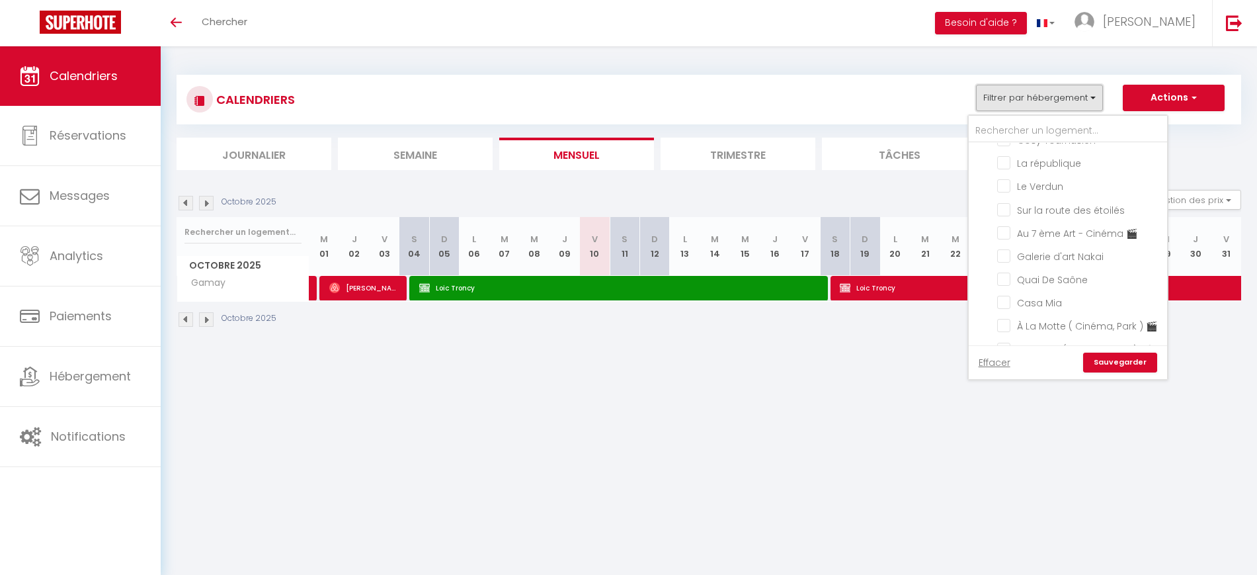
scroll to position [586, 0]
click at [1005, 188] on input "Gamay" at bounding box center [1079, 181] width 165 height 13
checkbox input "false"
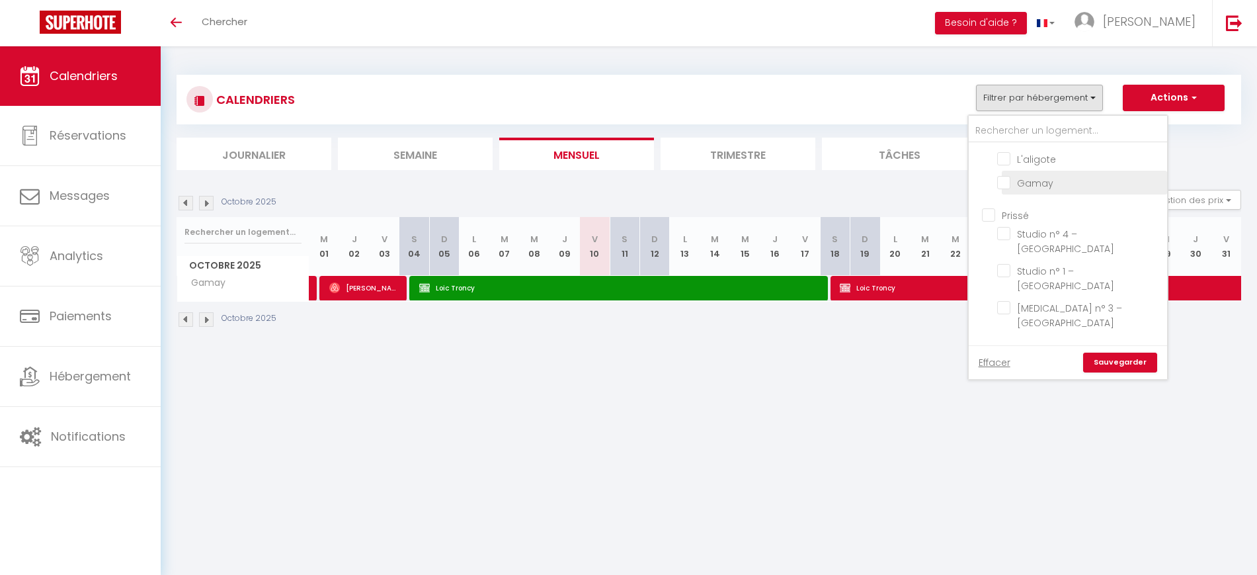
checkbox input "false"
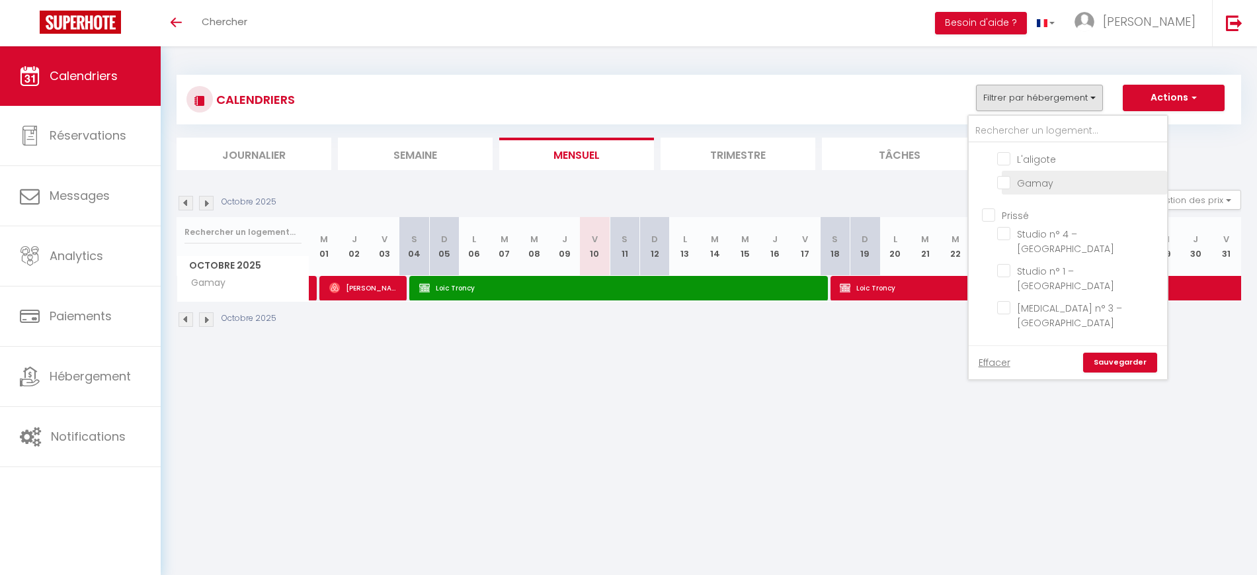
checkbox input "false"
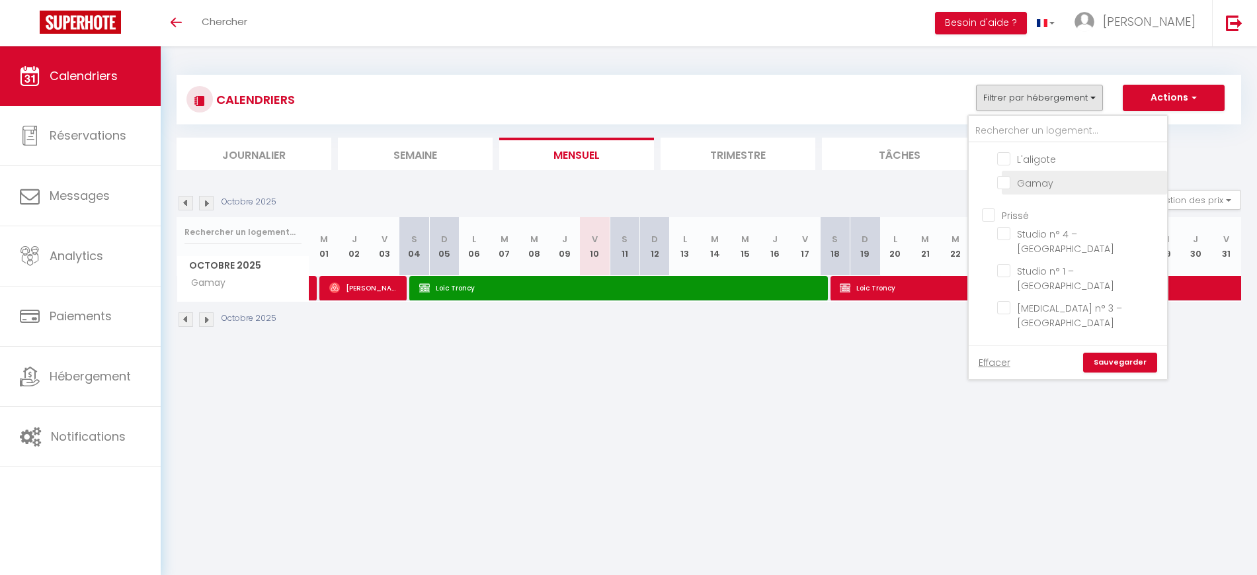
checkbox input "false"
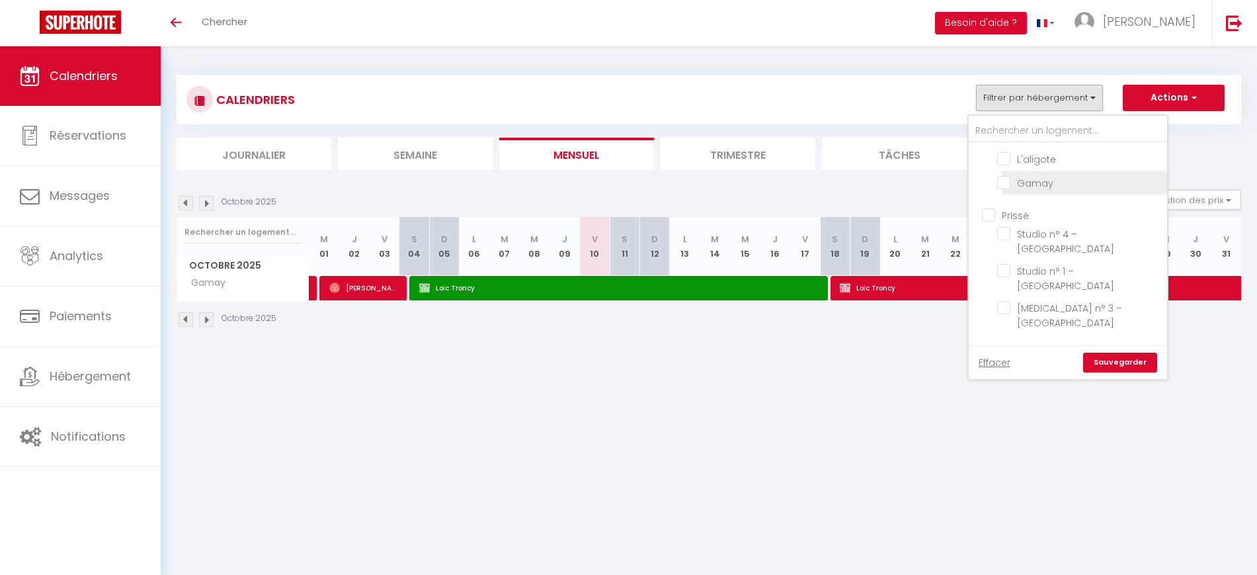
checkbox input "false"
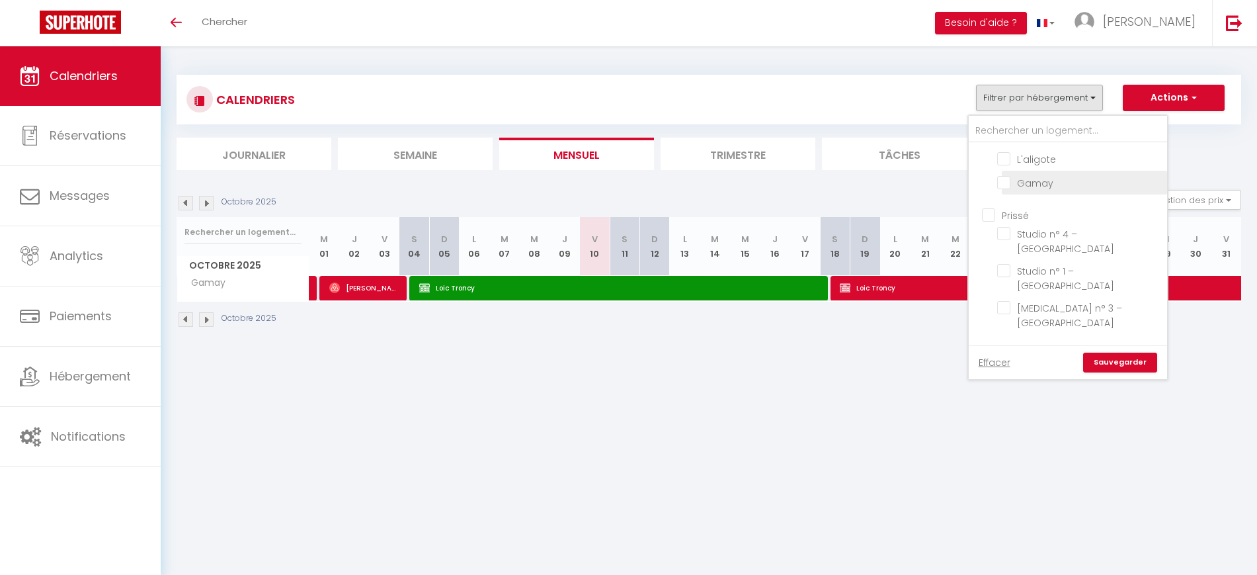
checkbox input "false"
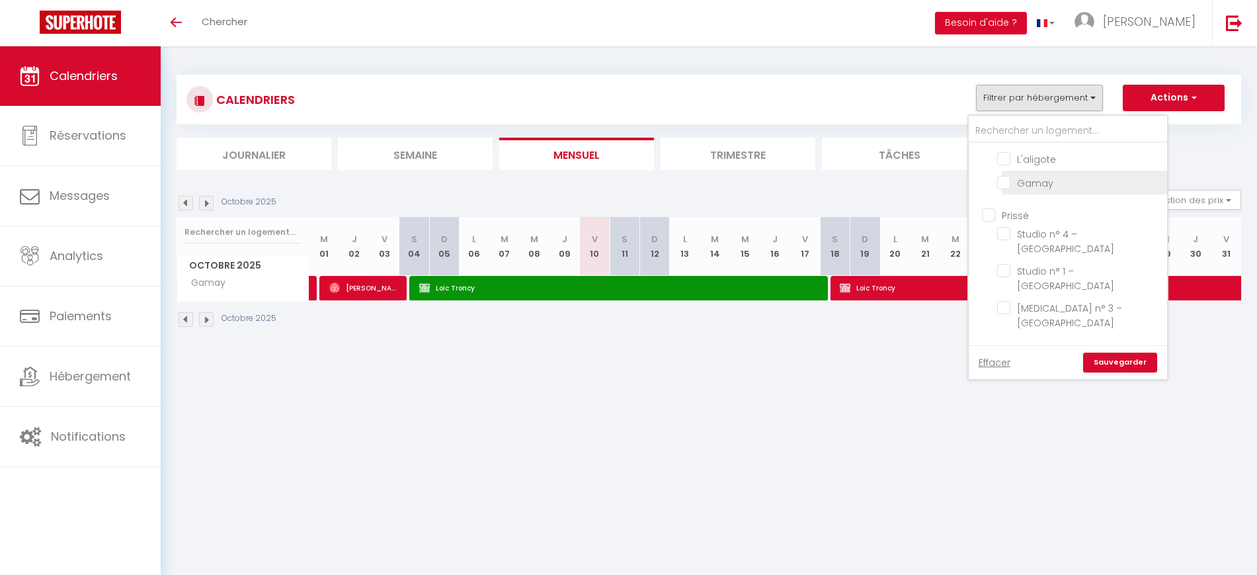
checkbox input "false"
click at [1009, 165] on input "L'aligote" at bounding box center [1079, 157] width 165 height 13
checkbox input "true"
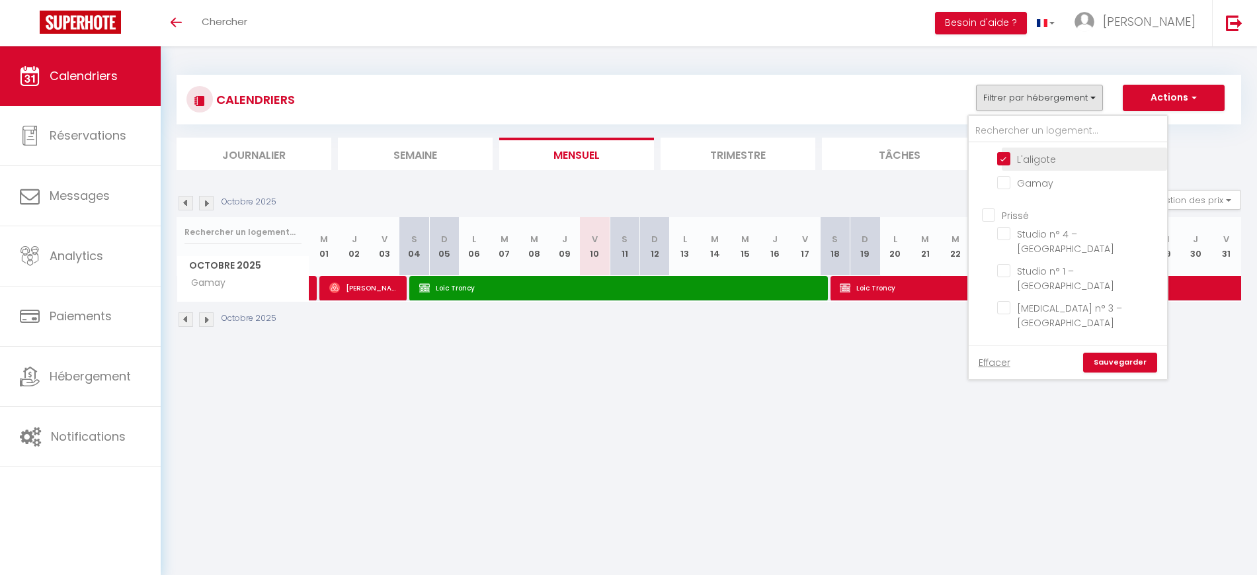
checkbox input "false"
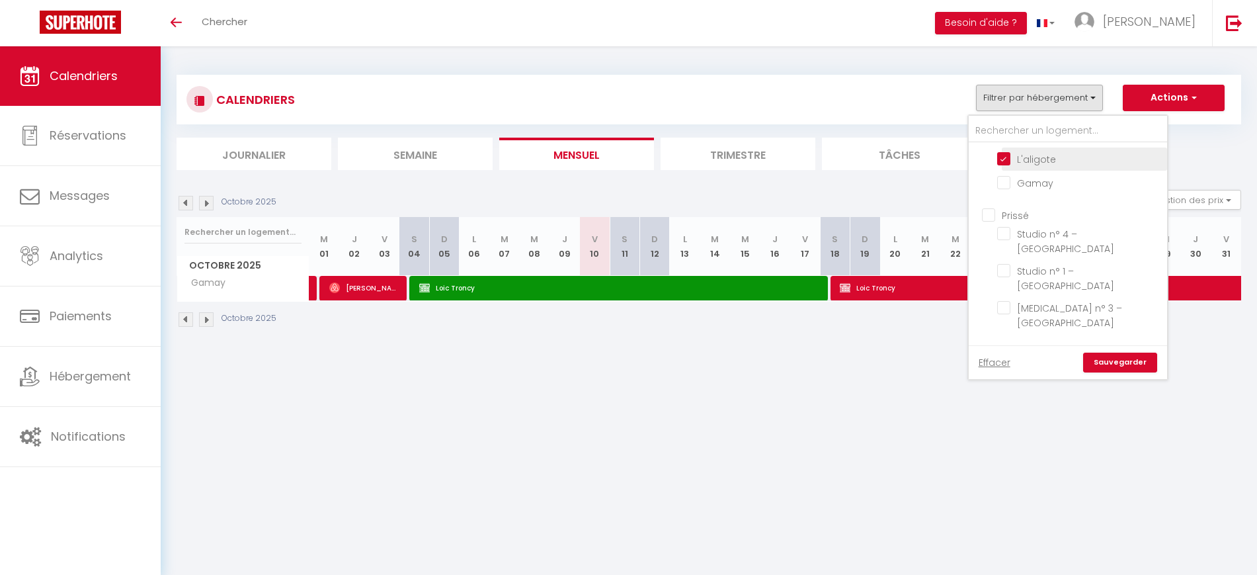
checkbox input "false"
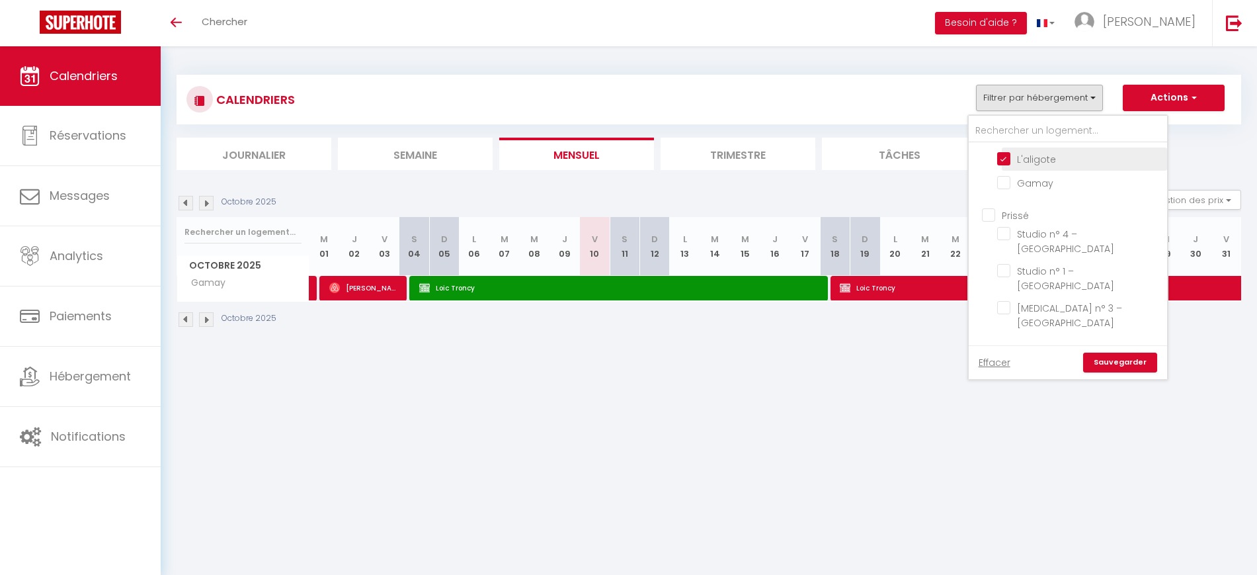
checkbox input "false"
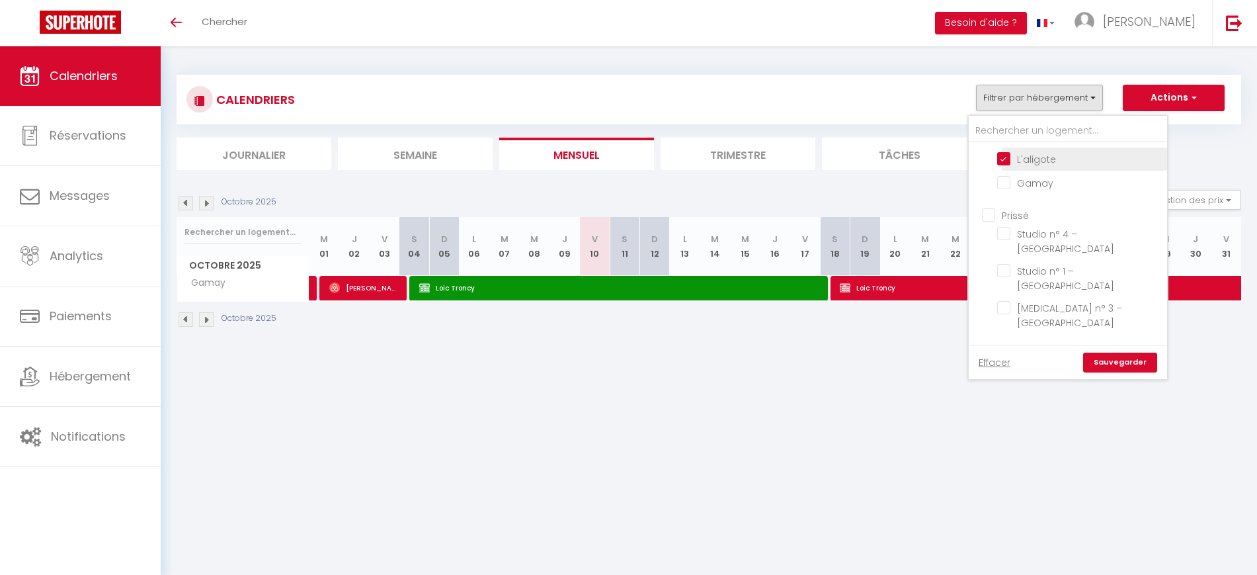
checkbox input "false"
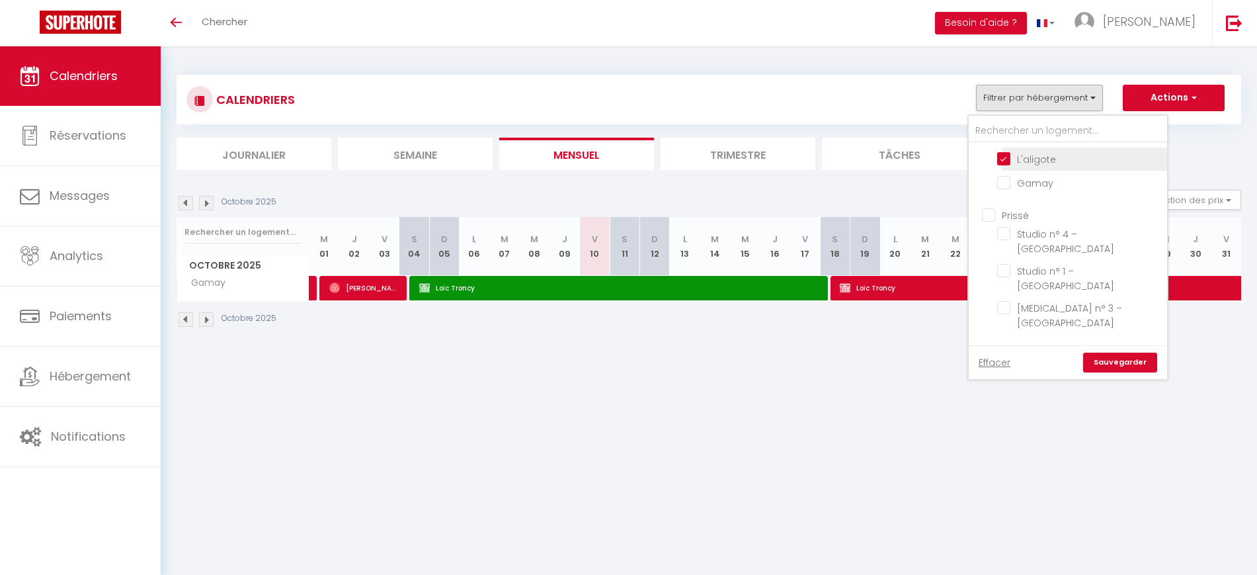
checkbox input "false"
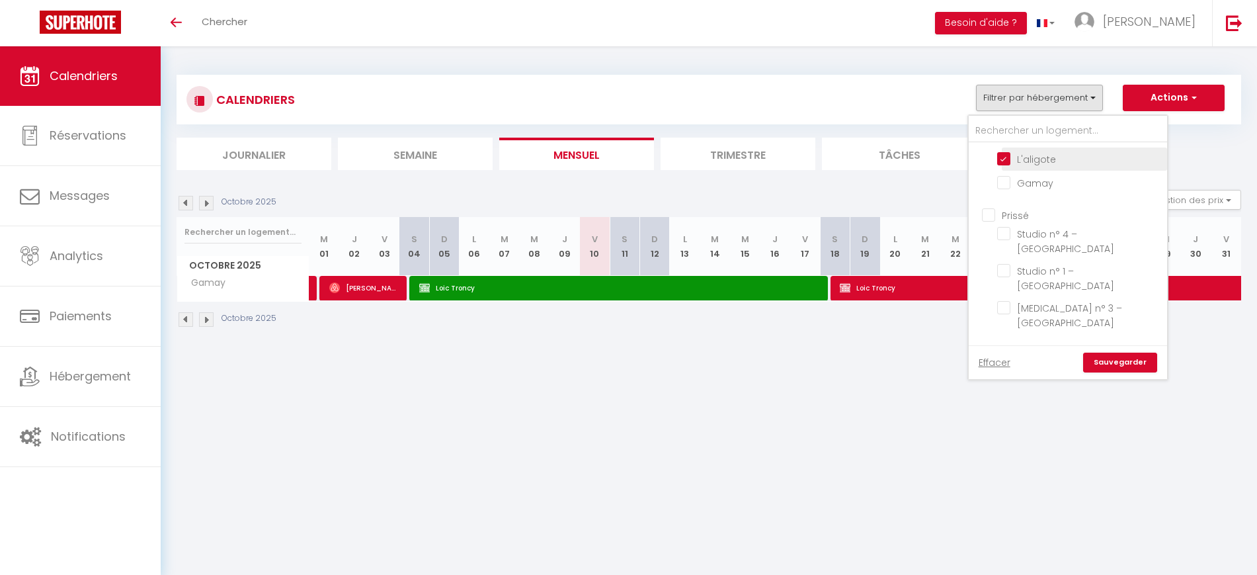
checkbox input "false"
click at [1137, 366] on link "Sauvegarder" at bounding box center [1120, 363] width 74 height 20
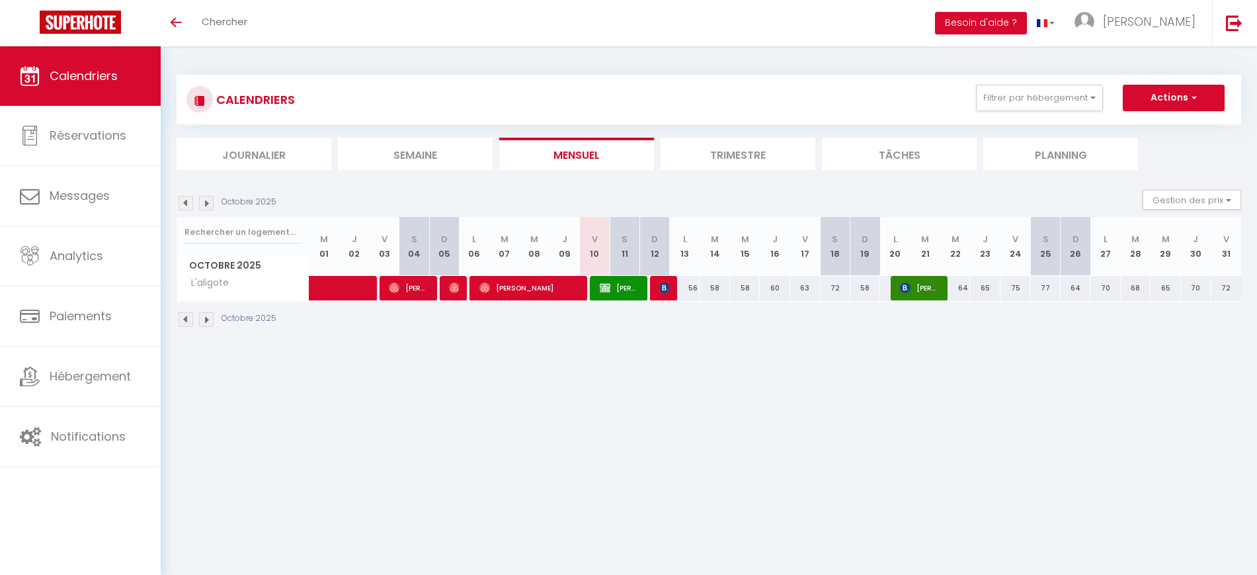
click at [185, 202] on img at bounding box center [186, 203] width 15 height 15
